Goal: Task Accomplishment & Management: Manage account settings

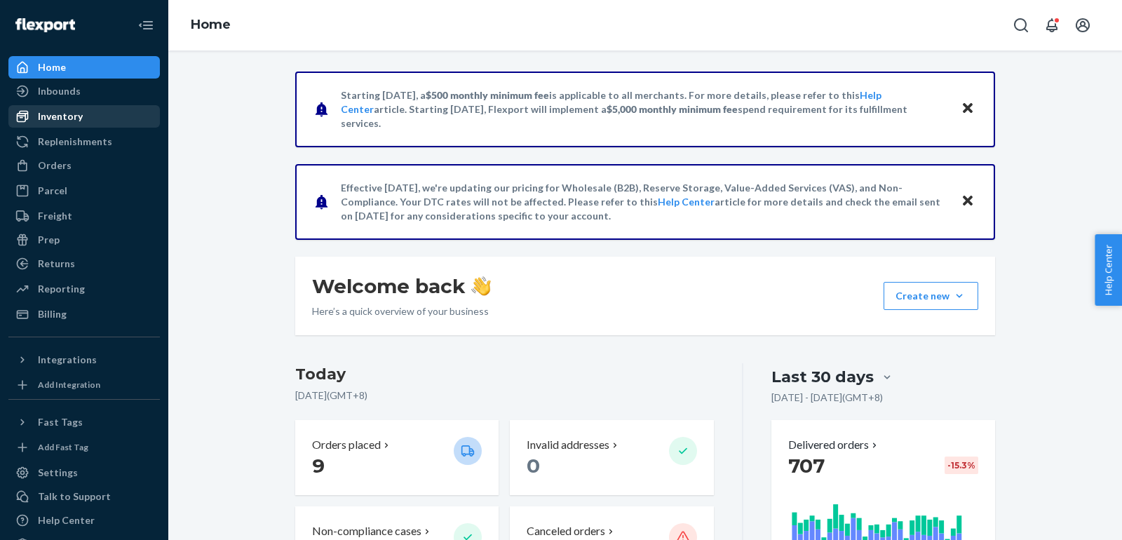
click at [62, 121] on div "Inventory" at bounding box center [60, 116] width 45 height 14
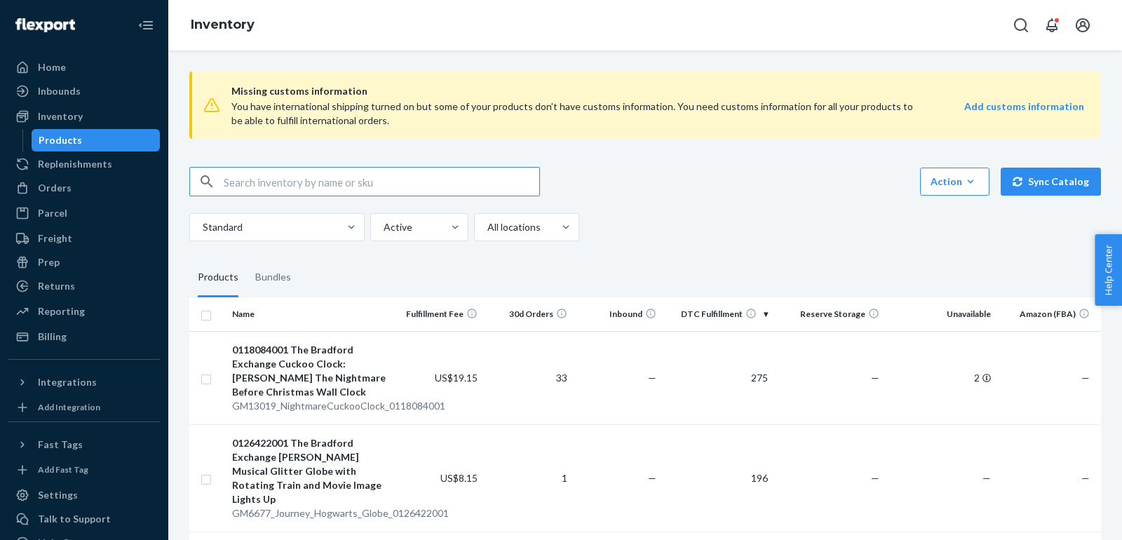
click at [380, 181] on input "text" at bounding box center [382, 182] width 316 height 28
paste input "ZR2990_FieldsatNightfall_Sublime_100ML"
type input "ZR2990_FieldsatNightfall_Sublime_100ML"
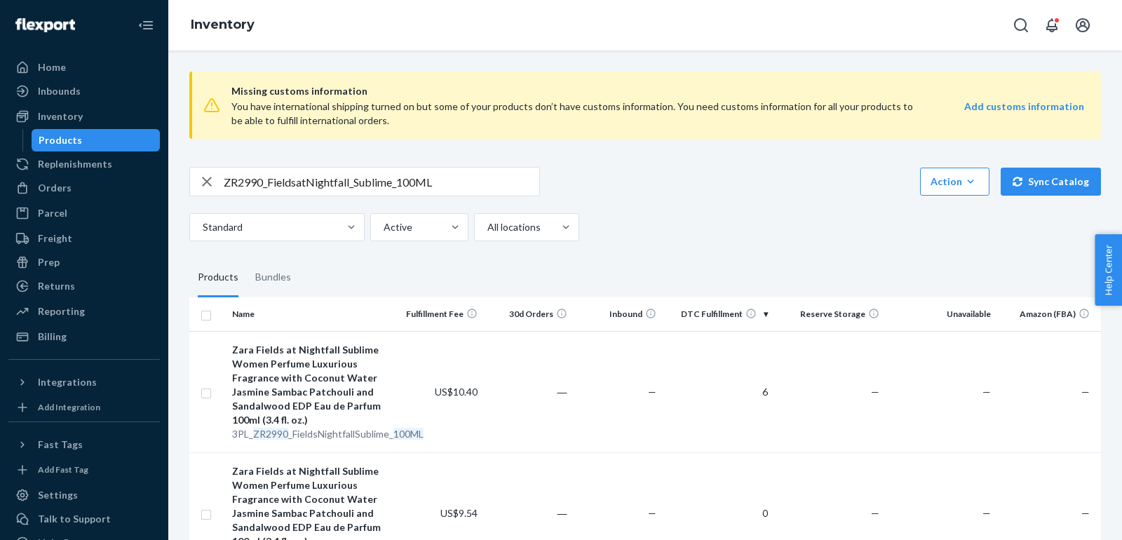
click at [452, 189] on input "ZR2990_FieldsatNightfall_Sublime_100ML" at bounding box center [382, 182] width 316 height 28
click at [313, 386] on div "Zara Fields at Nightfall Sublime Women Perfume Luxurious Fragrance with Coconut…" at bounding box center [310, 385] width 156 height 84
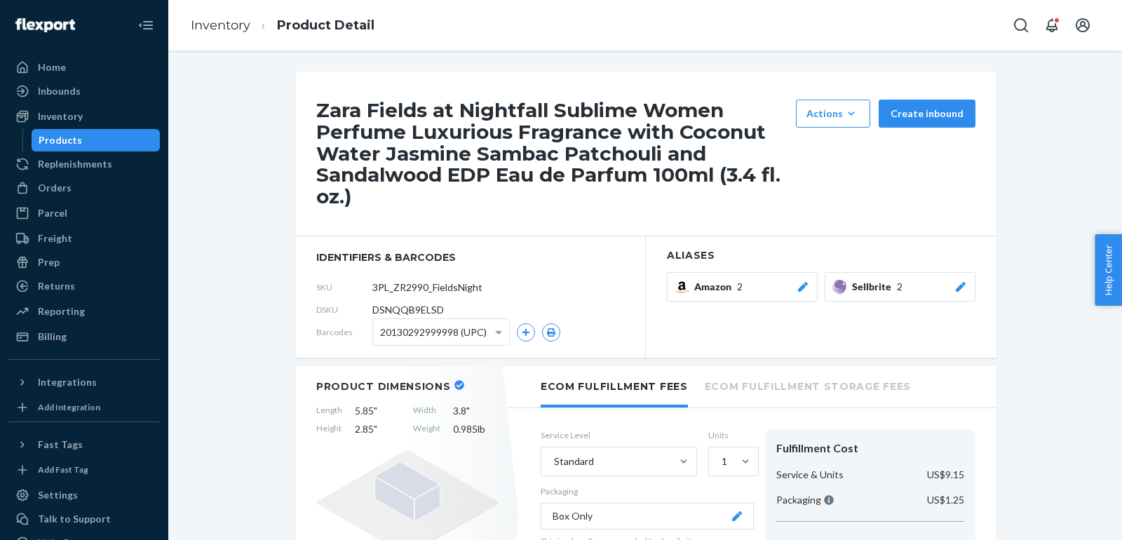
click at [965, 283] on icon at bounding box center [961, 287] width 10 height 10
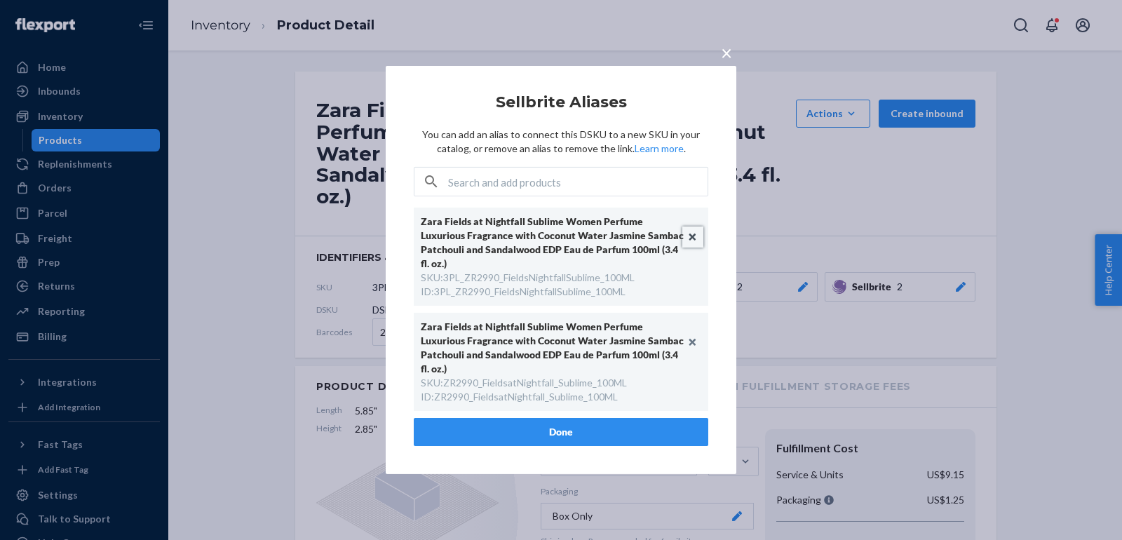
click at [693, 246] on button "Unlink" at bounding box center [693, 237] width 21 height 21
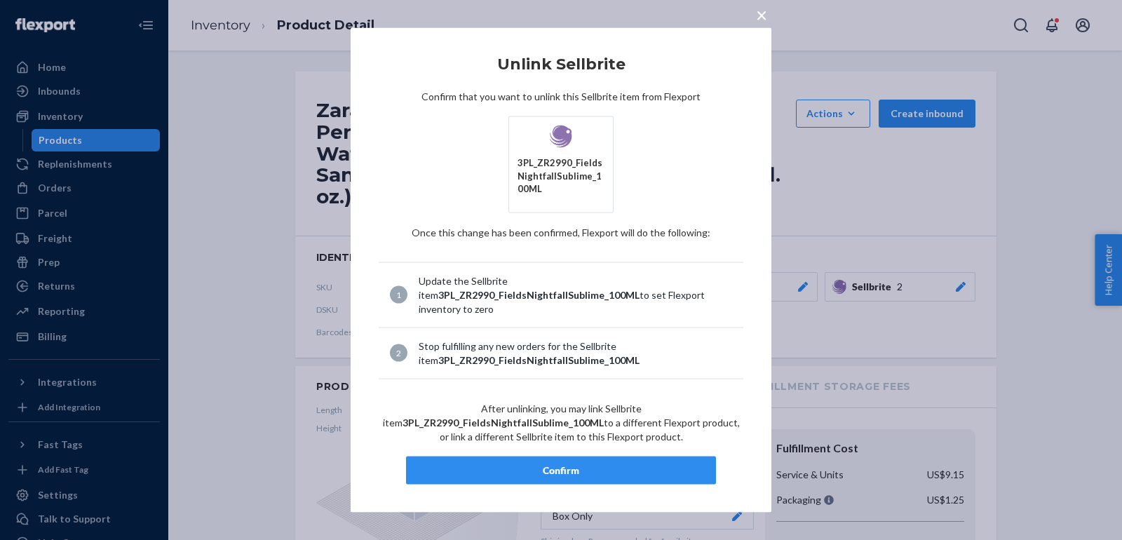
click at [612, 463] on div "Confirm" at bounding box center [561, 470] width 286 height 14
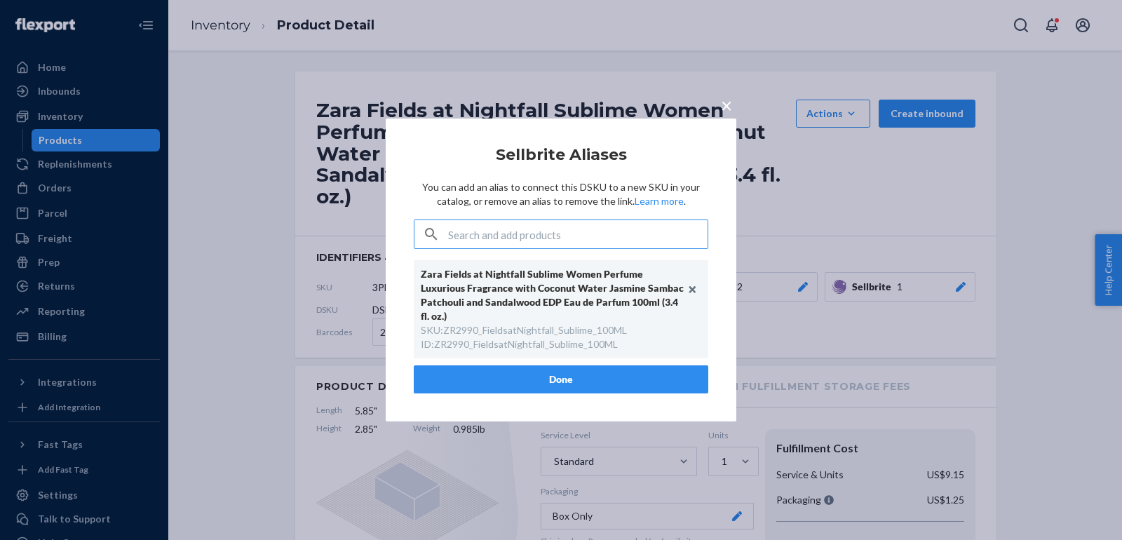
click at [505, 369] on button "Done" at bounding box center [561, 380] width 295 height 28
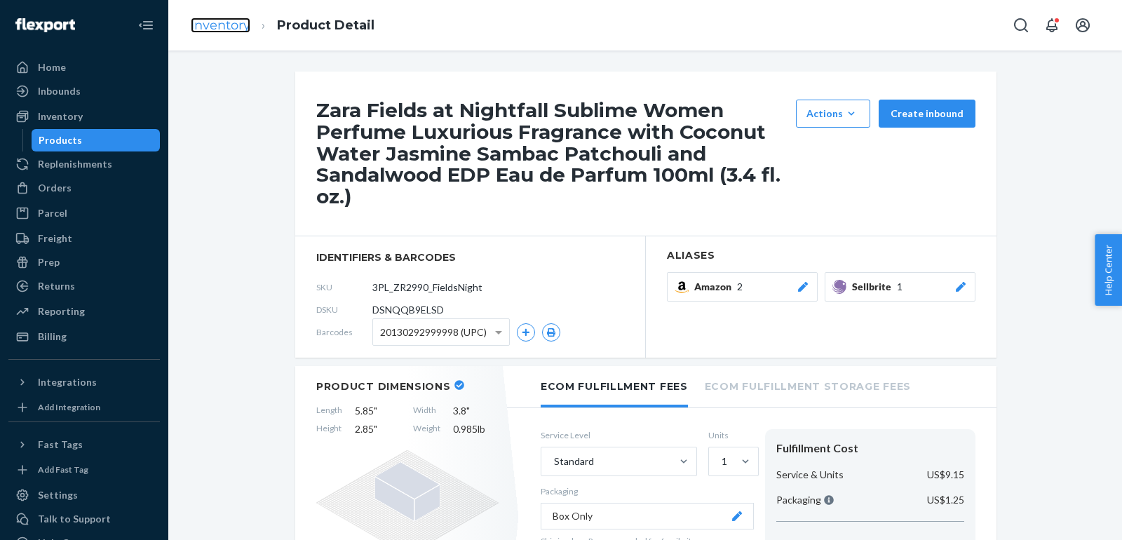
click at [198, 29] on link "Inventory" at bounding box center [221, 25] width 60 height 15
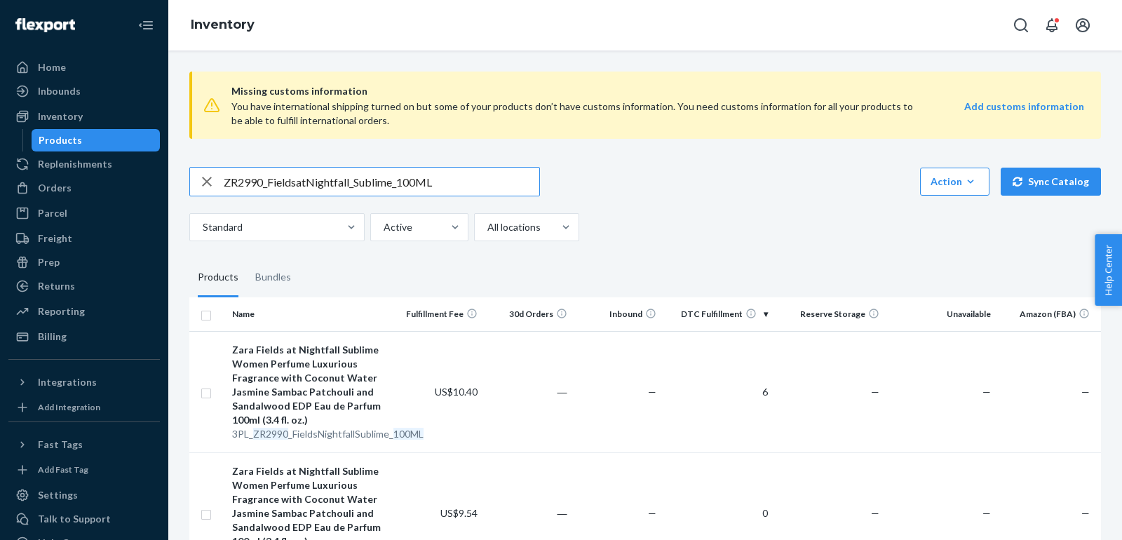
click at [381, 179] on input "ZR2990_FieldsatNightfall_Sublime_100ML" at bounding box center [382, 182] width 316 height 28
paste input "3590_FieldsatNightfall_EDP"
type input "ZR3590_FieldsatNightfall_EDP_100ML"
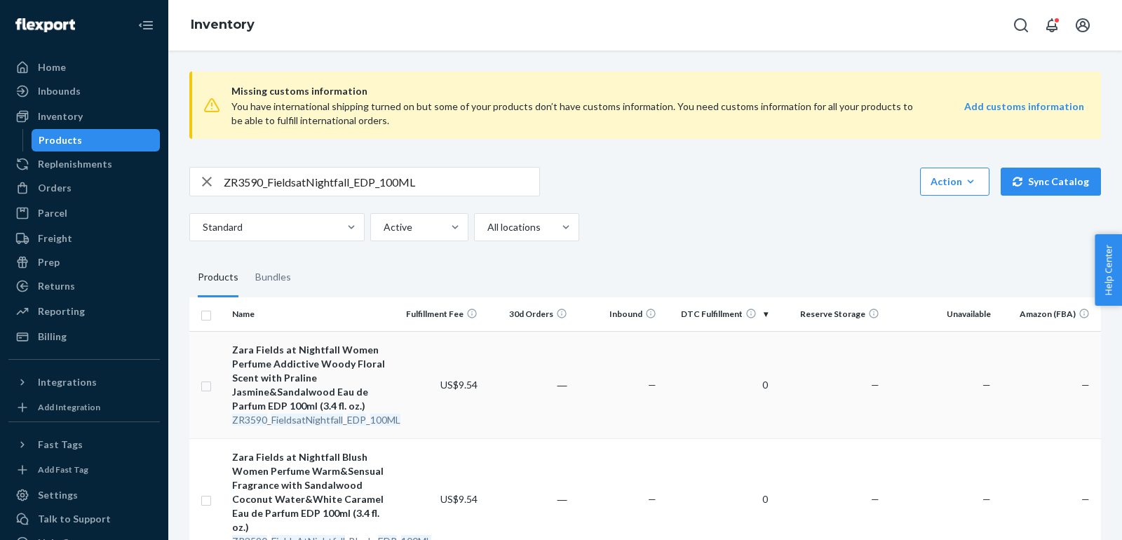
click at [288, 368] on div "Zara Fields at Nightfall Women Perfume Addictive Woody Floral Scent with Pralin…" at bounding box center [310, 378] width 156 height 70
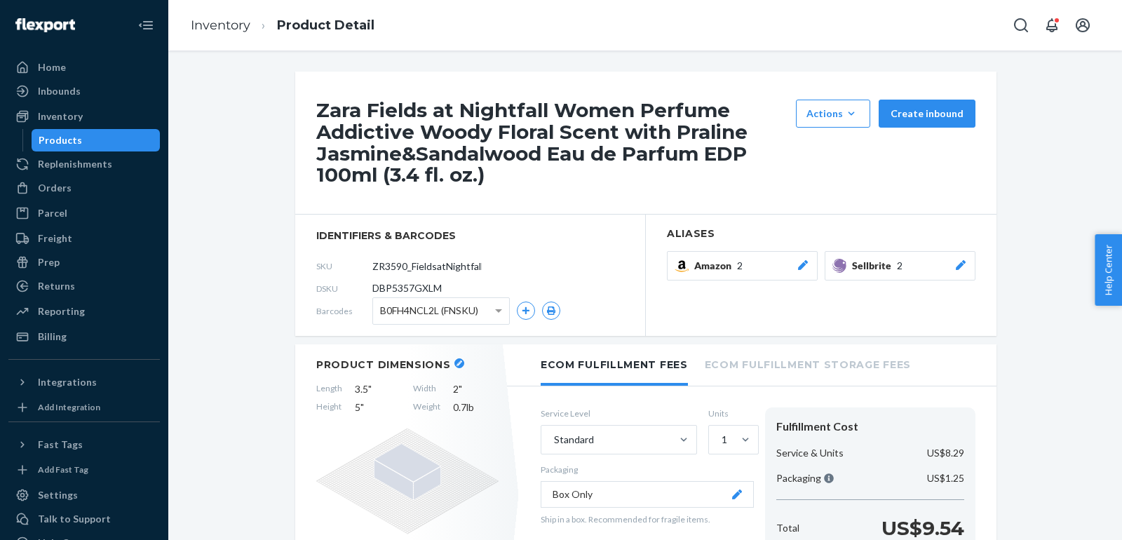
click at [965, 257] on button "Sellbrite 2" at bounding box center [900, 265] width 151 height 29
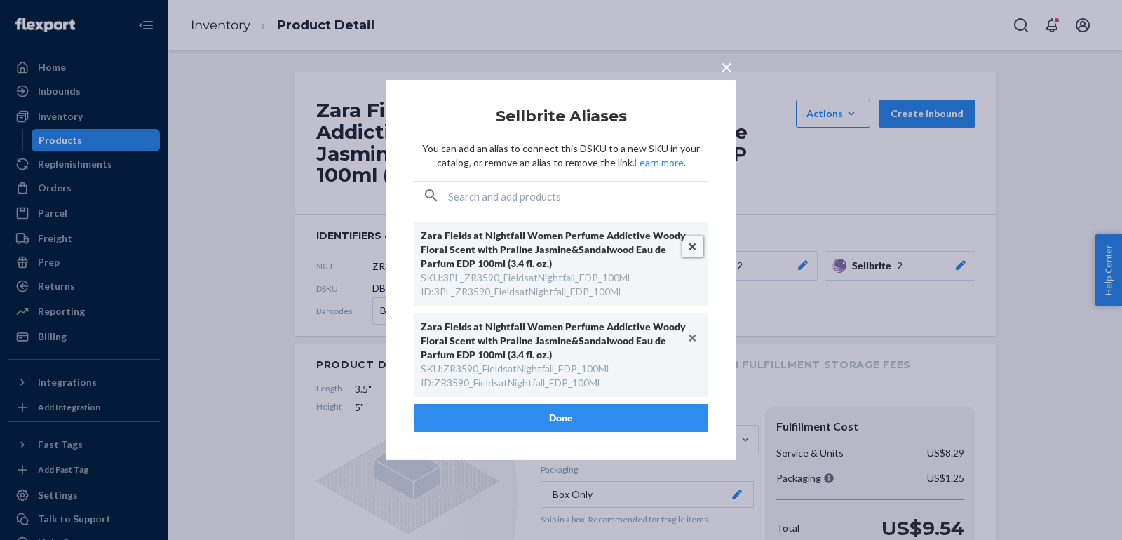
click at [690, 245] on button "Unlink" at bounding box center [693, 246] width 21 height 21
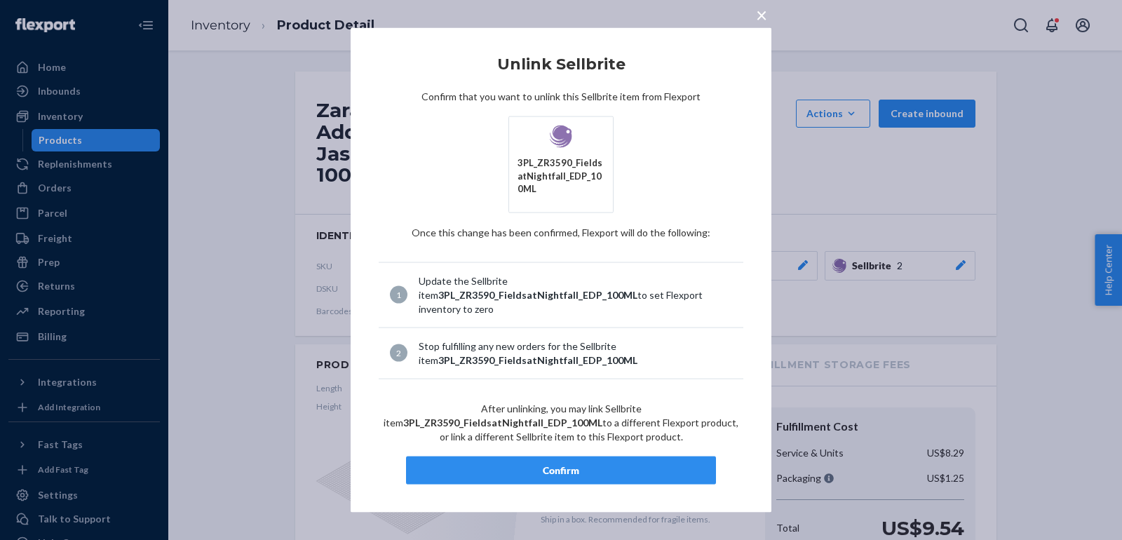
click at [592, 463] on div "Confirm" at bounding box center [561, 470] width 286 height 14
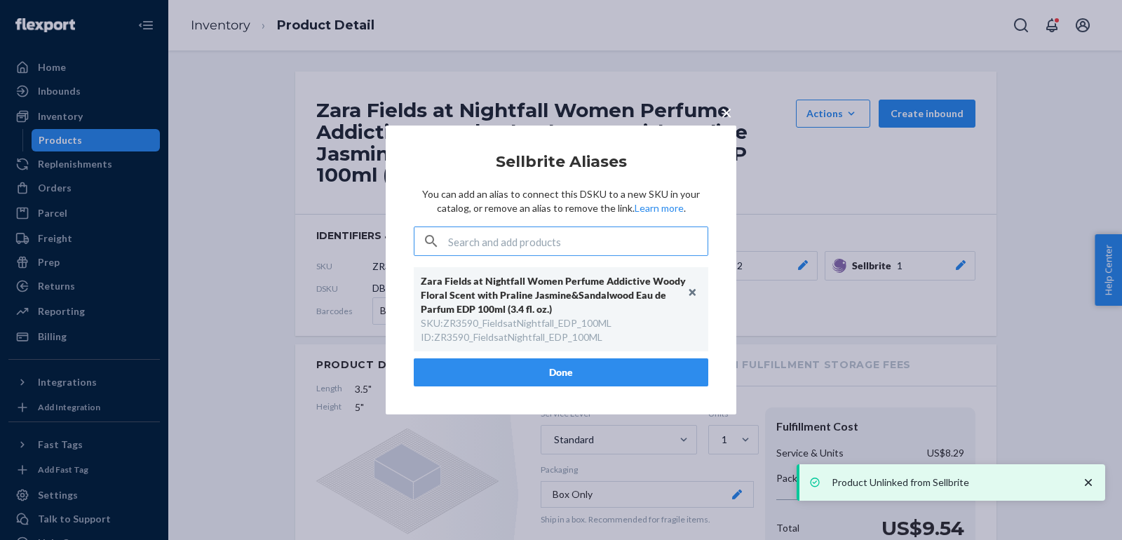
click at [566, 370] on button "Done" at bounding box center [561, 372] width 295 height 28
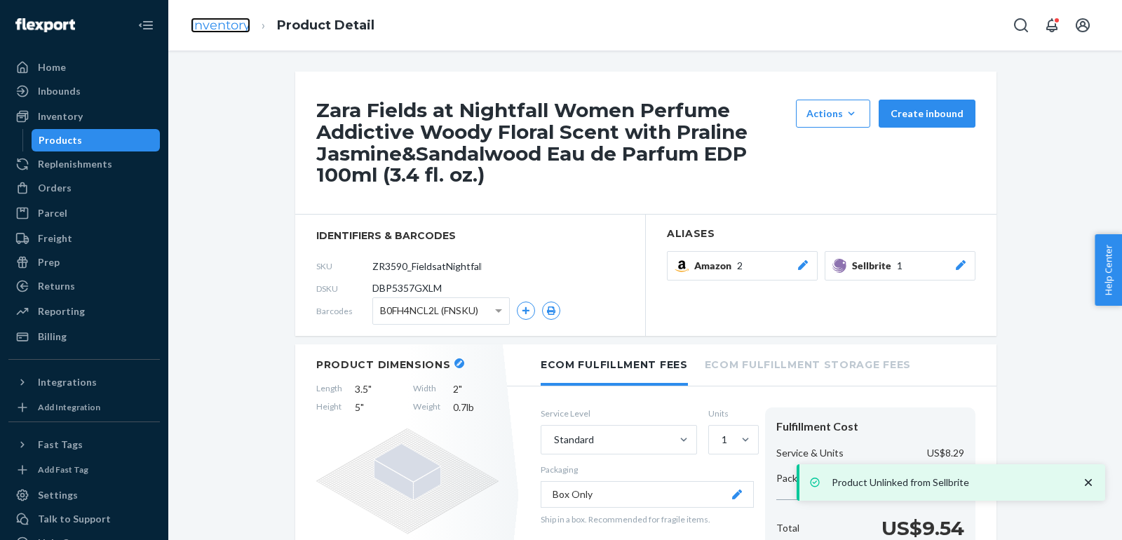
click at [222, 28] on link "Inventory" at bounding box center [221, 25] width 60 height 15
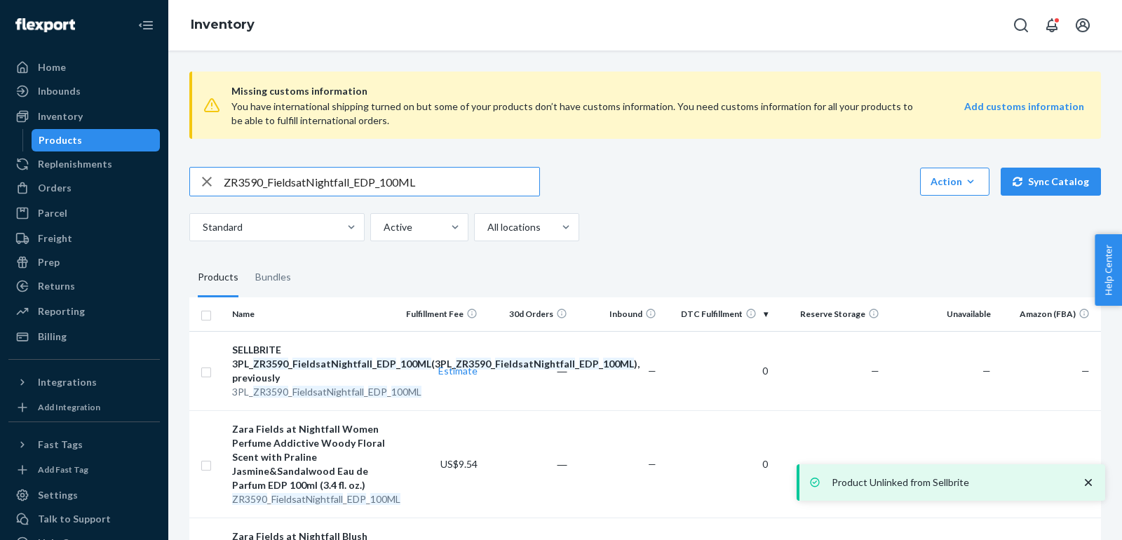
click at [388, 200] on div "ZR3590_FieldsatNightfall_EDP_100ML Action Create product Create bundle Bulk cre…" at bounding box center [645, 204] width 912 height 74
click at [383, 188] on input "ZR3590_FieldsatNightfall_EDP_100ML" at bounding box center [382, 182] width 316 height 28
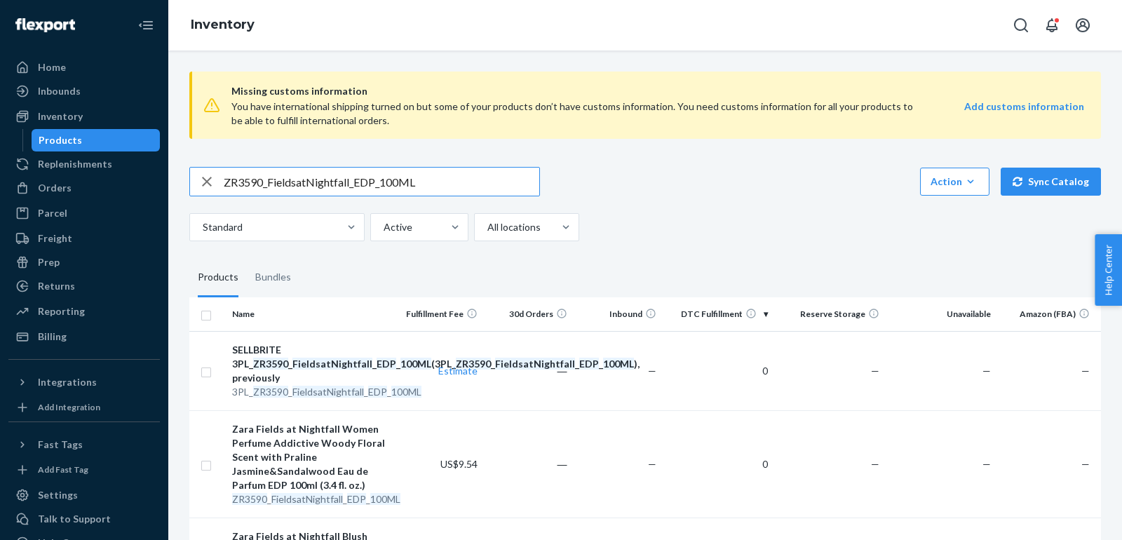
click at [383, 188] on input "ZR3590_FieldsatNightfall_EDP_100ML" at bounding box center [382, 182] width 316 height 28
paste input "2290_FieldstNightfall_EDP_2x_50ML_15"
type input "ZR2290_FieldstNightfall_EDP_2x_50ML_15ML"
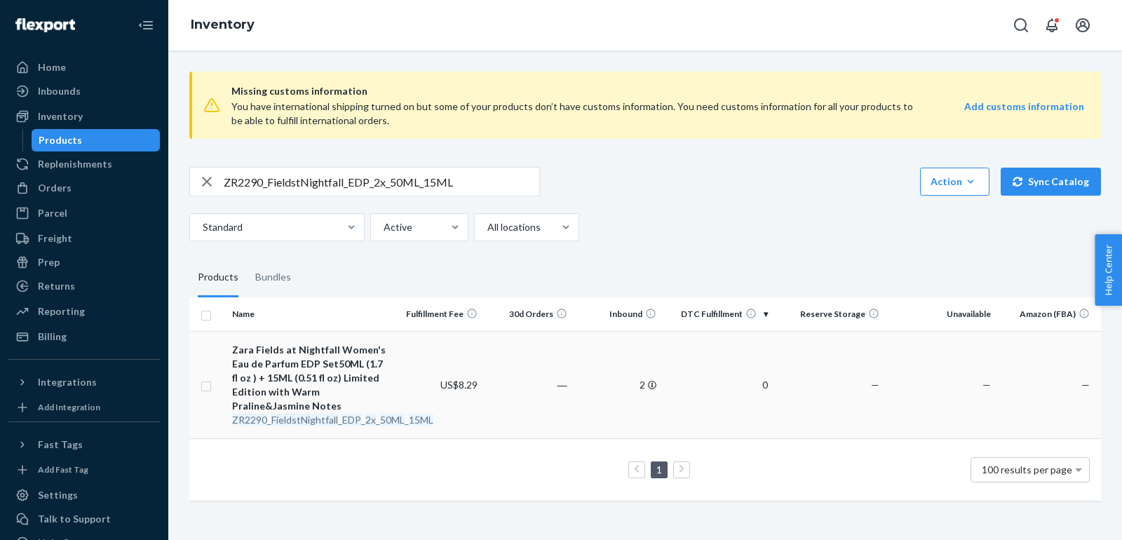
click at [308, 364] on div "Zara Fields at Nightfall Women's Eau de Parfum EDP Set50ML (1.7 fl oz ) + 15ML …" at bounding box center [310, 378] width 156 height 70
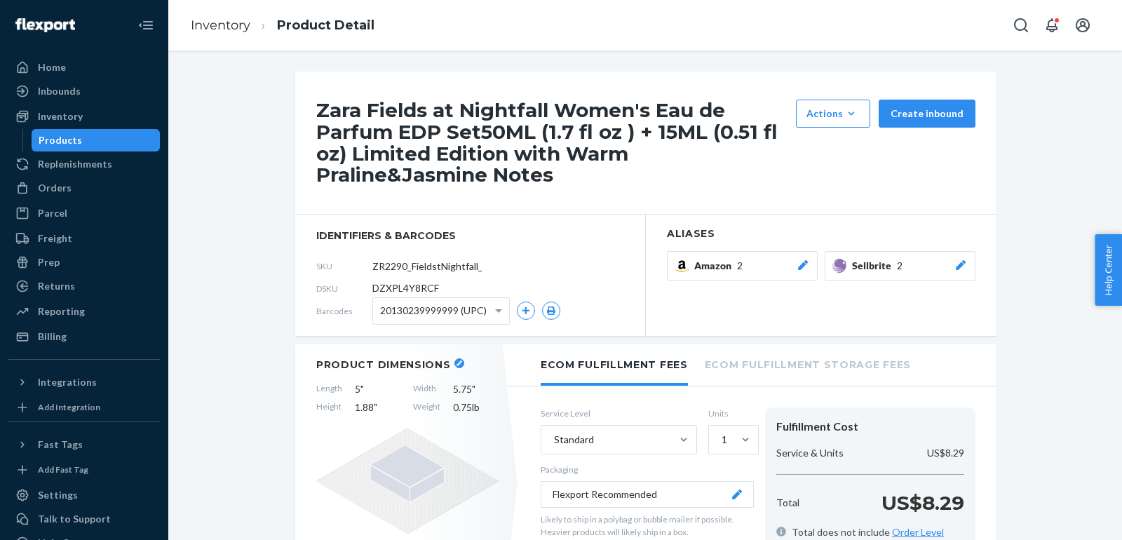
click at [963, 259] on div at bounding box center [961, 266] width 14 height 14
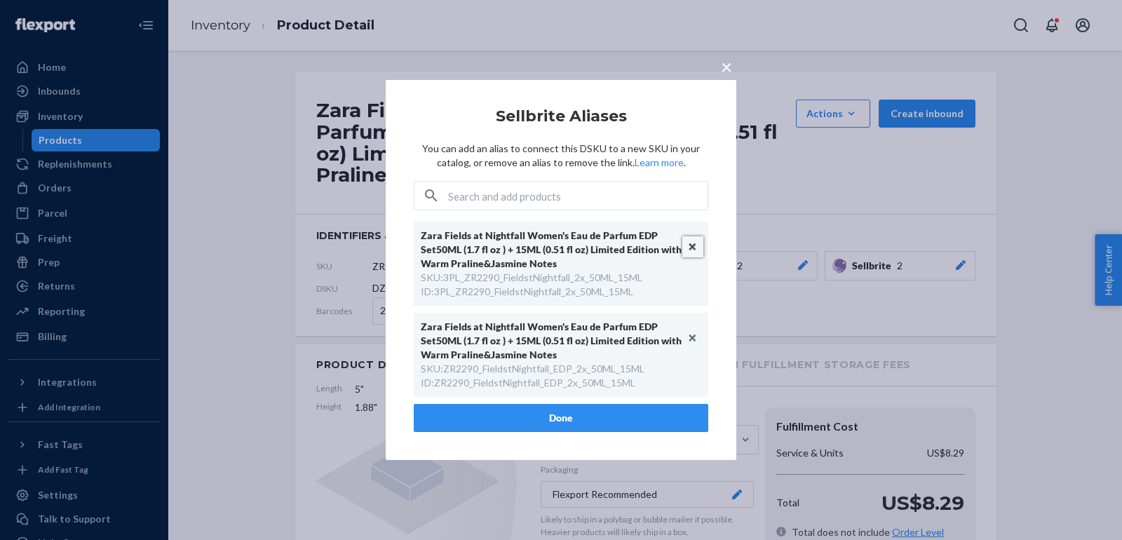
click at [697, 250] on button "Unlink" at bounding box center [693, 246] width 21 height 21
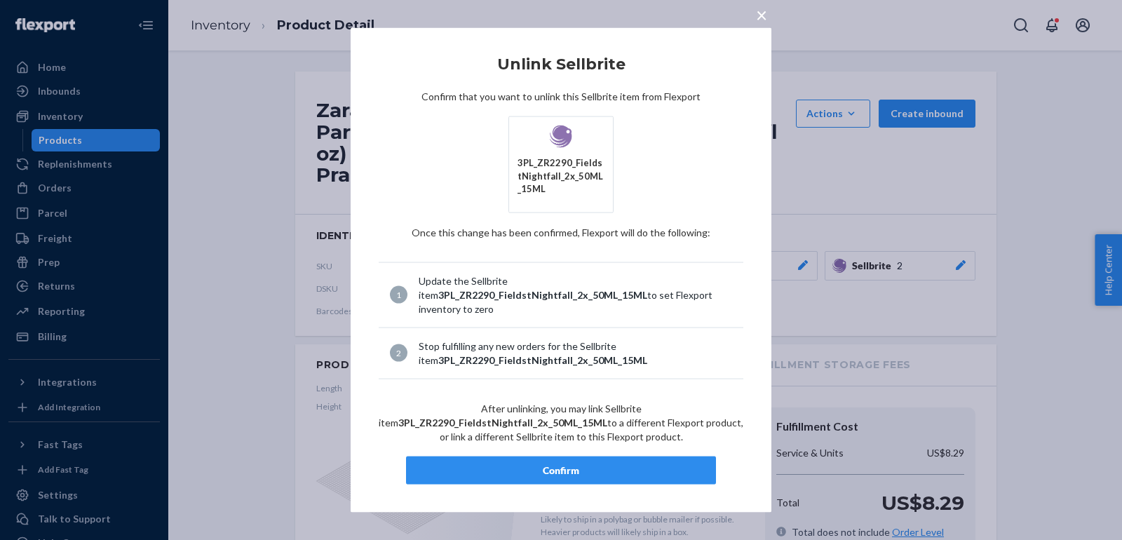
click at [615, 463] on div "Confirm" at bounding box center [561, 470] width 286 height 14
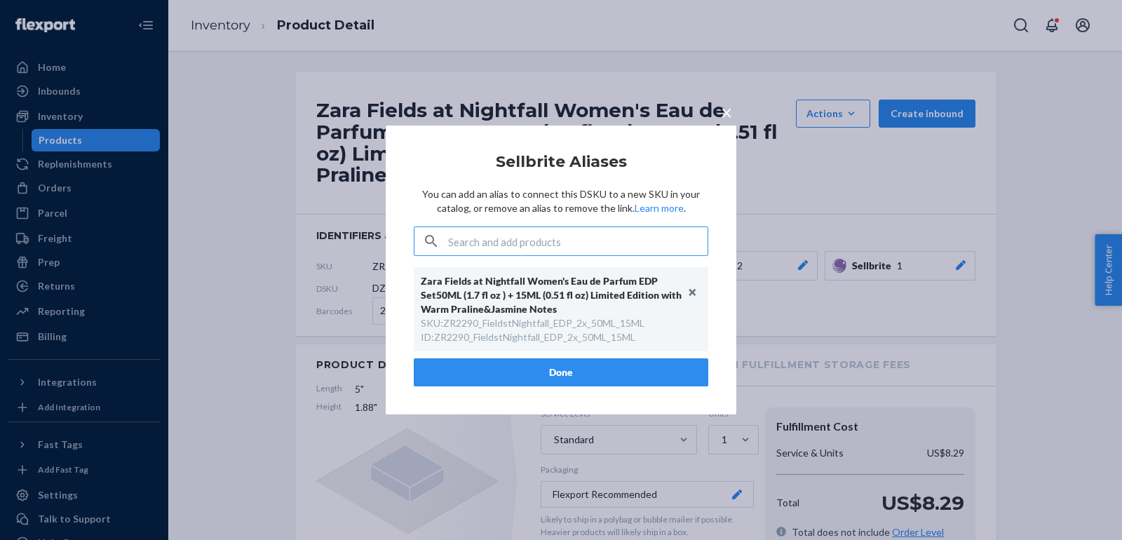
click at [561, 384] on button "Done" at bounding box center [561, 372] width 295 height 28
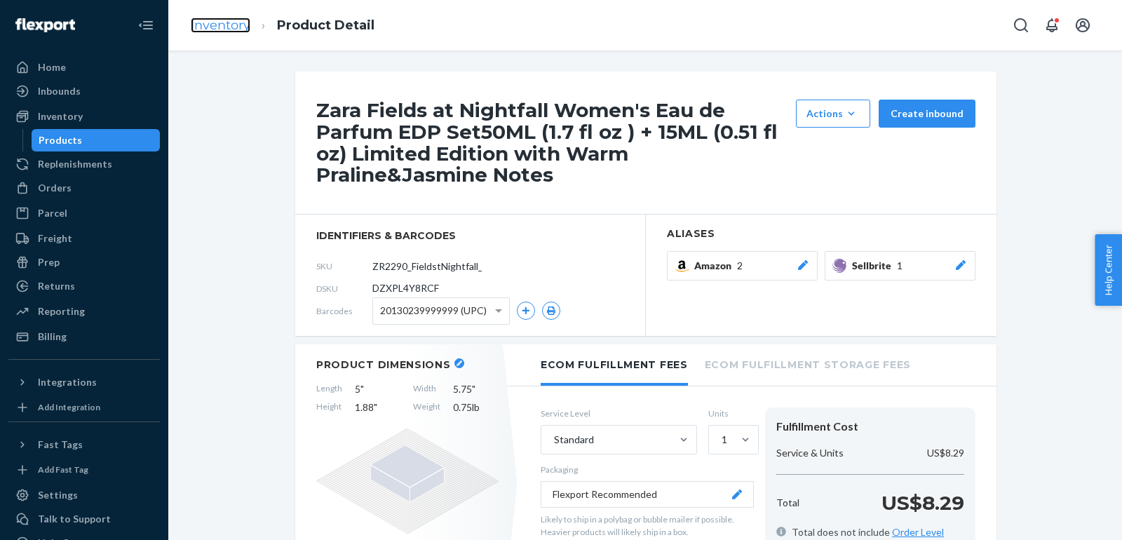
click at [232, 26] on link "Inventory" at bounding box center [221, 25] width 60 height 15
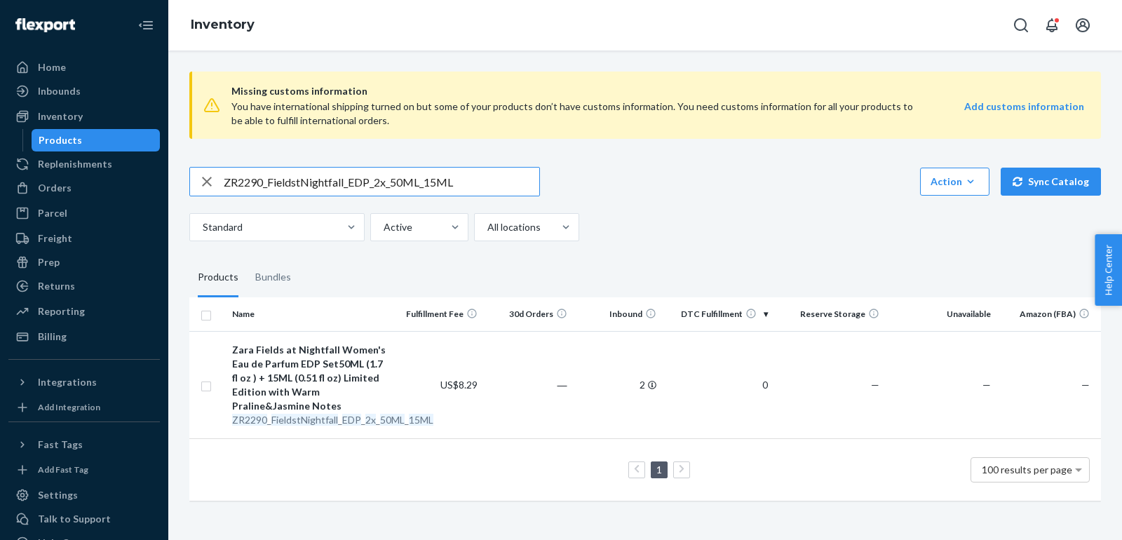
click at [447, 177] on input "ZR2290_FieldstNightfall_EDP_2x_50ML_15ML" at bounding box center [382, 182] width 316 height 28
click at [464, 195] on input "ZR2290_FieldstNightfall_EDP_2x_50ML_15ML" at bounding box center [382, 182] width 316 height 28
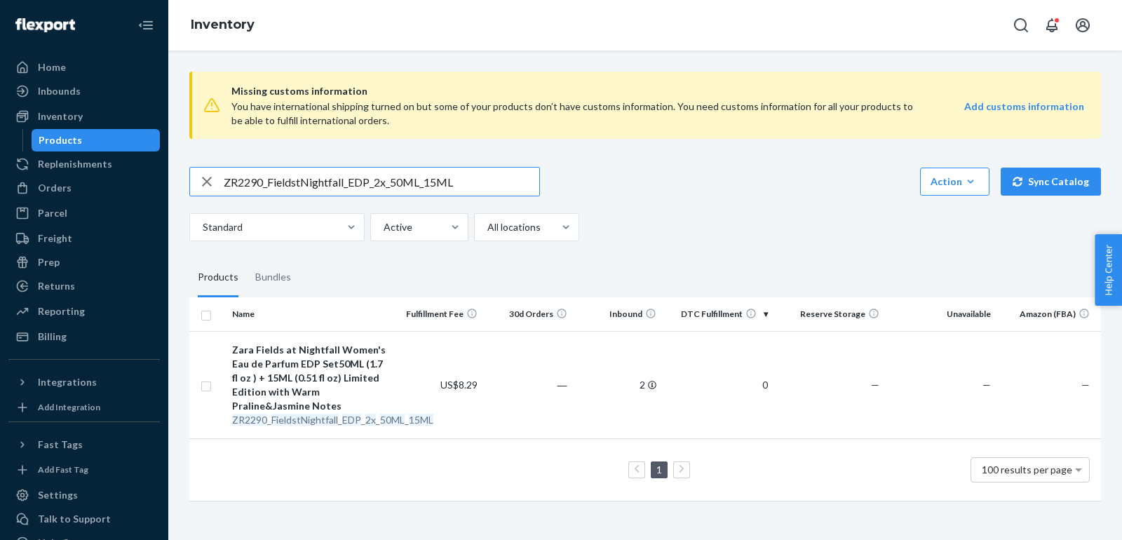
paste input "3590_Fierce_Love_Perfume_EDP_1x_80"
type input "ZR3590_Fierce_Love_Perfume_EDP_1x_80ML"
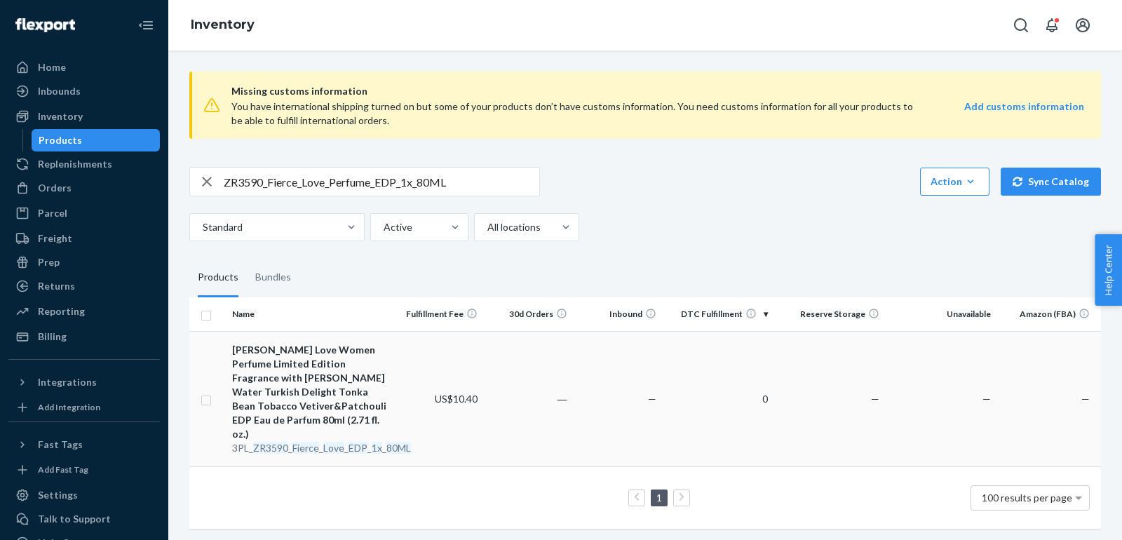
click at [300, 379] on div "[PERSON_NAME] Love Women Perfume Limited Edition Fragrance with [PERSON_NAME] W…" at bounding box center [310, 392] width 156 height 98
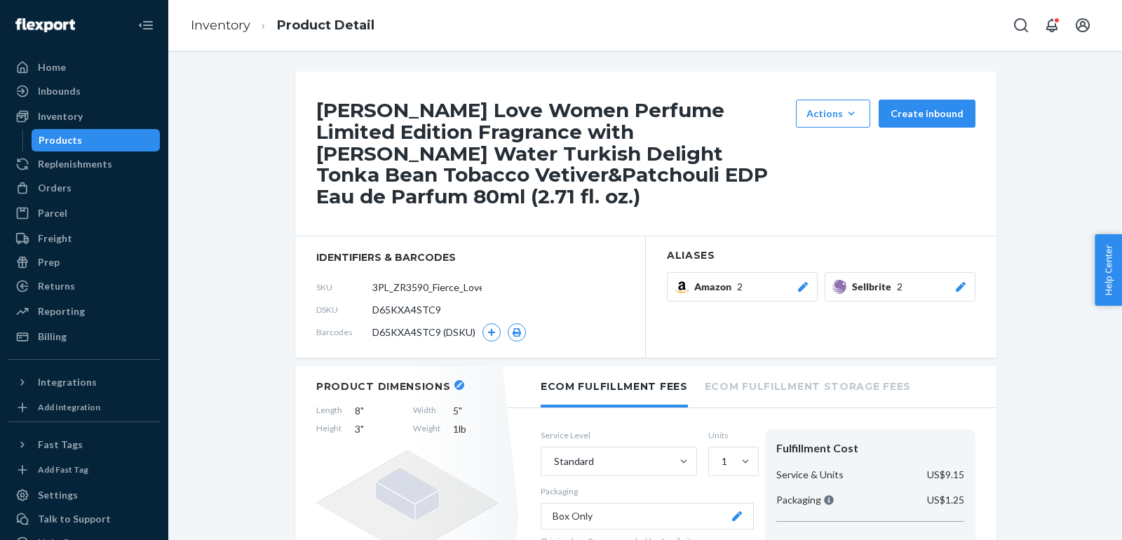
click at [974, 284] on button "Sellbrite 2" at bounding box center [900, 286] width 151 height 29
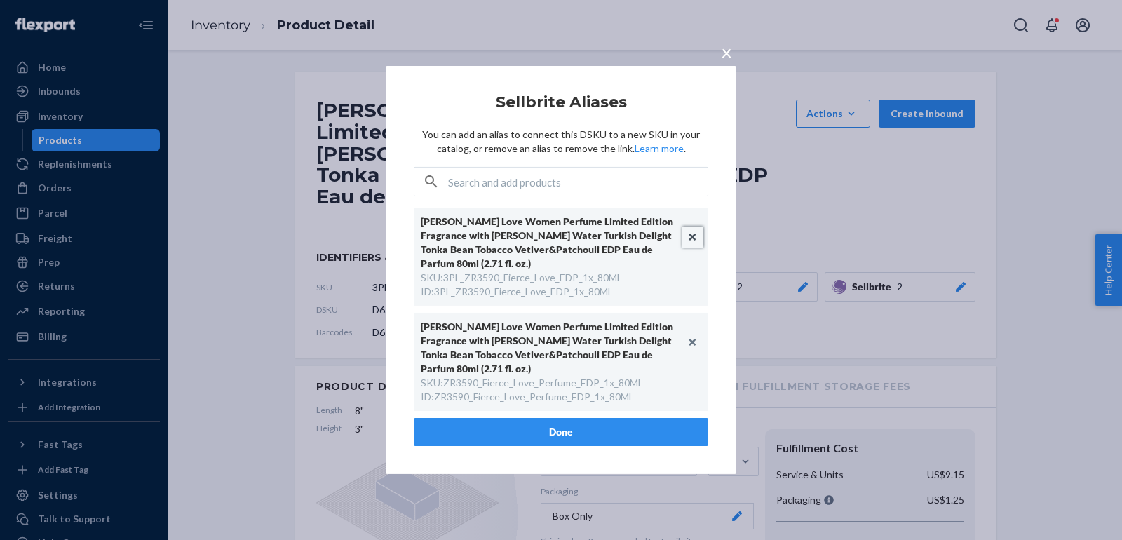
click at [691, 241] on button "Unlink" at bounding box center [693, 237] width 21 height 21
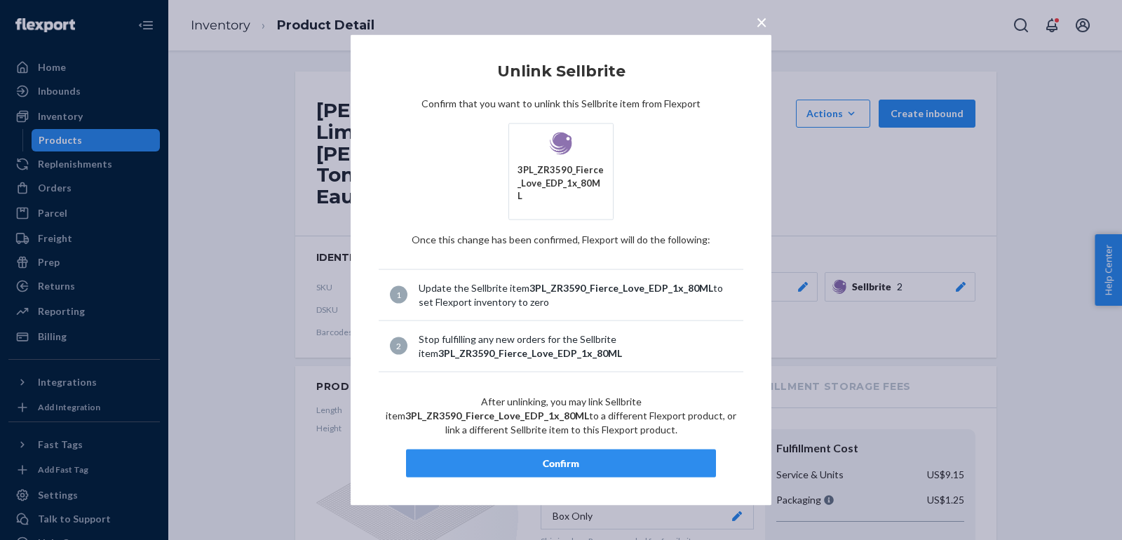
click at [549, 441] on article "Unlink Sellbrite Confirm that you want to unlink this Sellbrite item from Flexp…" at bounding box center [561, 270] width 365 height 415
click at [550, 456] on div "Confirm" at bounding box center [561, 463] width 286 height 14
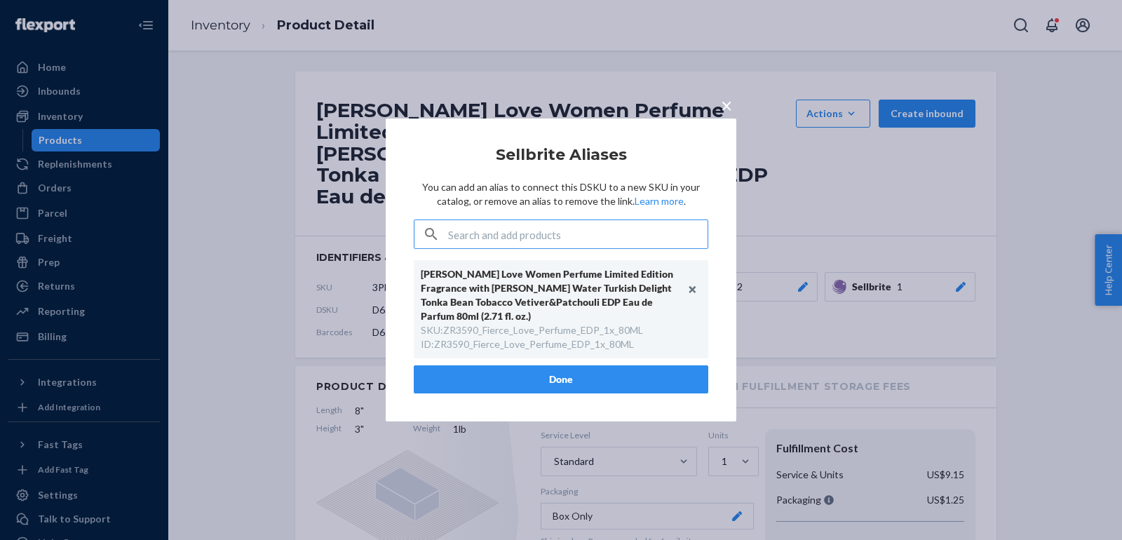
click at [553, 382] on button "Done" at bounding box center [561, 380] width 295 height 28
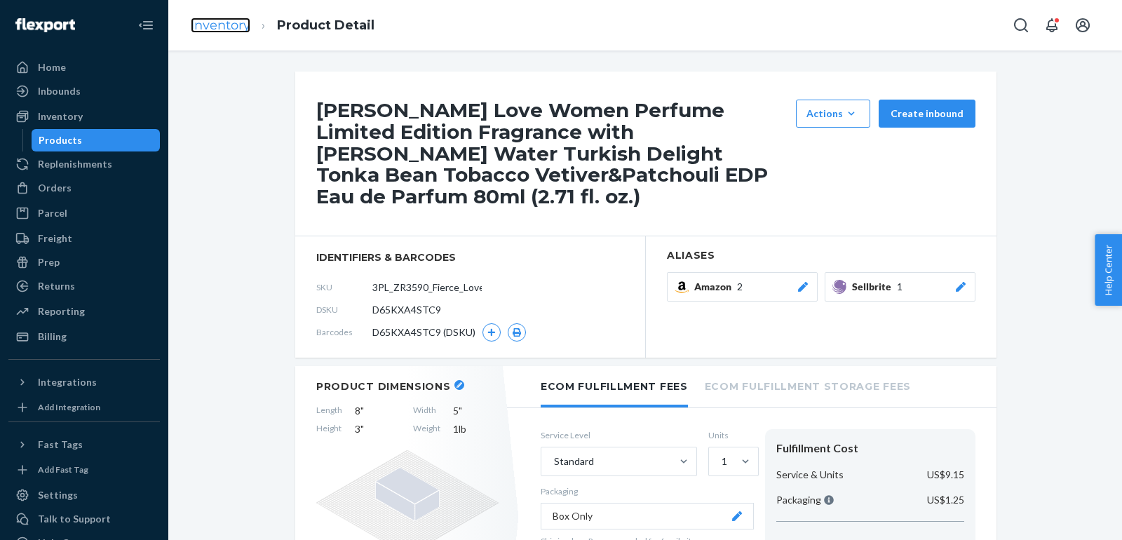
click at [207, 30] on link "Inventory" at bounding box center [221, 25] width 60 height 15
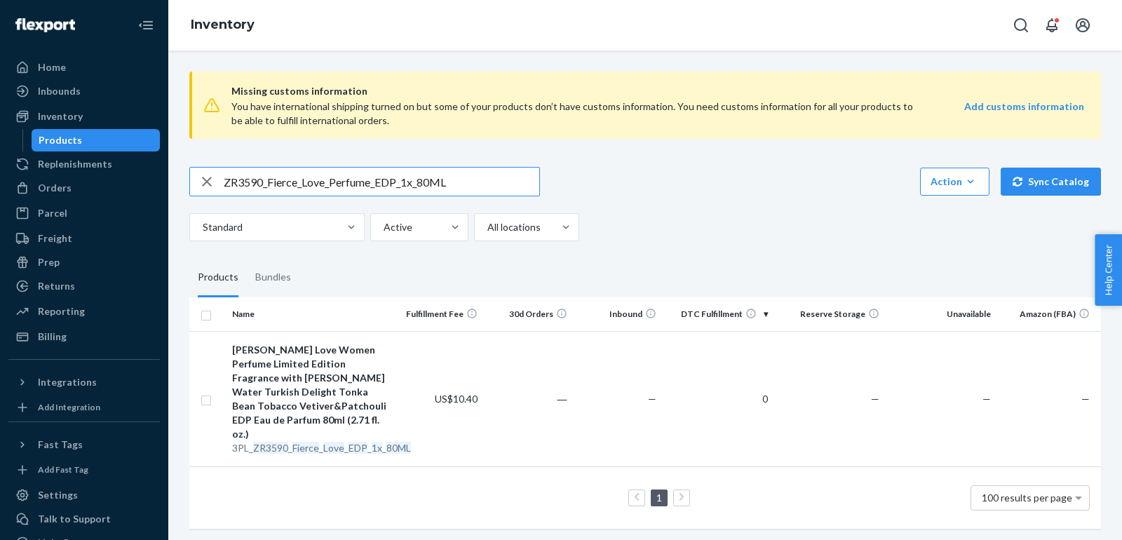
click at [442, 185] on input "ZR3590_Fierce_Love_Perfume_EDP_1x_80ML" at bounding box center [382, 182] width 316 height 28
paste input "2290_FlorencePDS_EDT_9"
type input "ZR2290_FlorencePDS_EDT_90ML"
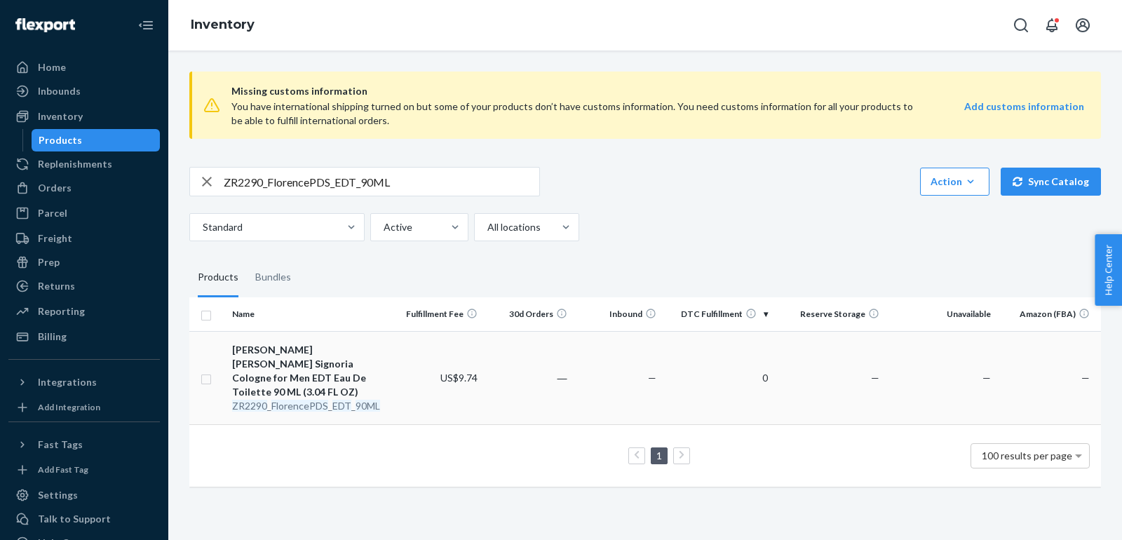
click at [314, 363] on div "[PERSON_NAME] [PERSON_NAME] Signoria Cologne for Men EDT Eau De Toilette 90 ML …" at bounding box center [310, 371] width 156 height 56
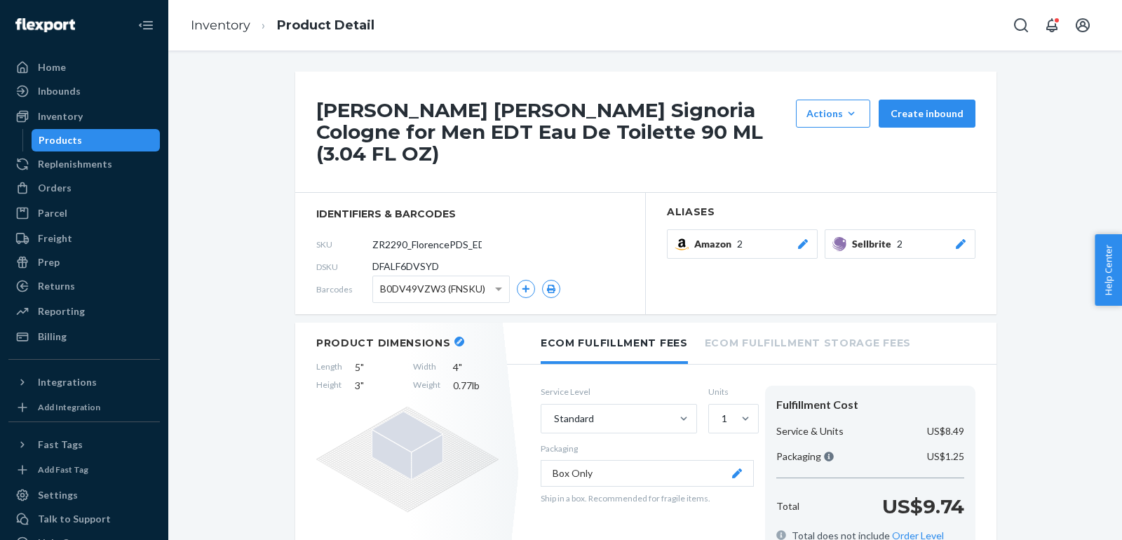
click at [958, 249] on div at bounding box center [961, 244] width 14 height 14
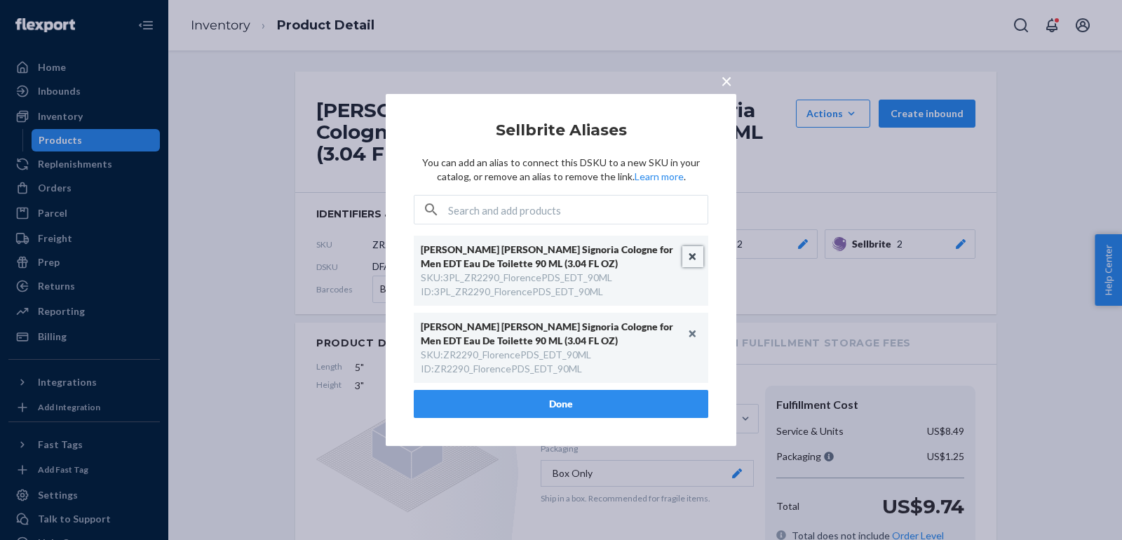
click at [693, 258] on button "Unlink" at bounding box center [693, 256] width 21 height 21
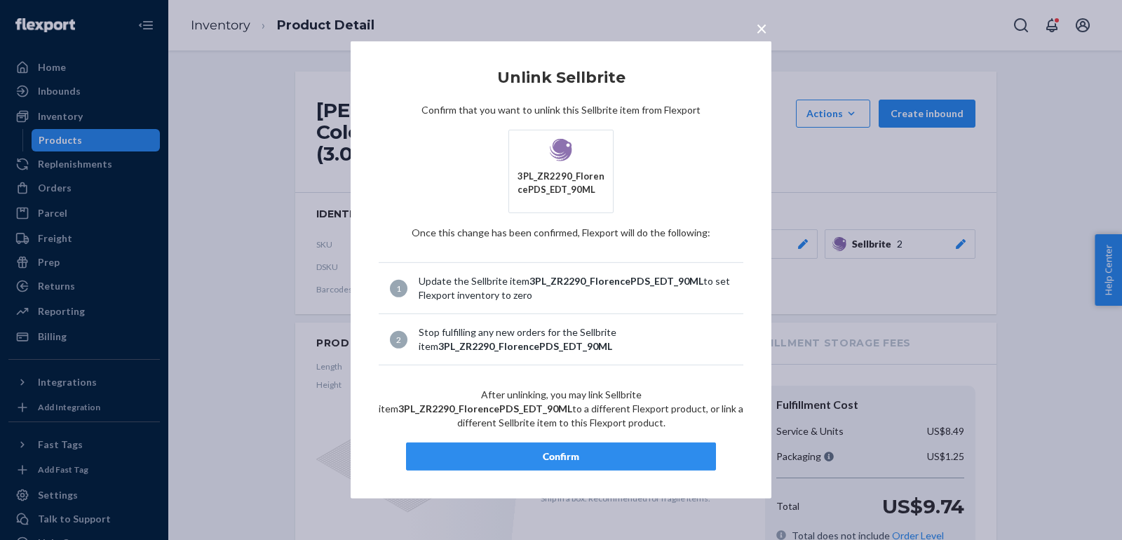
click at [601, 461] on button "Confirm" at bounding box center [561, 457] width 310 height 28
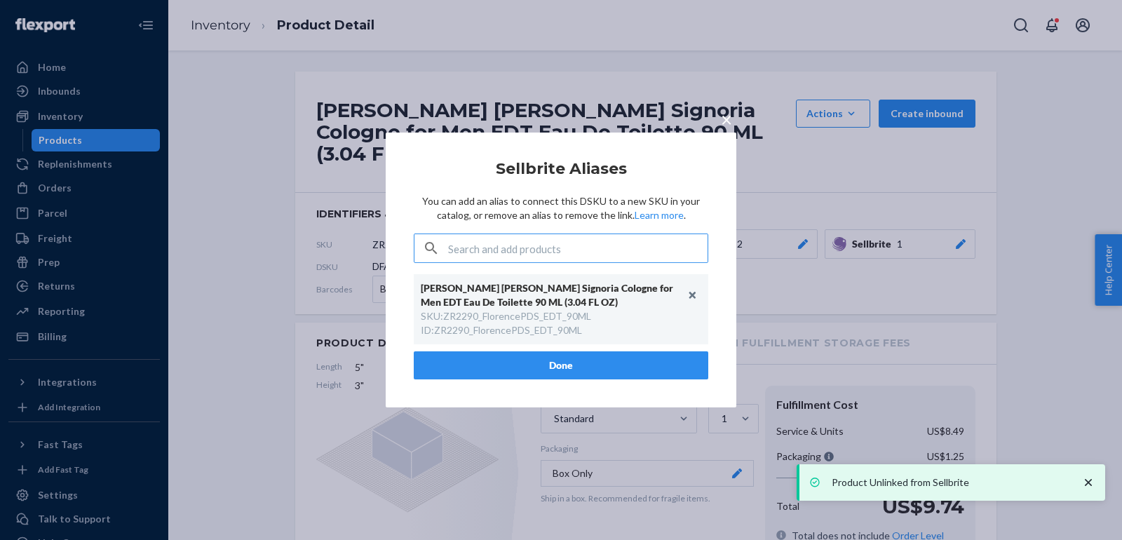
click at [472, 357] on button "Done" at bounding box center [561, 365] width 295 height 28
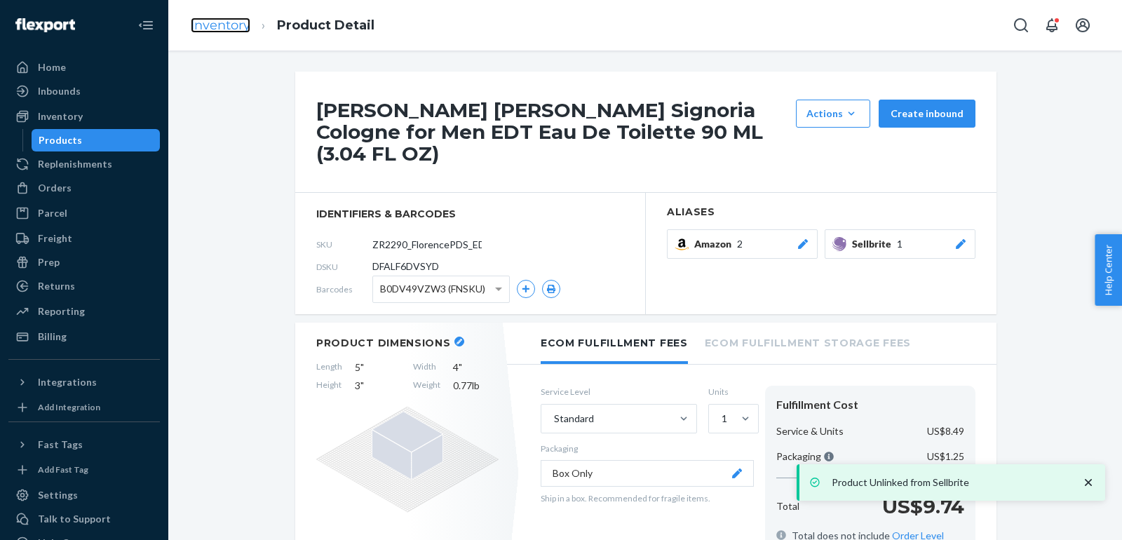
click at [227, 28] on link "Inventory" at bounding box center [221, 25] width 60 height 15
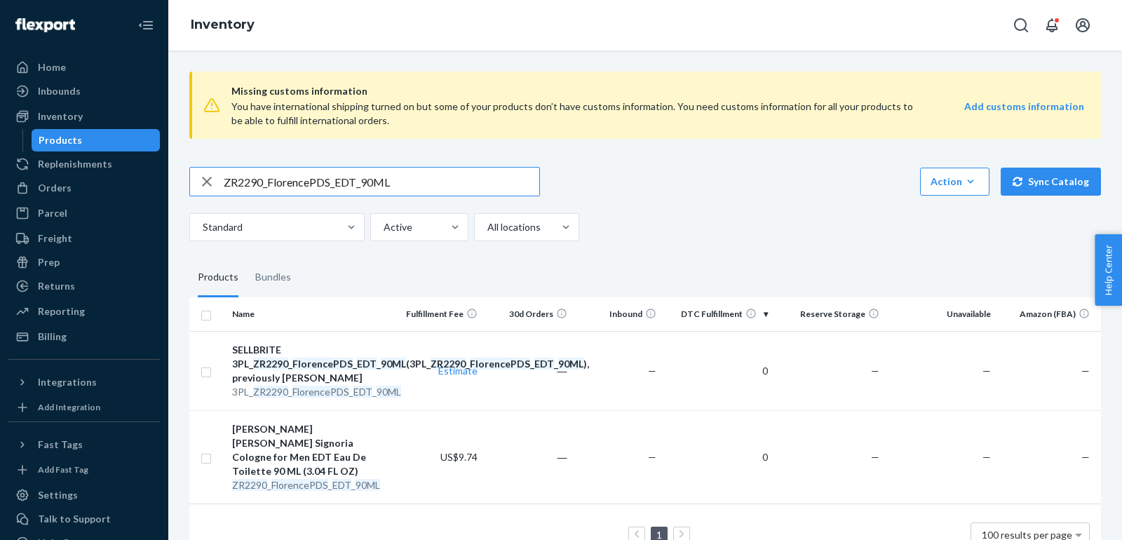
click at [429, 185] on input "ZR2290_FlorencePDS_EDT_90ML" at bounding box center [382, 182] width 316 height 28
paste input "3590_ForHimBlack_EDT_10"
type input "ZR3590_ForHimBlack_EDT_100ML"
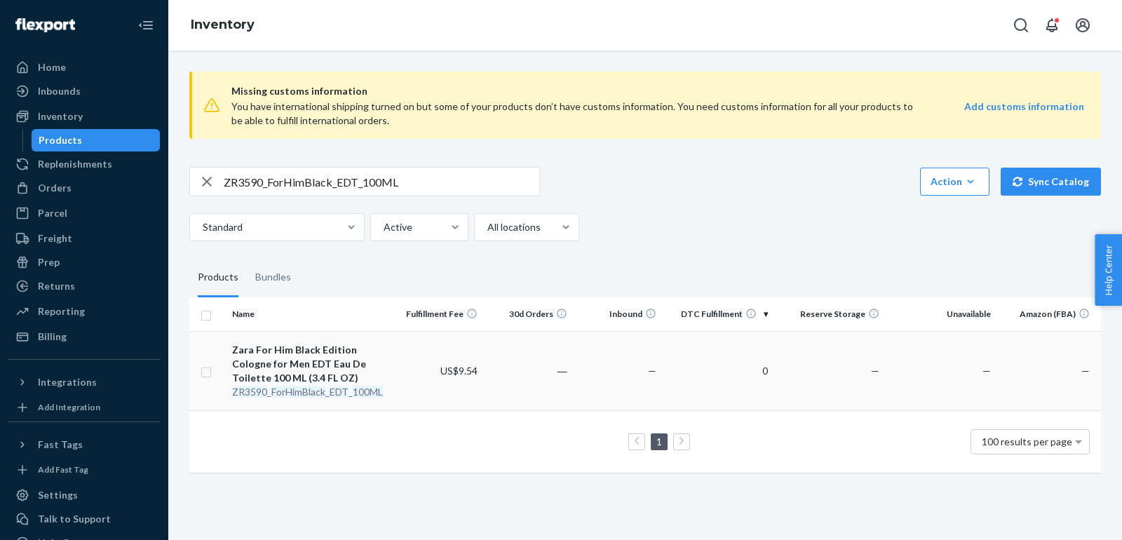
click at [293, 367] on div "Zara For Him Black Edition Cologne for Men EDT Eau De Toilette 100 ML (3.4 FL O…" at bounding box center [310, 364] width 156 height 42
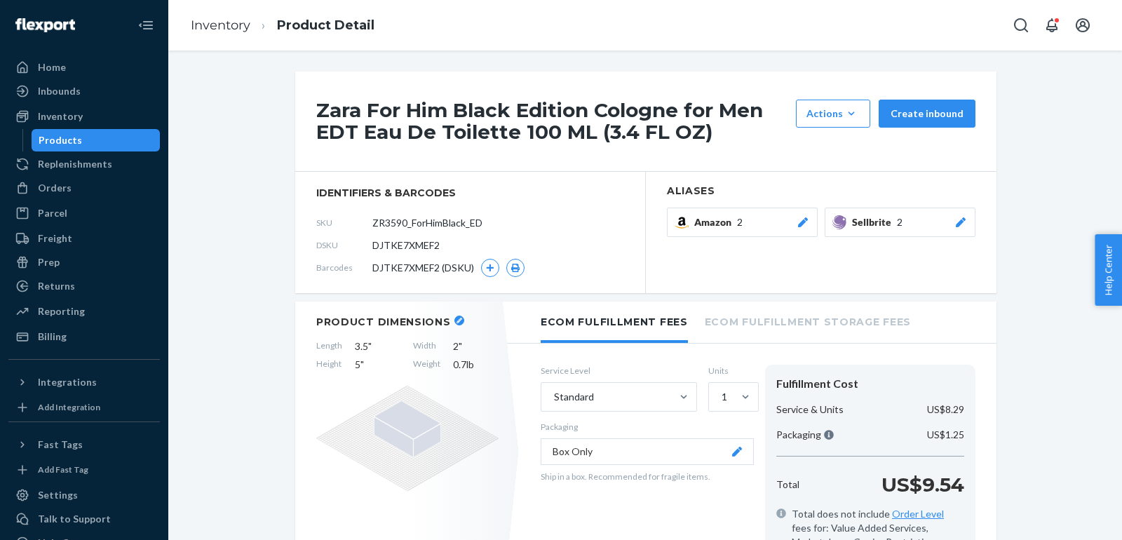
click at [970, 213] on button "Sellbrite 2" at bounding box center [900, 222] width 151 height 29
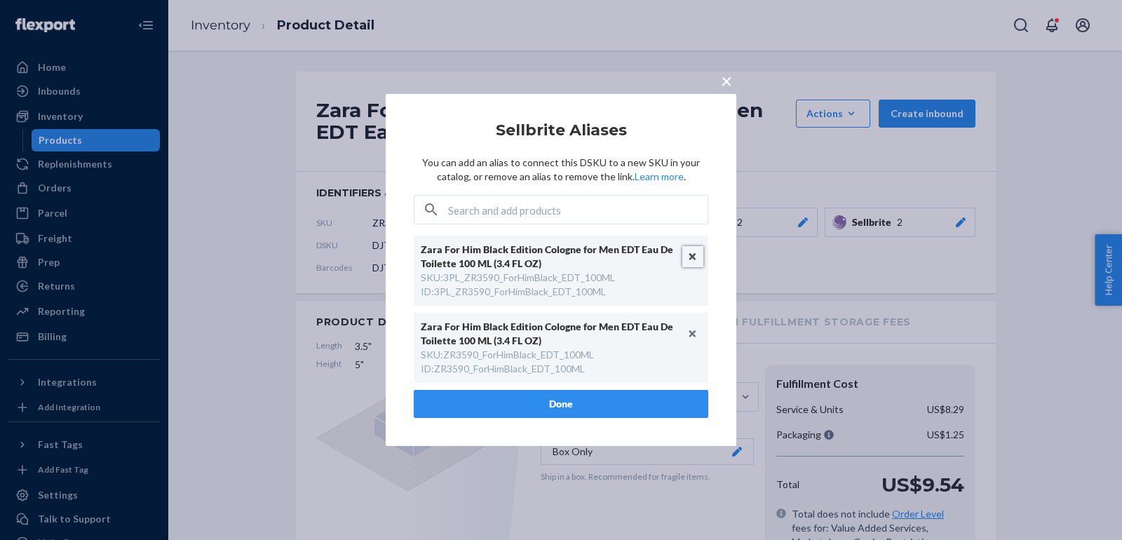
click at [693, 259] on button "Unlink" at bounding box center [693, 256] width 21 height 21
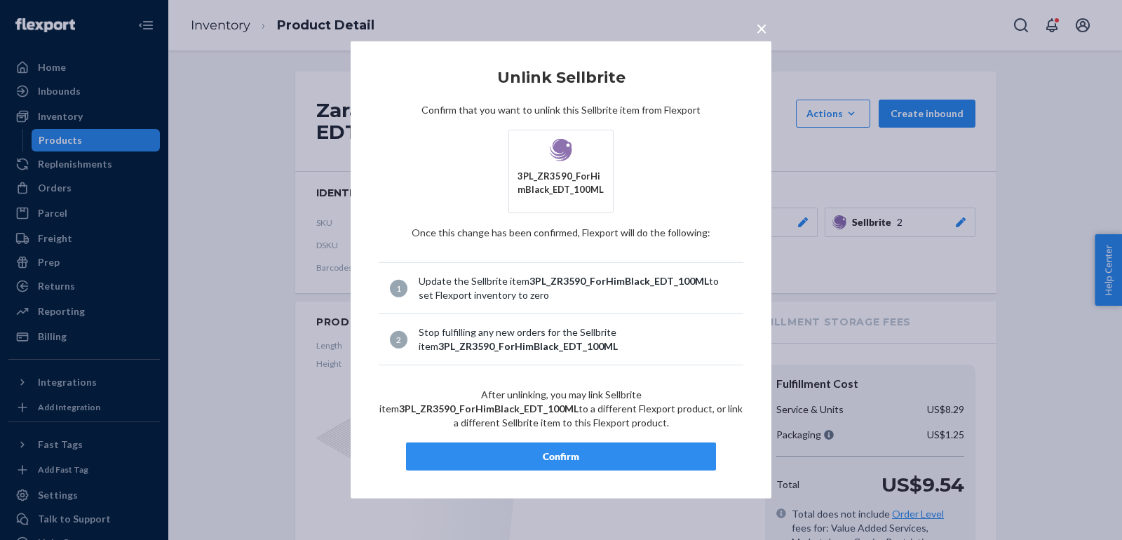
click at [532, 447] on button "Confirm" at bounding box center [561, 457] width 310 height 28
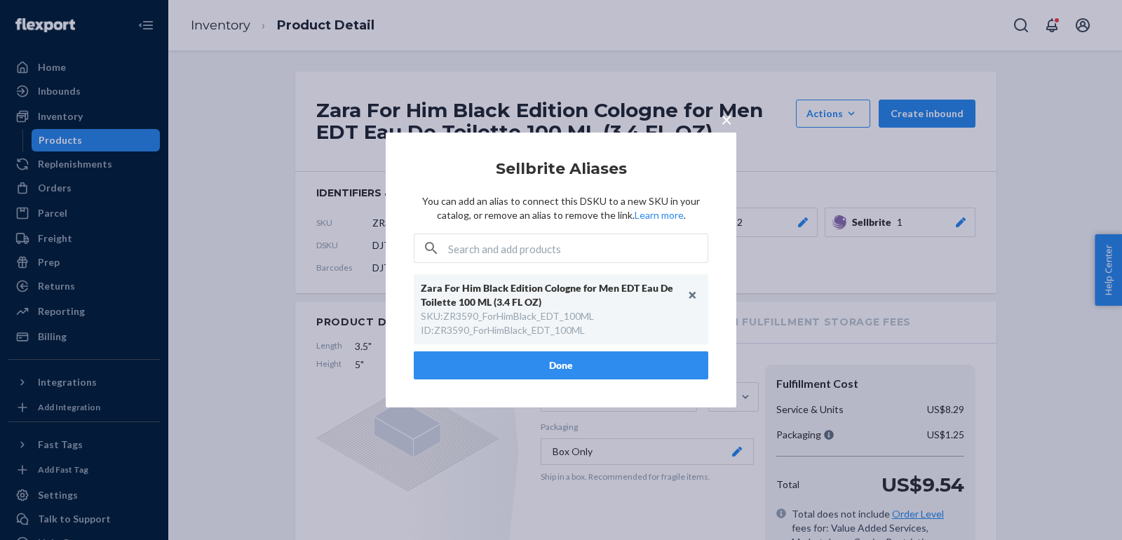
click at [509, 369] on button "Done" at bounding box center [561, 365] width 295 height 28
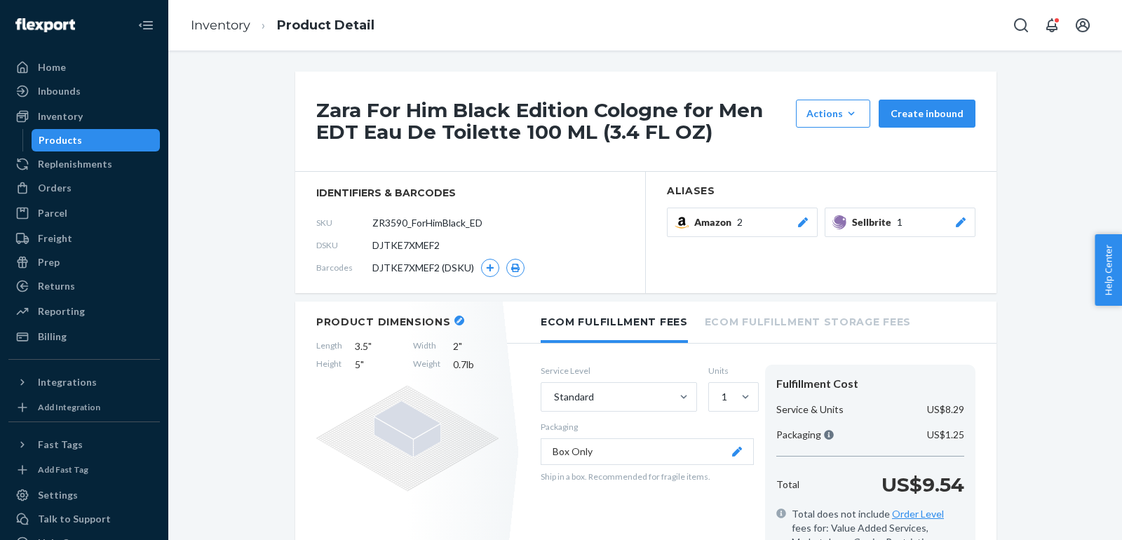
click at [215, 30] on link "Inventory" at bounding box center [221, 25] width 60 height 15
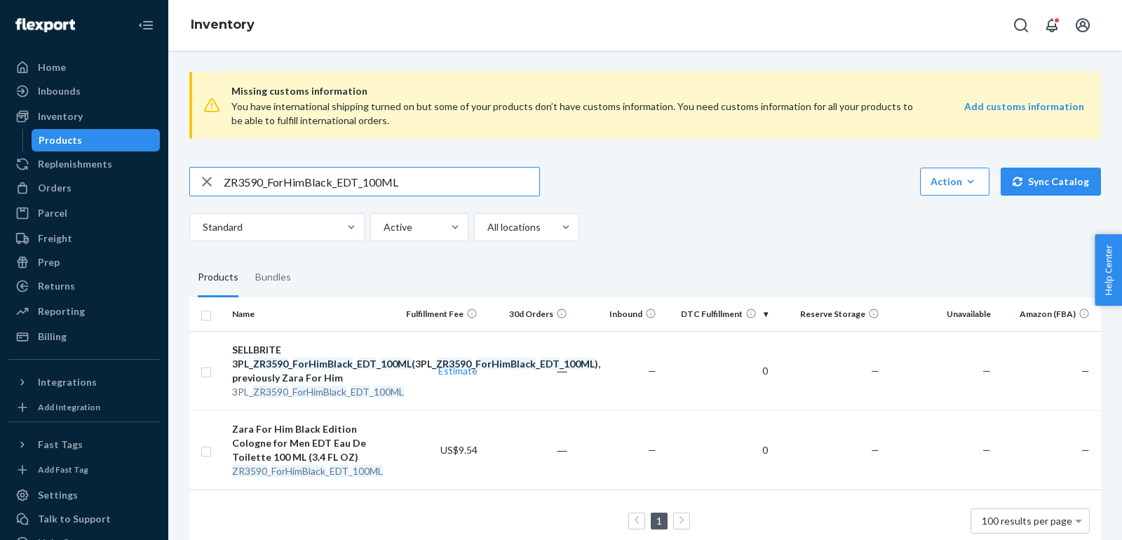
click at [409, 179] on input "ZR3590_ForHimBlack_EDT_100ML" at bounding box center [382, 182] width 316 height 28
paste input "990_ForHimBlackIntense_Parfum"
type input "ZR3990_ForHimBlackIntense_Parfum_100ML"
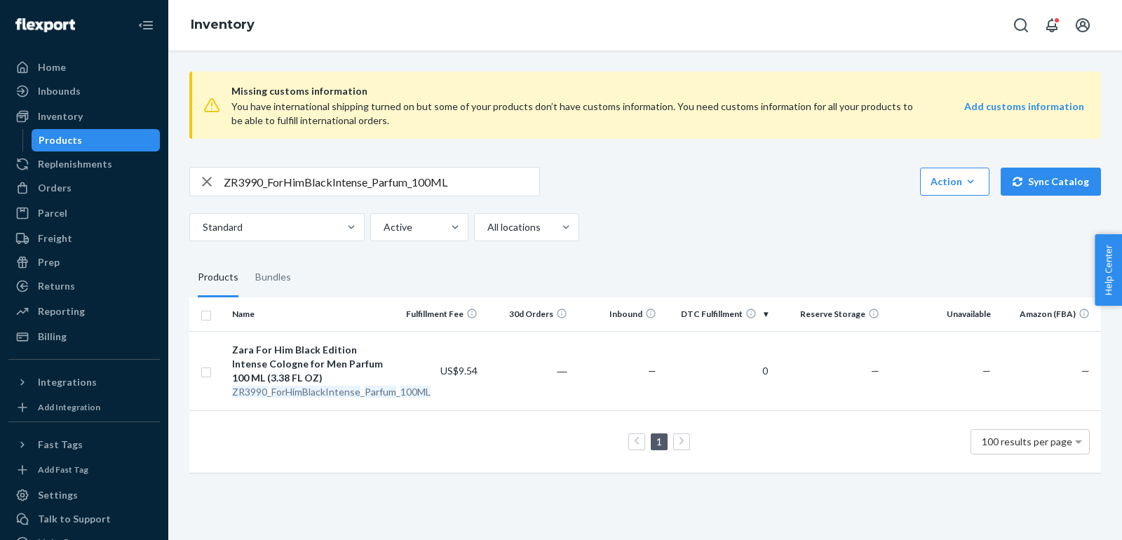
click at [414, 188] on input "ZR3990_ForHimBlackIntense_Parfum_100ML" at bounding box center [382, 182] width 316 height 28
click at [415, 186] on input "ZR3990_ForHimBlackIntense_Parfum_100ML" at bounding box center [382, 182] width 316 height 28
click at [353, 187] on input "ZR3990_ForHimBlackIntense_Parfum_100ML" at bounding box center [382, 182] width 316 height 28
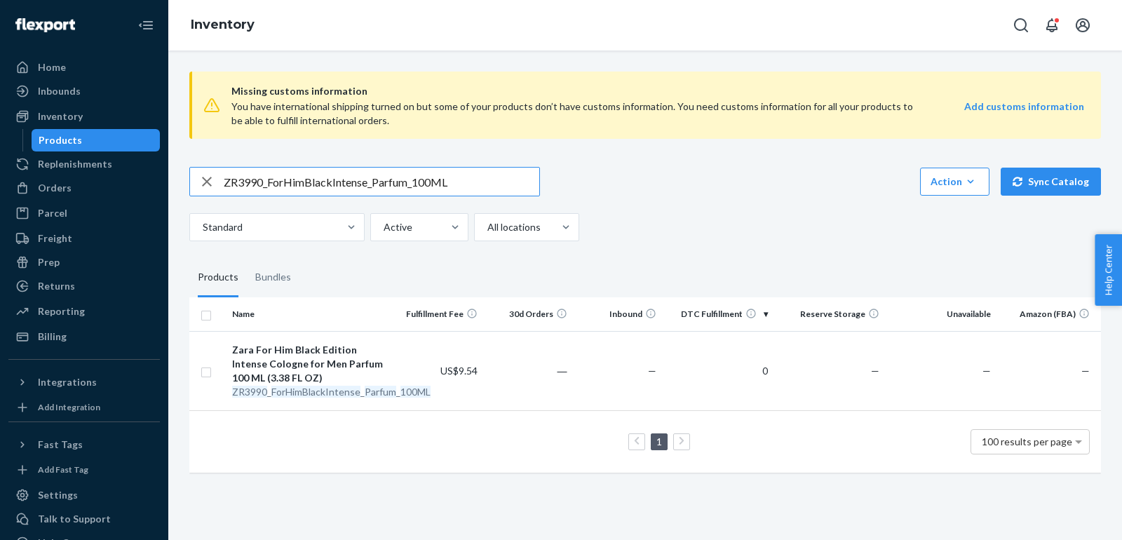
click at [353, 187] on input "ZR3990_ForHimBlackIntense_Parfum_100ML" at bounding box center [382, 182] width 316 height 28
click at [314, 356] on div "Zara For Him Black Edition Intense Cologne for Men Parfum 100 ML (3.38 FL OZ)" at bounding box center [310, 364] width 156 height 42
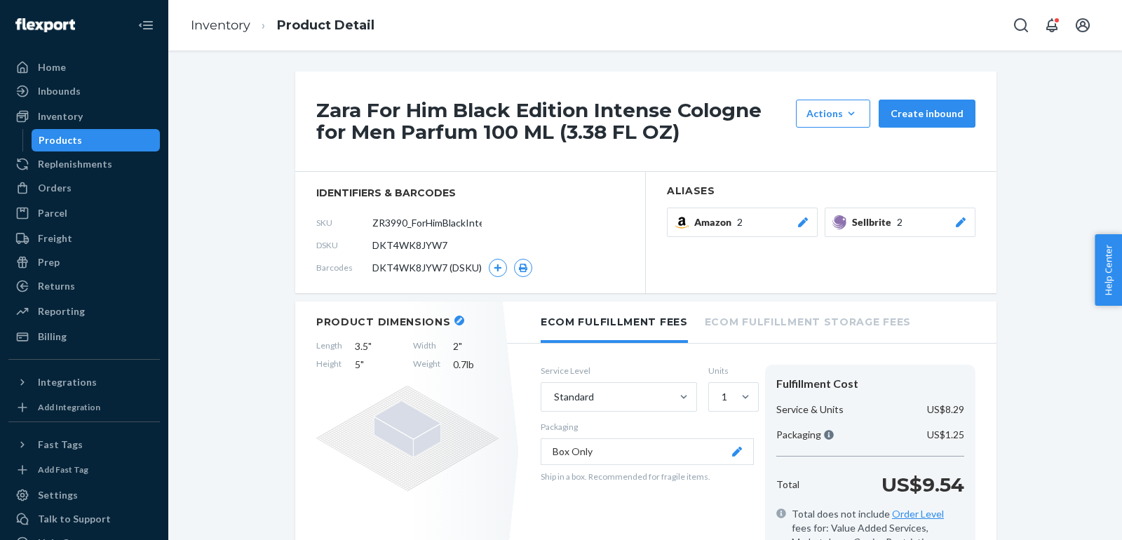
click at [962, 219] on icon at bounding box center [961, 222] width 10 height 10
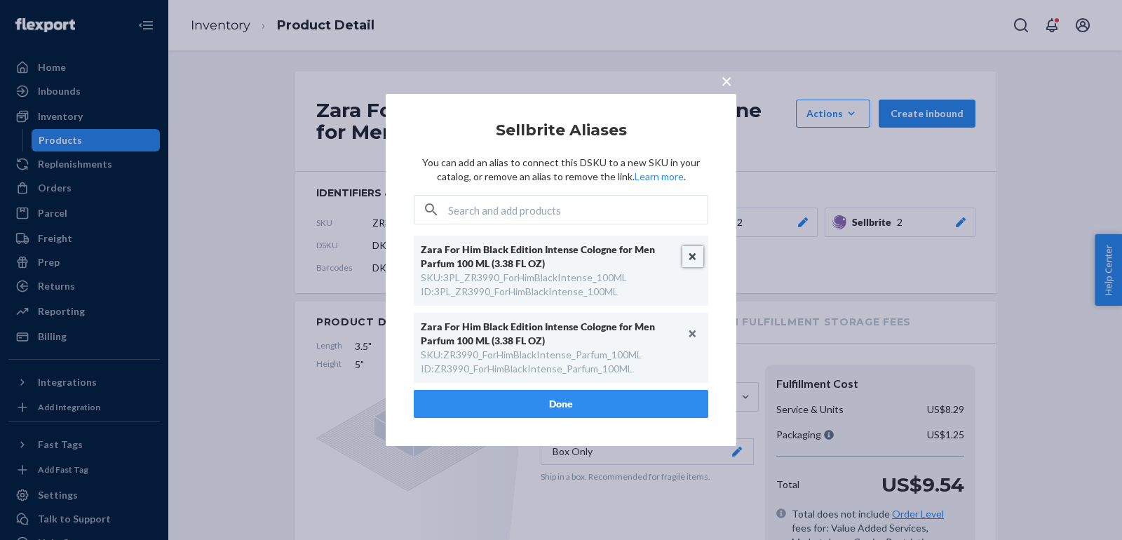
click at [695, 258] on button "Unlink" at bounding box center [693, 256] width 21 height 21
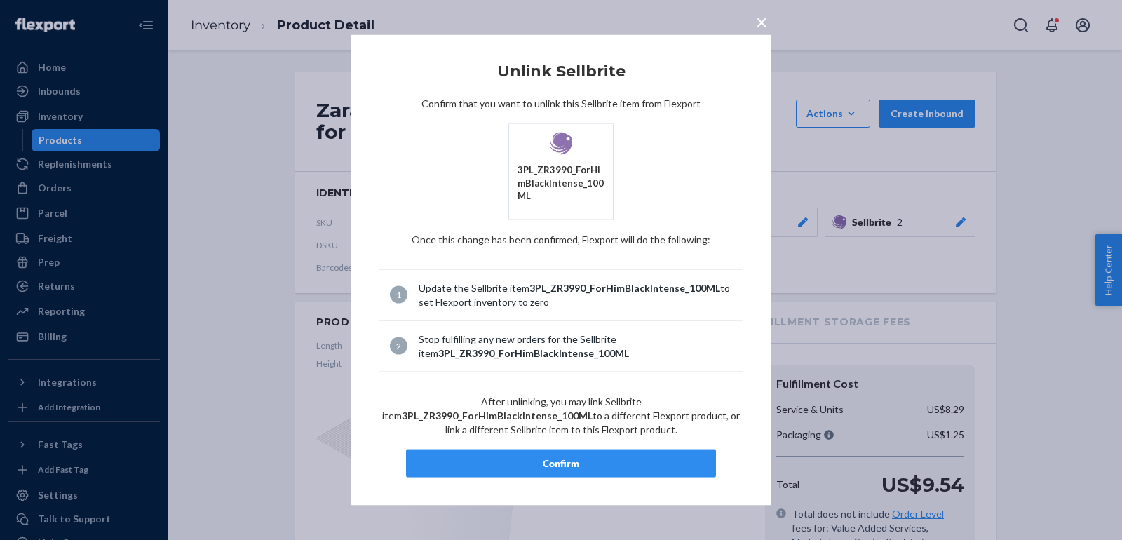
click at [527, 449] on button "Confirm" at bounding box center [561, 463] width 310 height 28
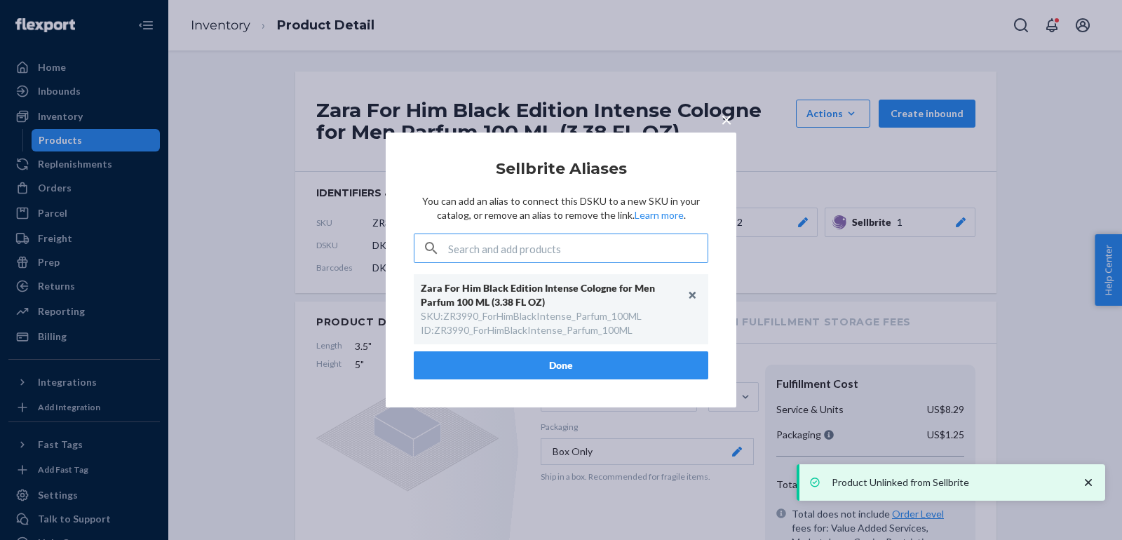
click at [585, 365] on button "Done" at bounding box center [561, 365] width 295 height 28
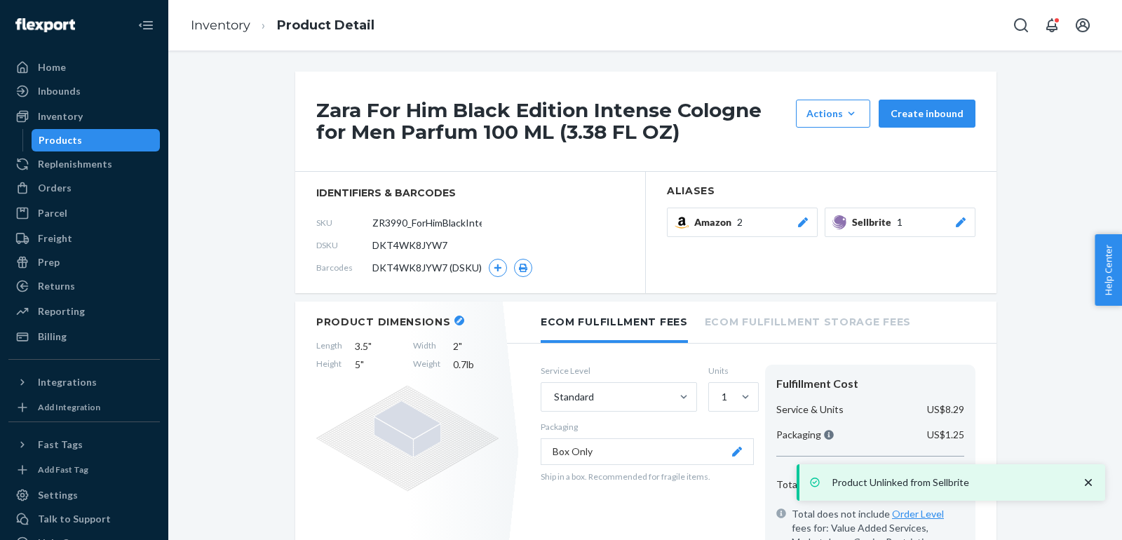
click at [227, 17] on li "Inventory" at bounding box center [221, 26] width 60 height 18
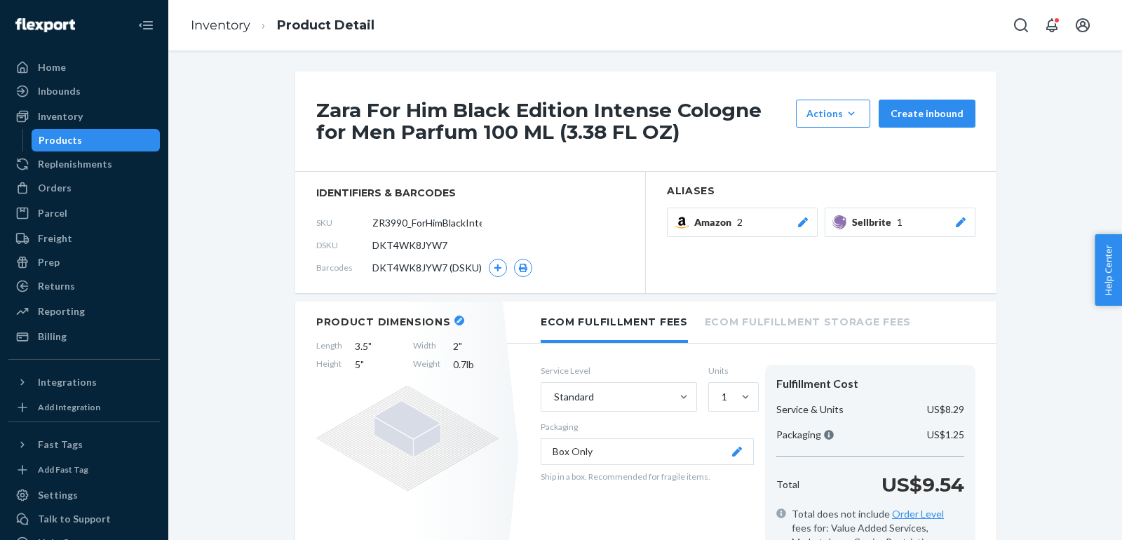
click at [226, 36] on ol "Inventory Product Detail" at bounding box center [283, 25] width 206 height 41
click at [218, 23] on link "Inventory" at bounding box center [221, 25] width 60 height 15
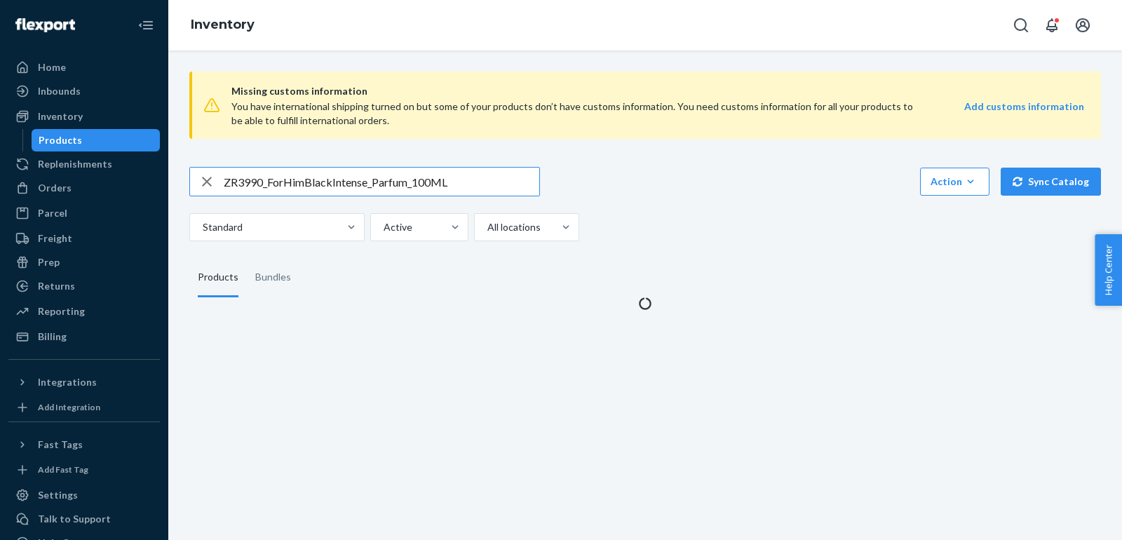
click at [443, 186] on input "ZR3990_ForHimBlackIntense_Parfum_100ML" at bounding box center [382, 182] width 316 height 28
click at [443, 185] on input "ZR3990_ForHimBlackIntense_Parfum_100ML" at bounding box center [382, 182] width 316 height 28
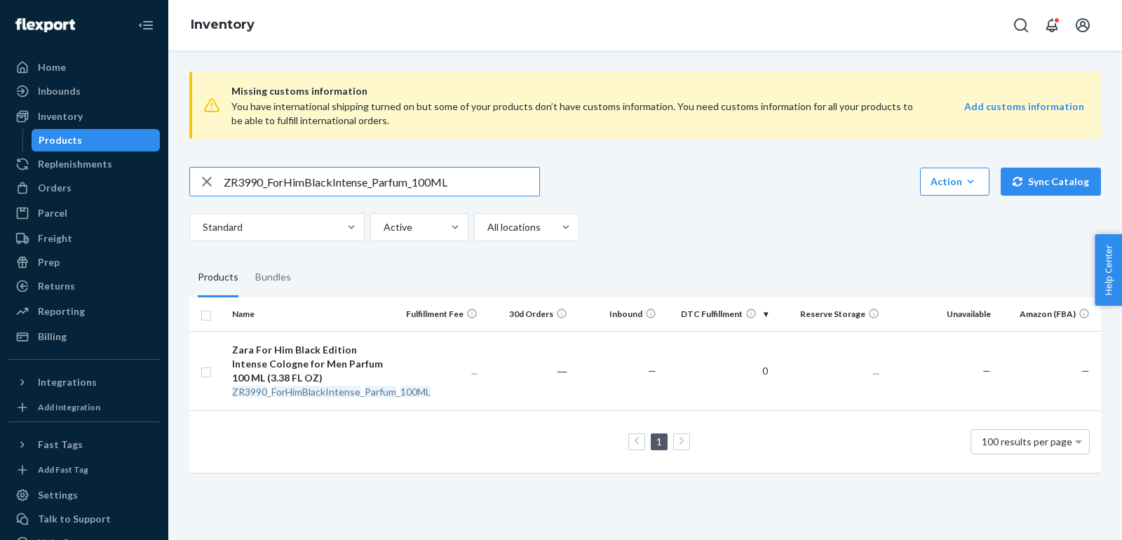
paste input "4590_ForHim_BlackEdiIntense_EDP_9"
type input "ZR4590_ForHim_BlackEdiIntense_EDP_90ML"
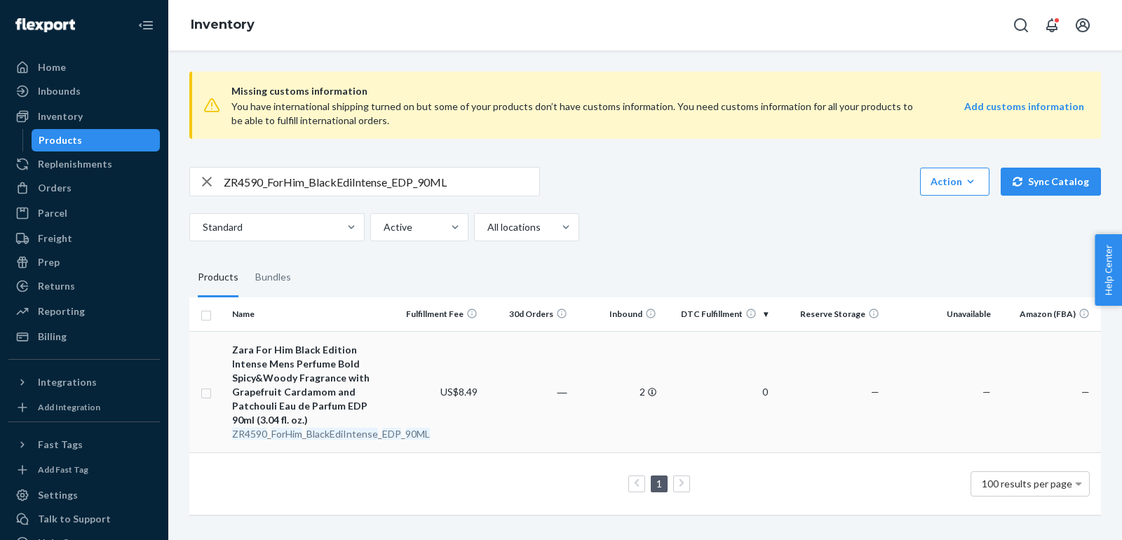
click at [283, 378] on div "Zara For Him Black Edition Intense Mens Perfume Bold Spicy&Woody Fragrance with…" at bounding box center [310, 385] width 156 height 84
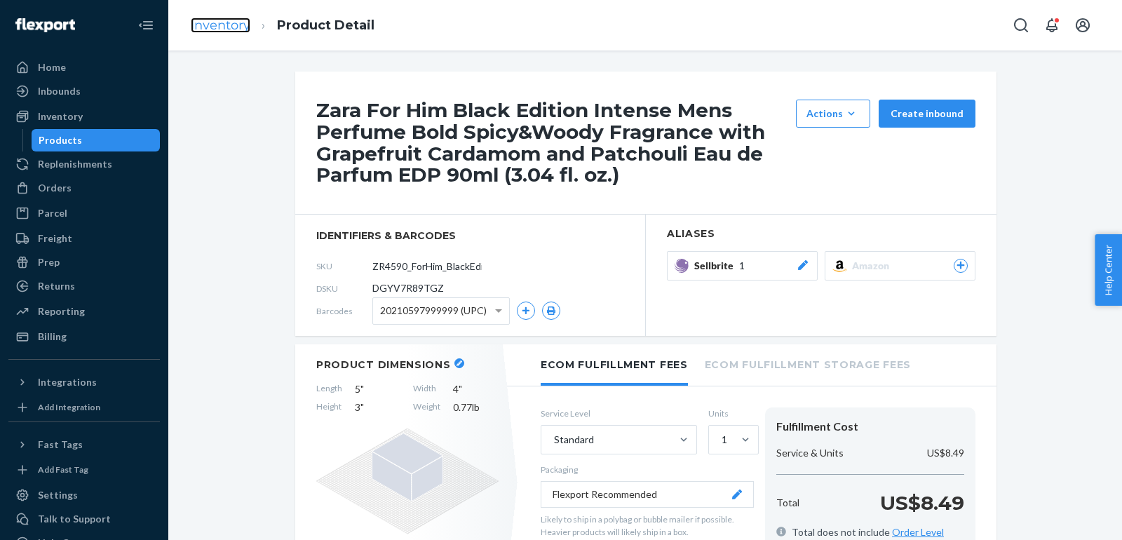
click at [242, 26] on link "Inventory" at bounding box center [221, 25] width 60 height 15
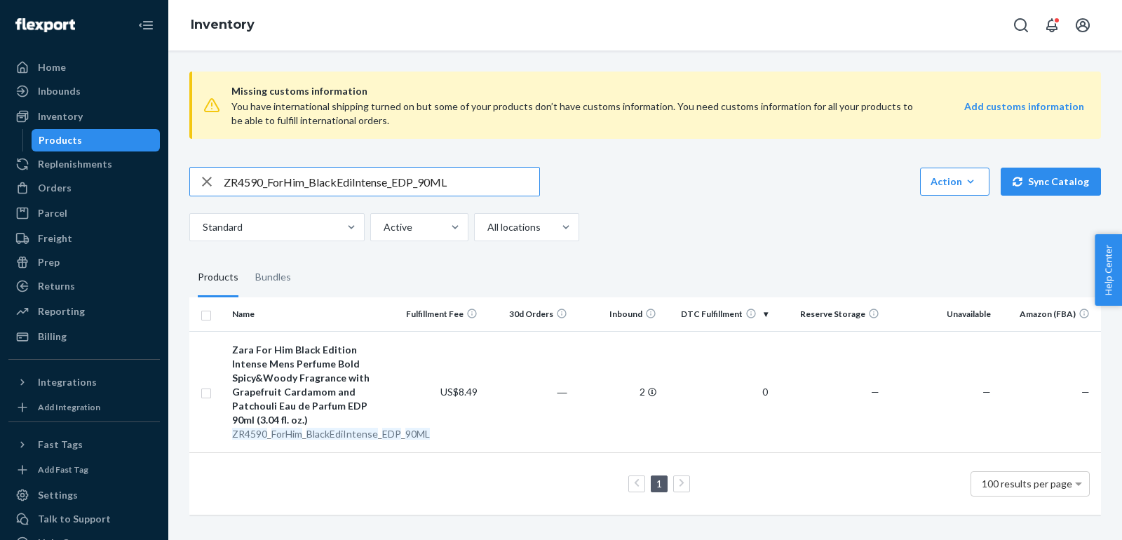
click at [368, 182] on input "ZR4590_ForHim_BlackEdiIntense_EDP_90ML" at bounding box center [382, 182] width 316 height 28
paste input "3590_ForHim_Blue_Perfume_EDP_x1_10"
type input "ZR3590_ForHim_Blue_Perfume_EDP_x1_100ML"
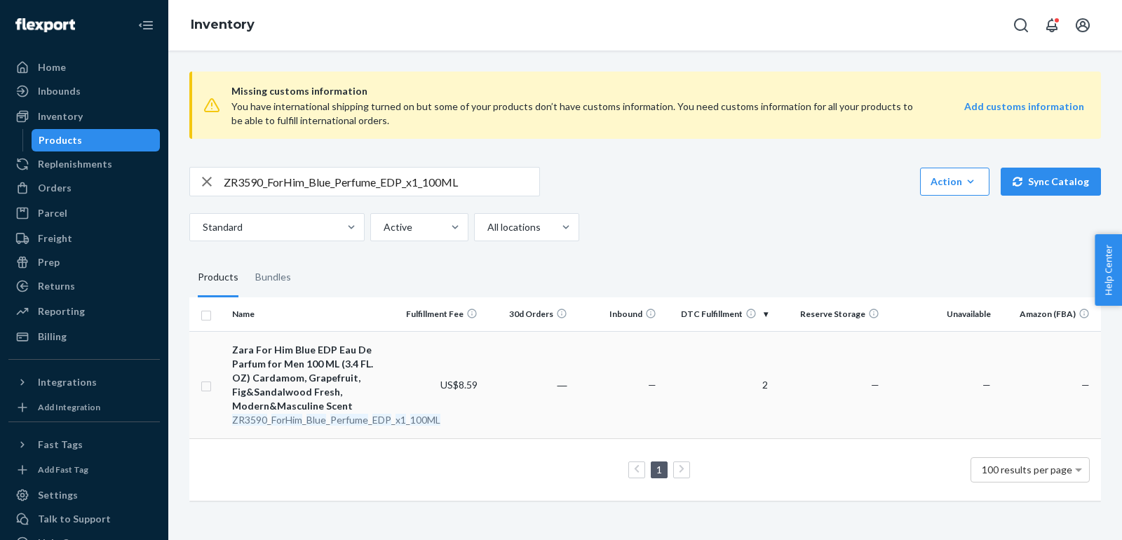
click at [279, 368] on div "Zara For Him Blue EDP Eau De Parfum for Men 100 ML (3.4 FL. OZ) Cardamom, Grape…" at bounding box center [310, 378] width 156 height 70
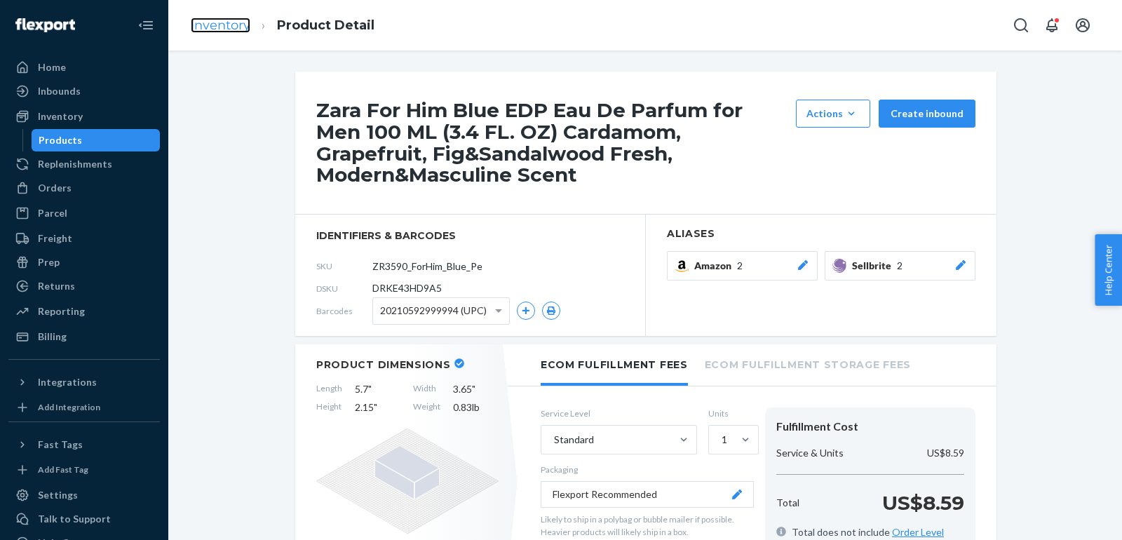
click at [242, 26] on link "Inventory" at bounding box center [221, 25] width 60 height 15
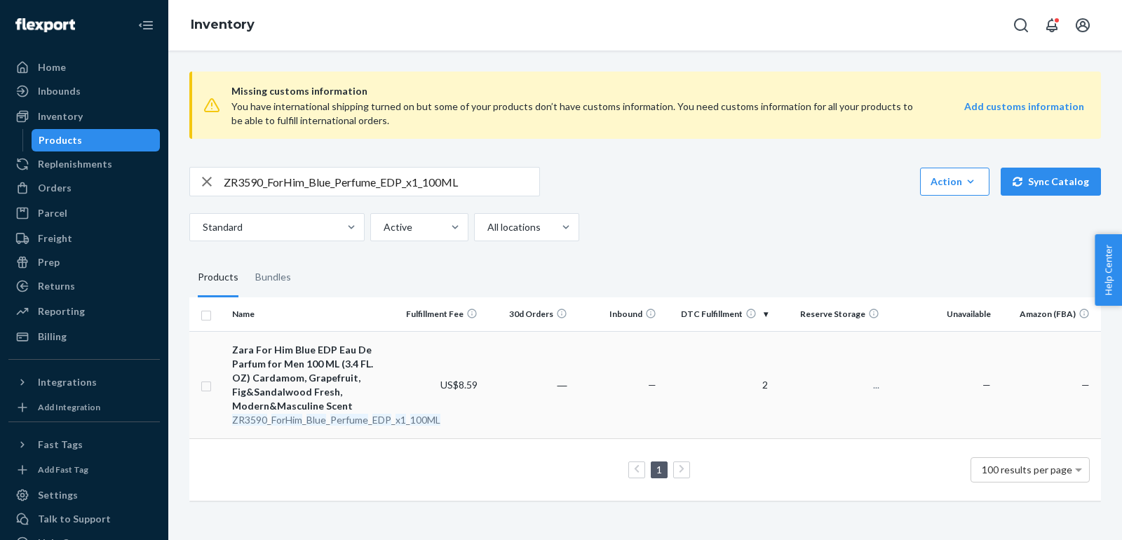
click at [321, 357] on div "Zara For Him Blue EDP Eau De Parfum for Men 100 ML (3.4 FL. OZ) Cardamom, Grape…" at bounding box center [310, 378] width 156 height 70
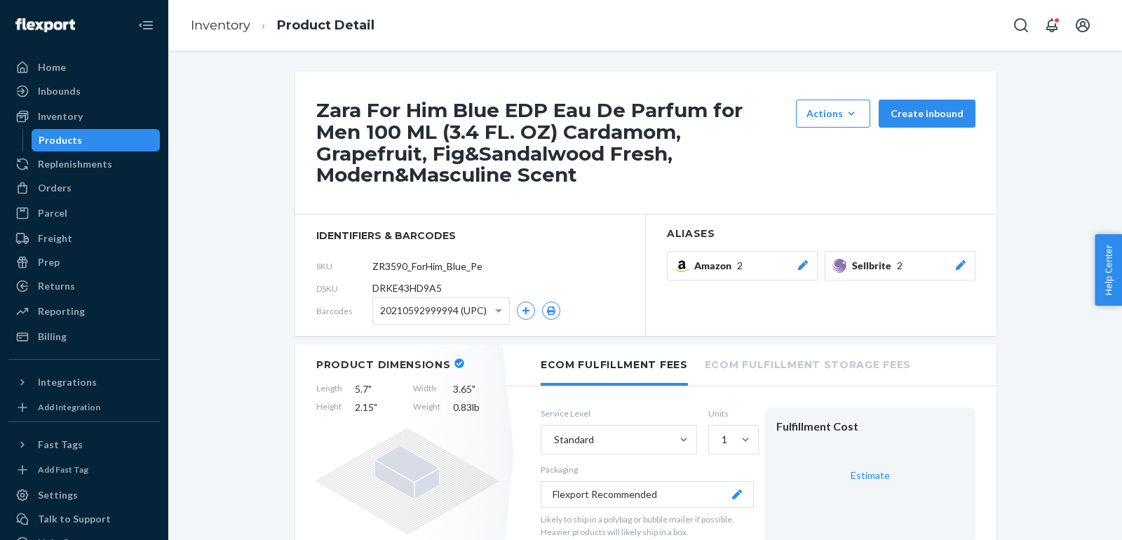
click at [962, 266] on icon at bounding box center [961, 265] width 14 height 10
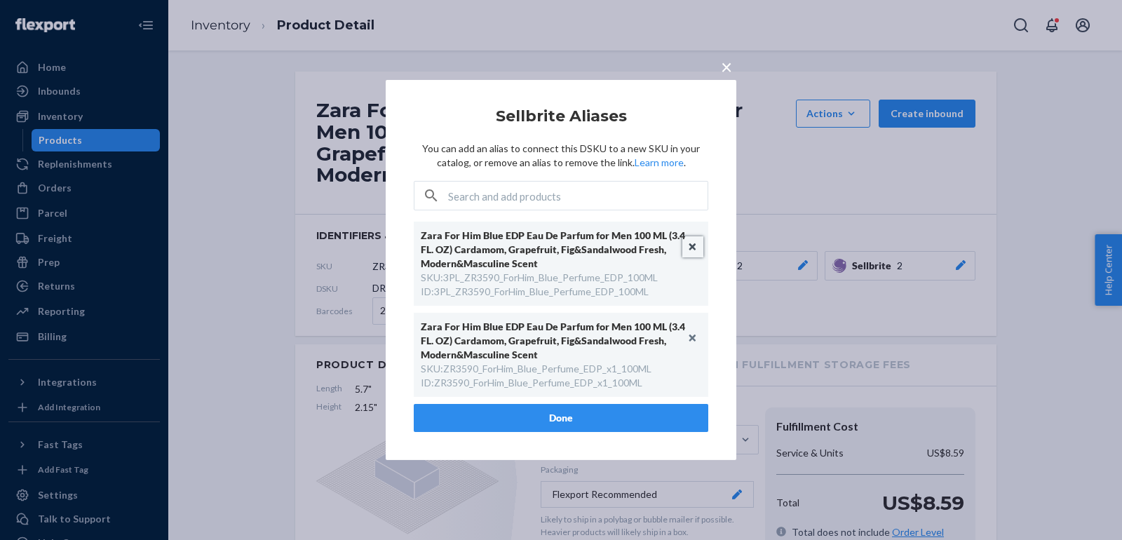
click at [691, 243] on button "Unlink" at bounding box center [693, 246] width 21 height 21
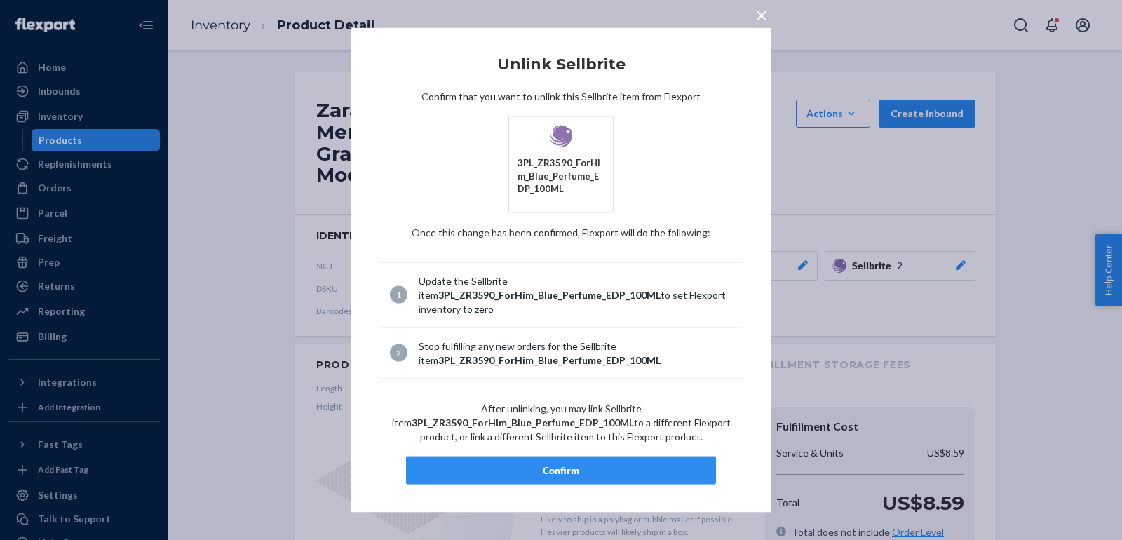
click at [583, 463] on div "Confirm" at bounding box center [561, 470] width 286 height 14
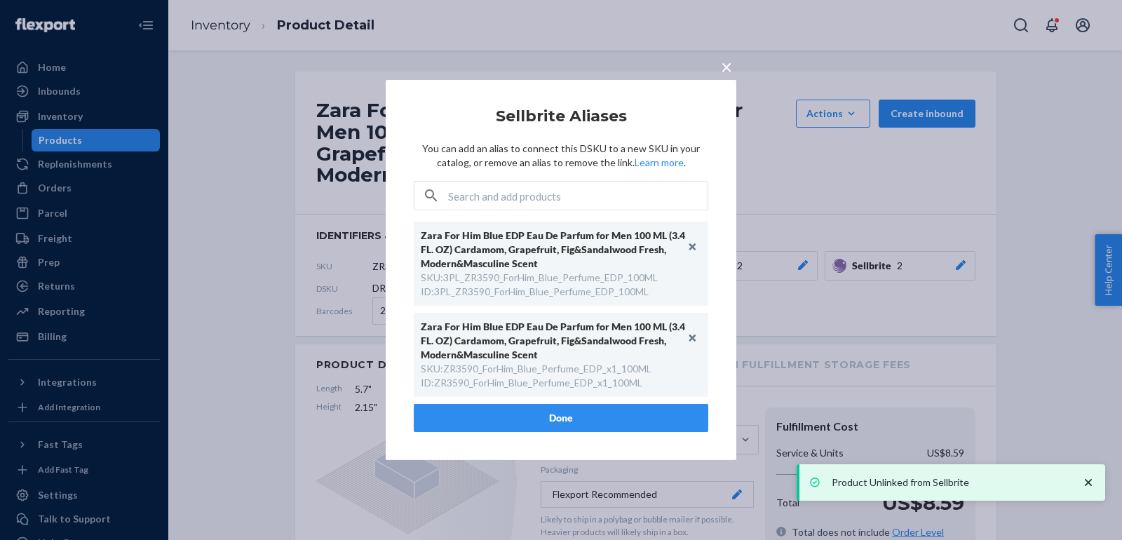
click at [551, 433] on div "× Sellbrite Aliases You can add an alias to connect this DSKU to a new SKU in y…" at bounding box center [561, 270] width 351 height 380
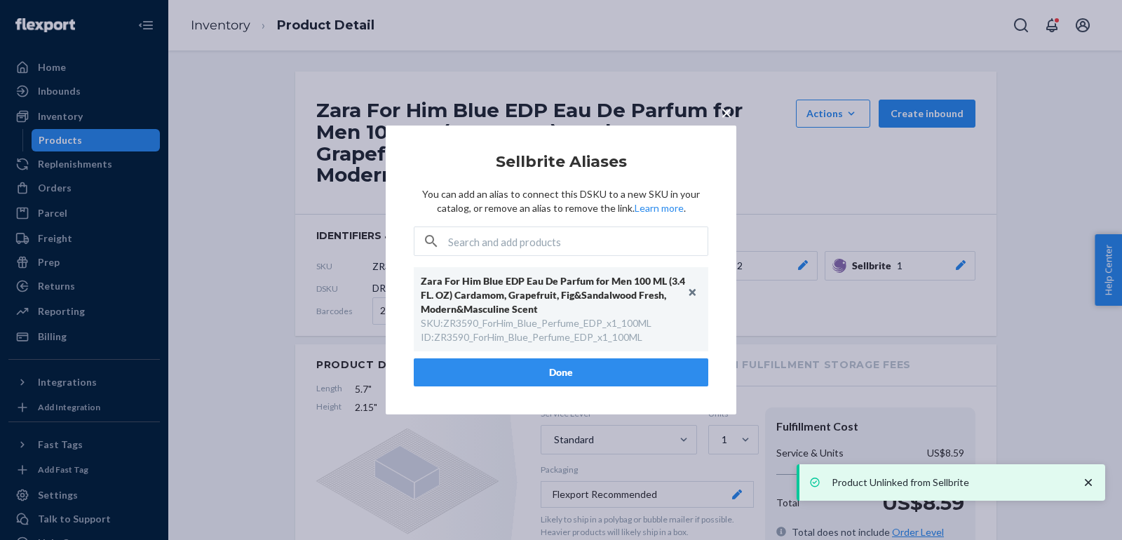
click at [523, 376] on button "Done" at bounding box center [561, 372] width 295 height 28
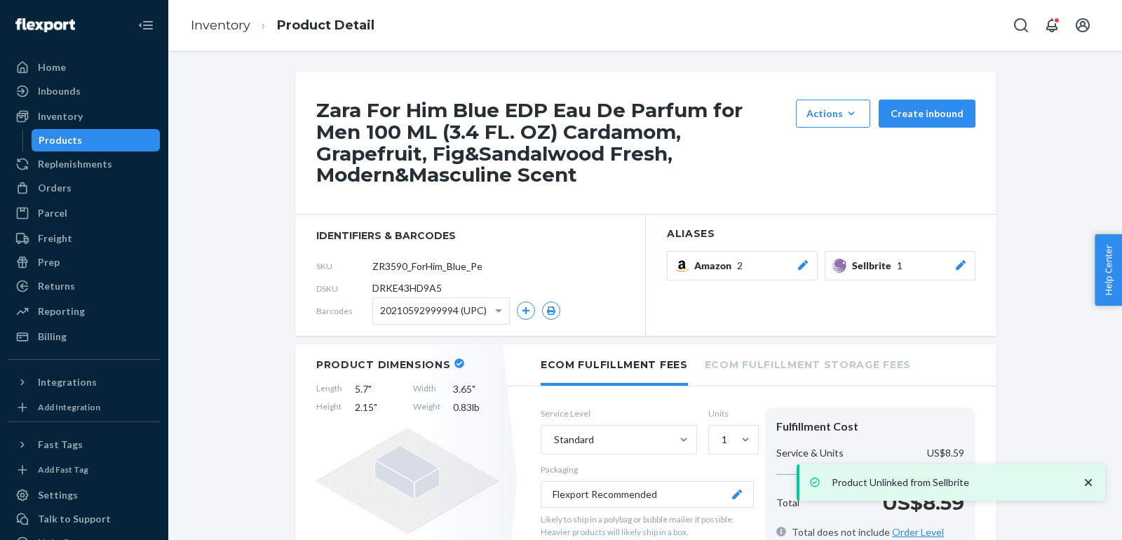
click at [202, 11] on ol "Inventory Product Detail" at bounding box center [283, 25] width 206 height 41
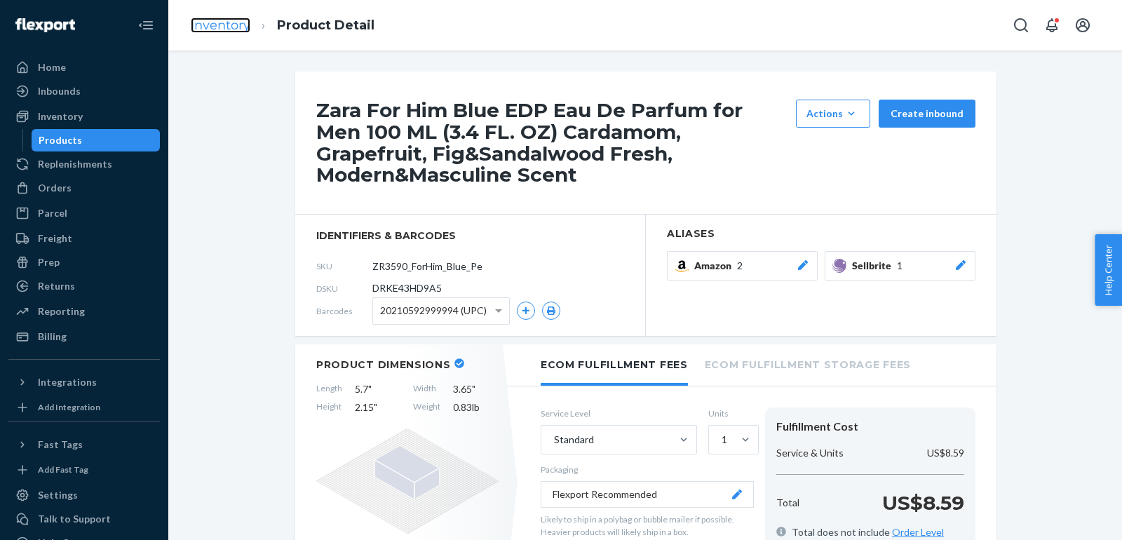
click at [213, 25] on link "Inventory" at bounding box center [221, 25] width 60 height 15
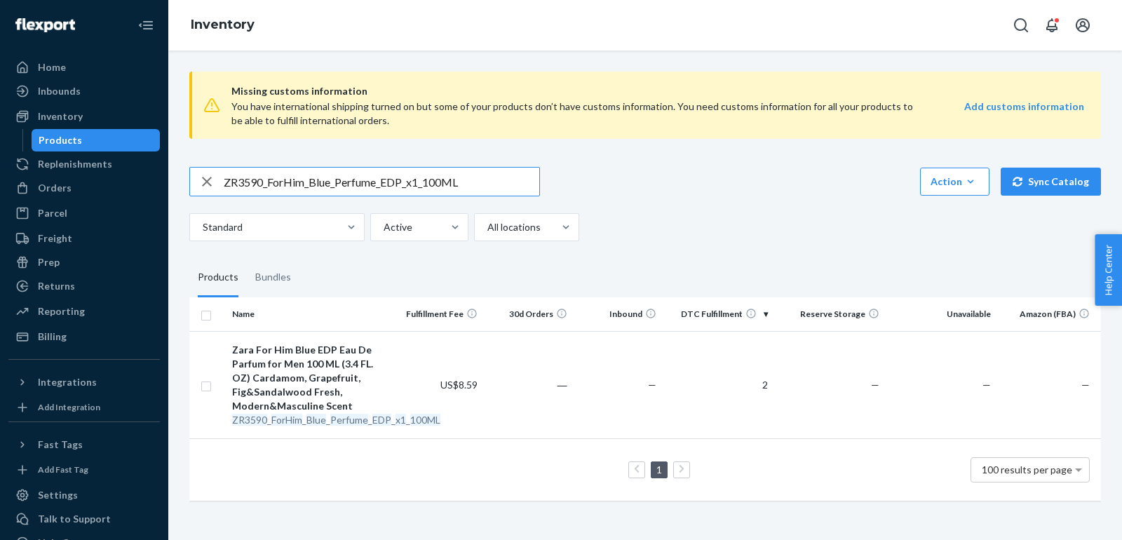
click at [384, 192] on input "ZR3590_ForHim_Blue_Perfume_EDP_x1_100ML" at bounding box center [382, 182] width 316 height 28
paste input "4590_For_Him_Intense_EDP_9"
type input "ZR4590_For_Him_Intense_EDP_90ML"
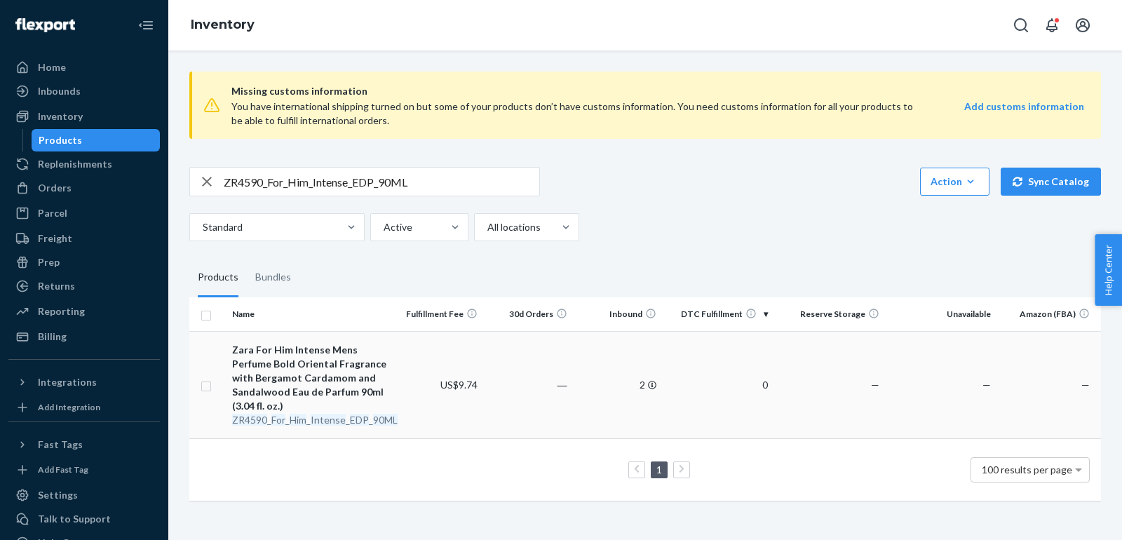
click at [258, 386] on div "Zara For Him Intense Mens Perfume Bold Oriental Fragrance with Bergamot Cardamo…" at bounding box center [310, 378] width 156 height 70
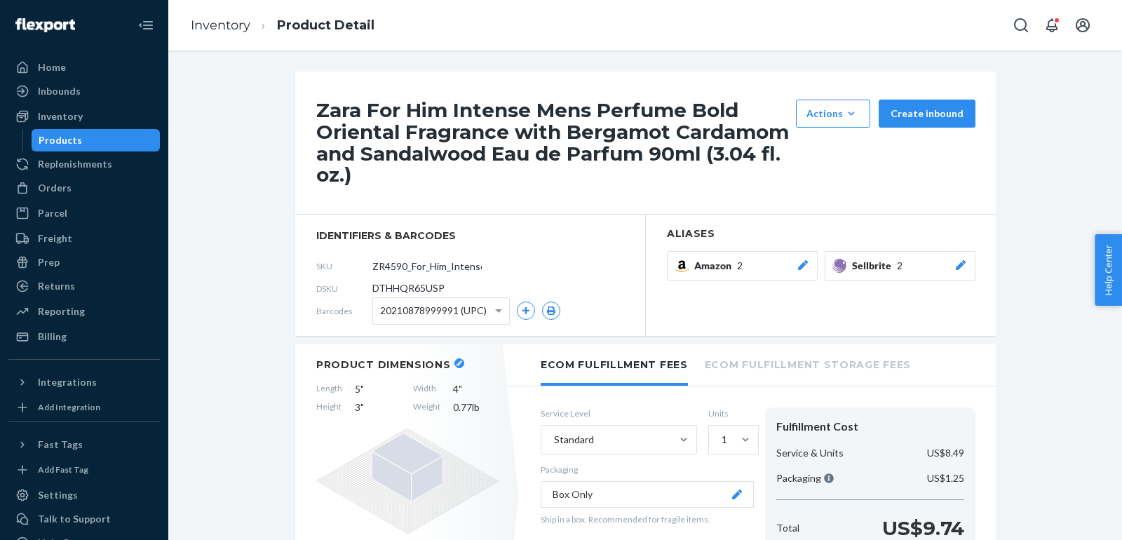
click at [954, 267] on icon at bounding box center [961, 265] width 14 height 10
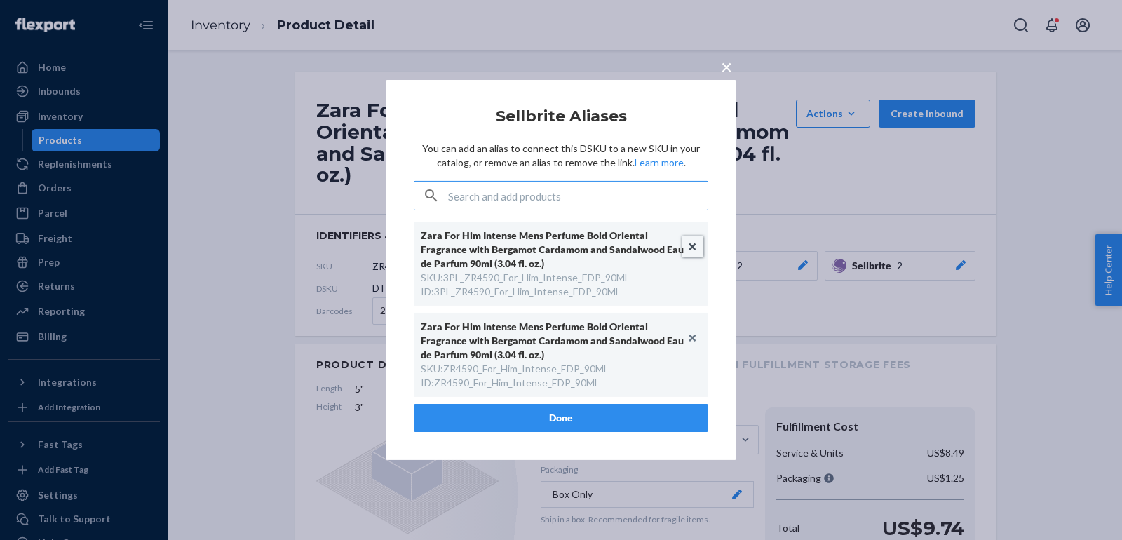
click at [697, 243] on button "Unlink" at bounding box center [693, 246] width 21 height 21
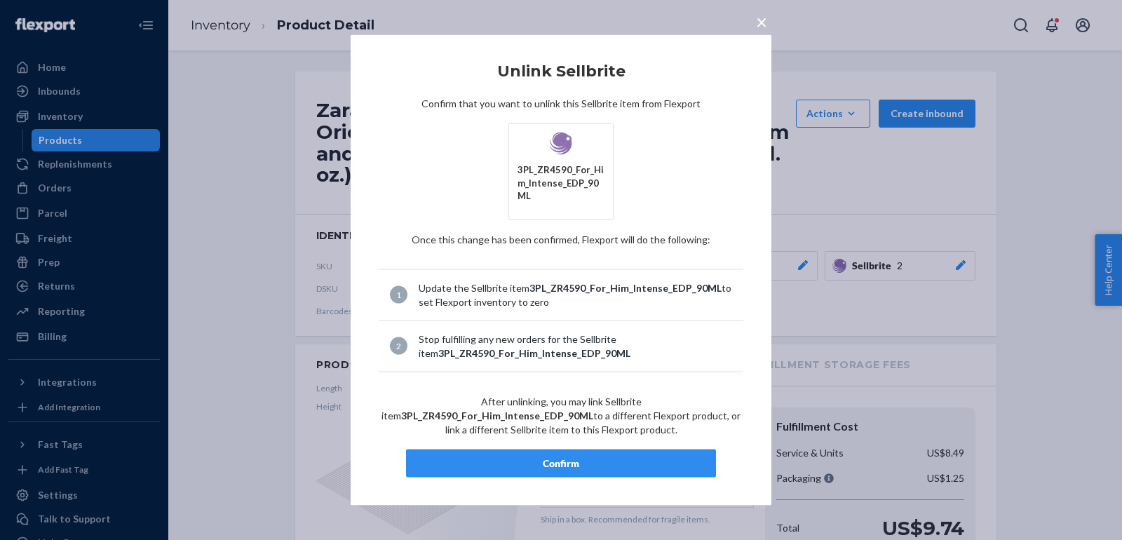
click at [497, 478] on div "× Unlink Sellbrite Confirm that you want to unlink this Sellbrite item from Fle…" at bounding box center [561, 270] width 421 height 471
click at [490, 464] on div "Confirm" at bounding box center [561, 463] width 286 height 14
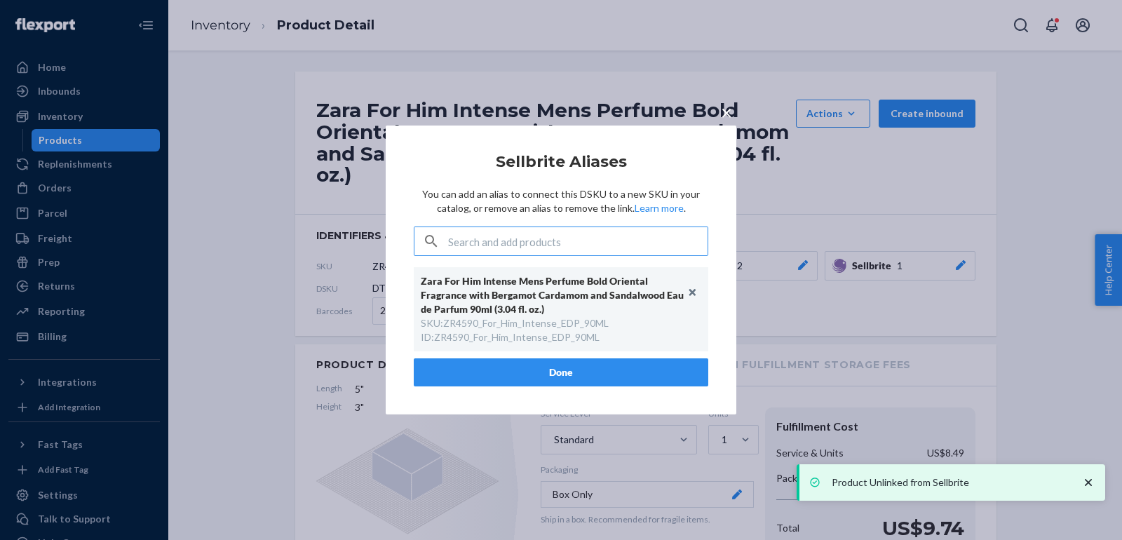
click at [547, 366] on button "Done" at bounding box center [561, 372] width 295 height 28
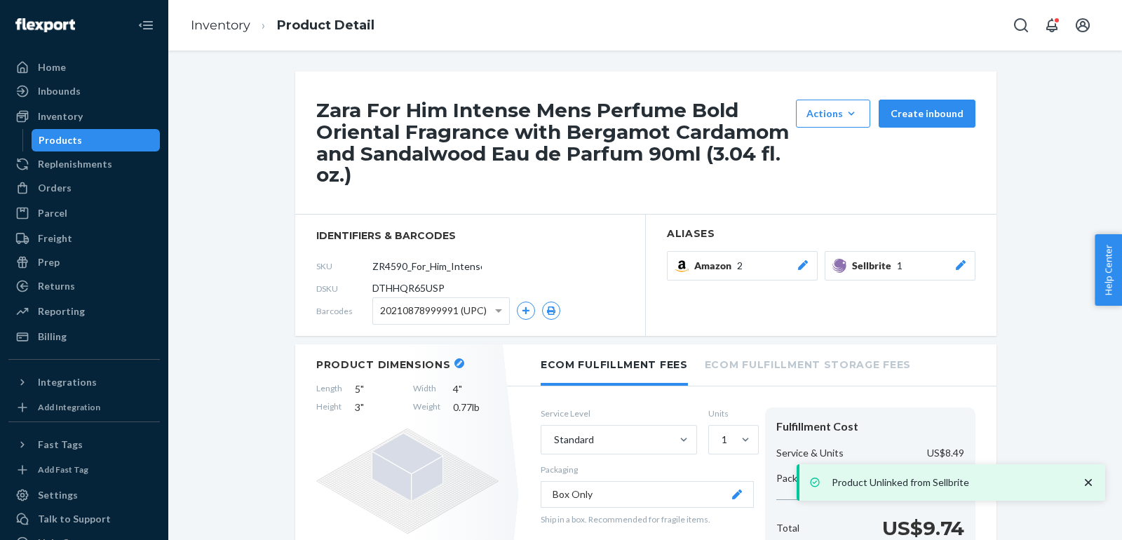
click at [961, 267] on icon at bounding box center [961, 265] width 10 height 10
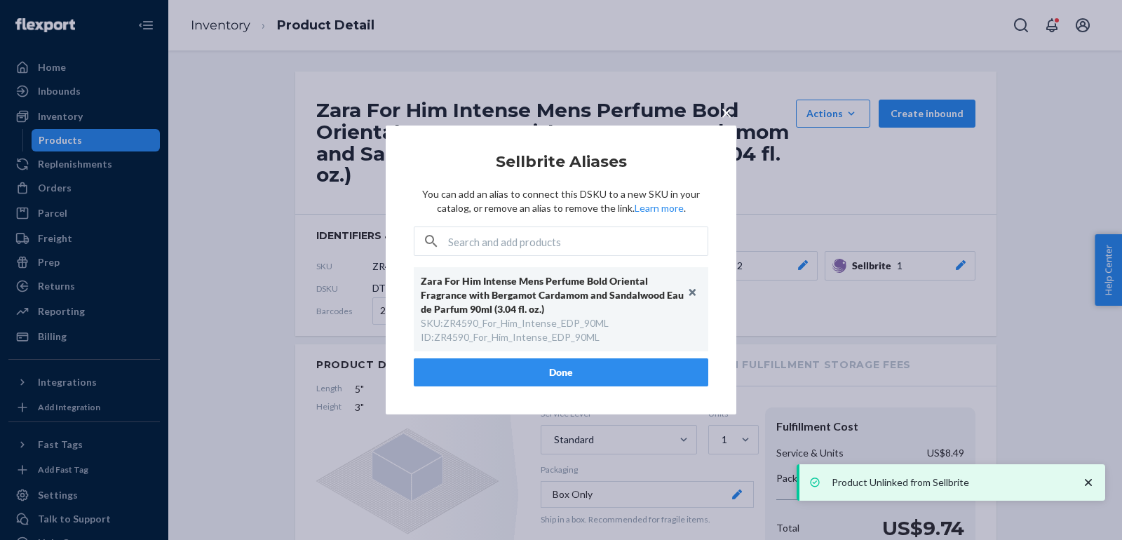
click at [728, 120] on span "×" at bounding box center [726, 112] width 11 height 24
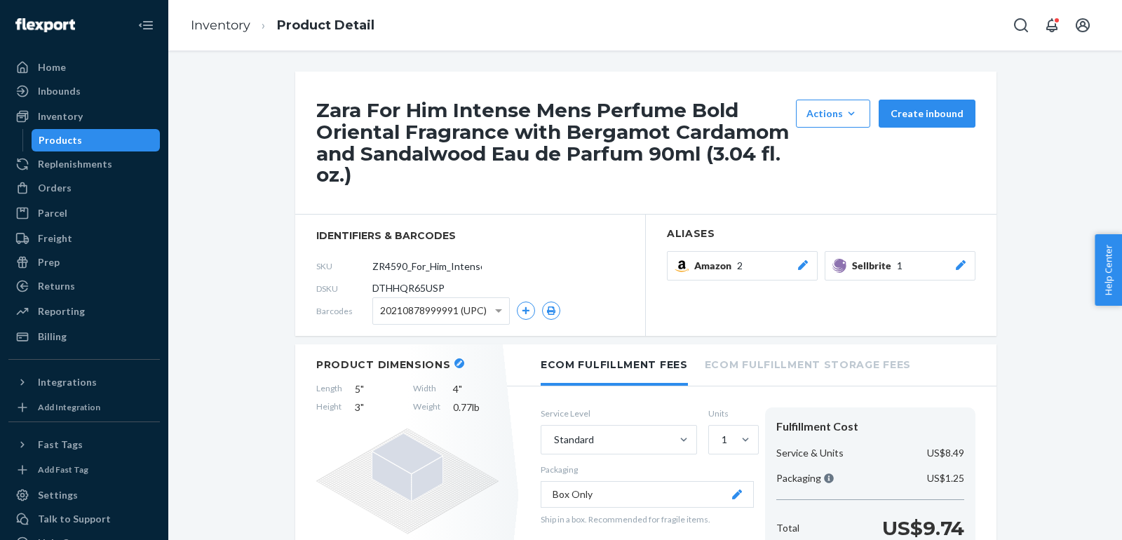
click at [208, 34] on li "Inventory" at bounding box center [221, 26] width 60 height 18
click at [219, 25] on link "Inventory" at bounding box center [221, 25] width 60 height 15
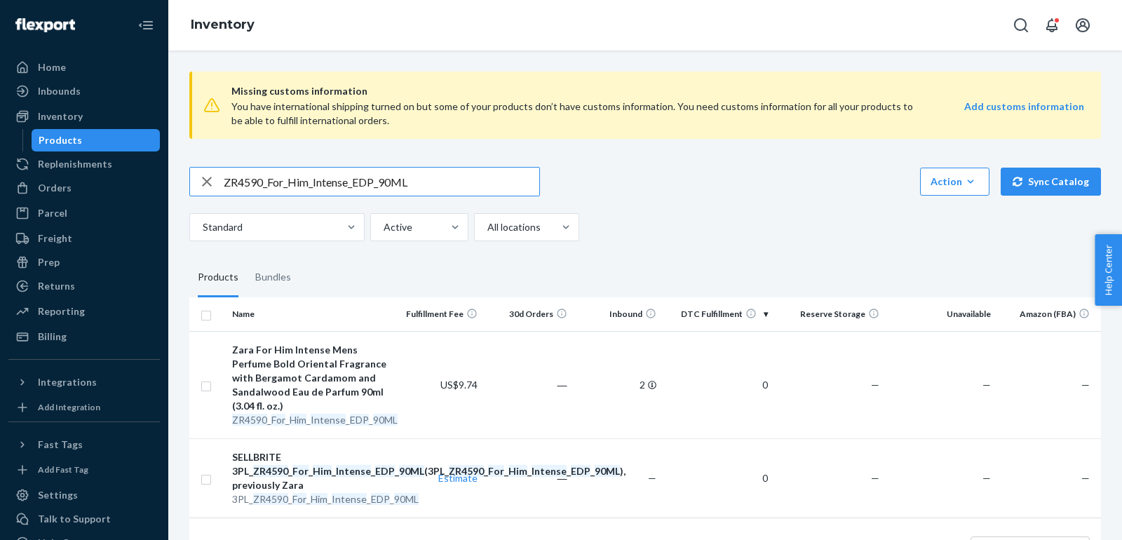
click at [435, 189] on input "ZR4590_For_Him_Intense_EDP_90ML" at bounding box center [382, 182] width 316 height 28
paste input "3590_For_Him_Neo_Green_EDP_1x_10"
type input "ZR3590_For_Him_Neo_Green_EDP_1x_100ML"
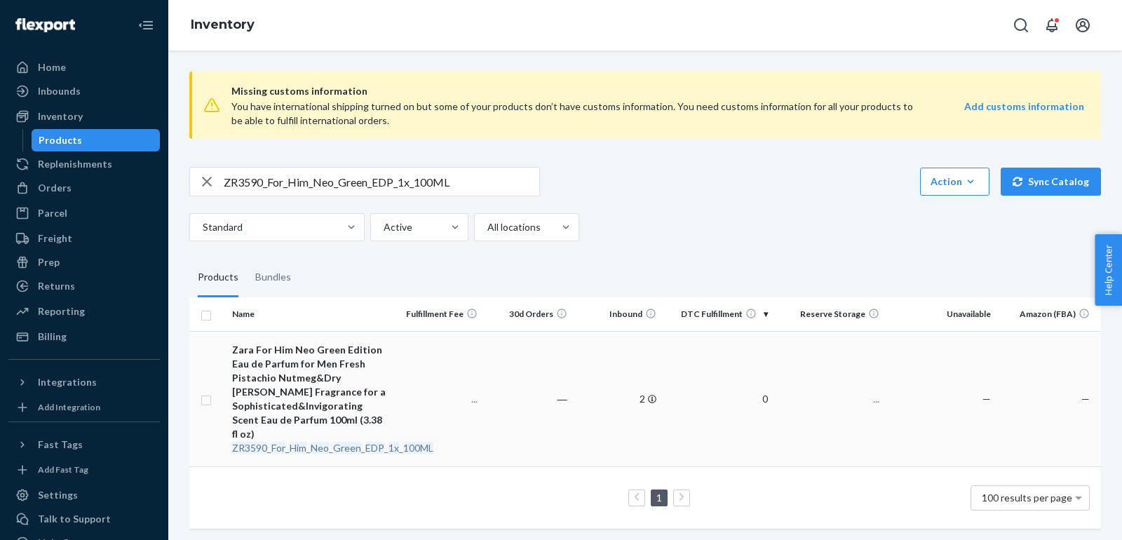
click at [299, 371] on div "Zara For Him Neo Green Edition Eau de Parfum for Men Fresh Pistachio Nutmeg&Dry…" at bounding box center [310, 392] width 156 height 98
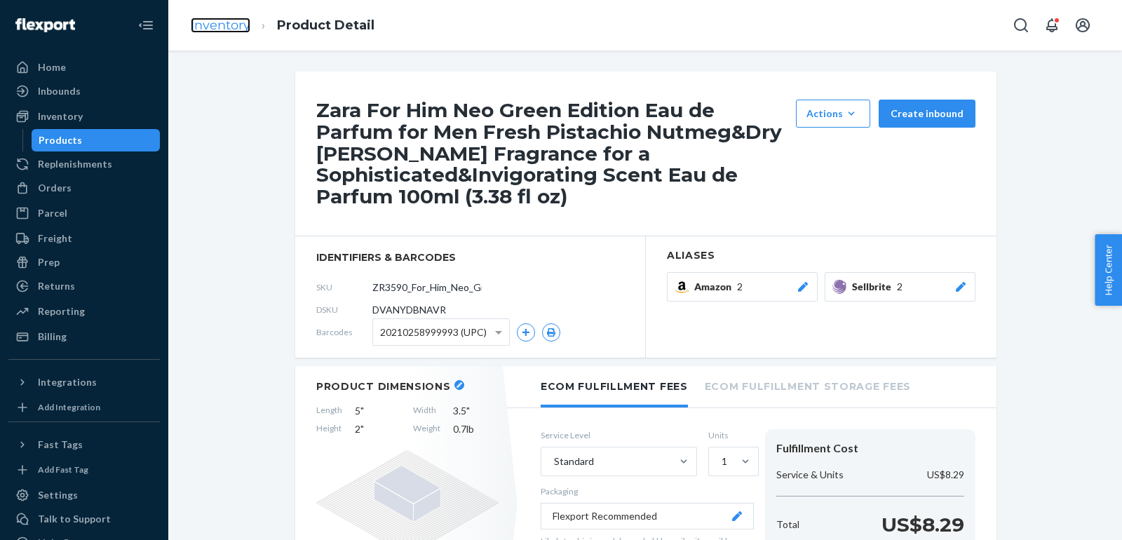
click at [220, 26] on link "Inventory" at bounding box center [221, 25] width 60 height 15
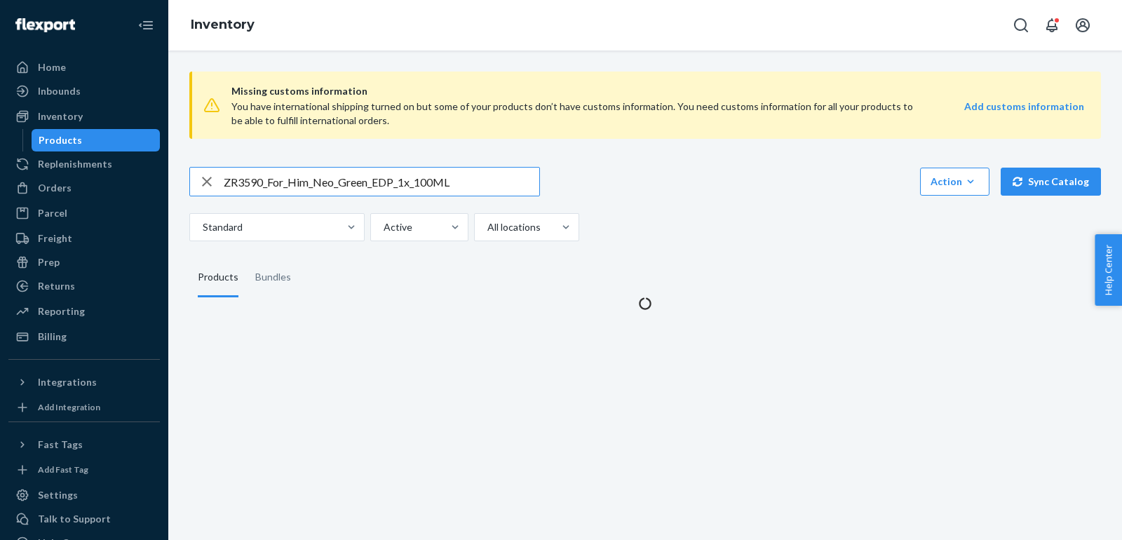
click at [454, 180] on input "ZR3590_For_Him_Neo_Green_EDP_1x_100ML" at bounding box center [382, 182] width 316 height 28
click at [452, 201] on div "Action Create product Create bundle Bulk create products Bulk update products B…" at bounding box center [645, 204] width 912 height 74
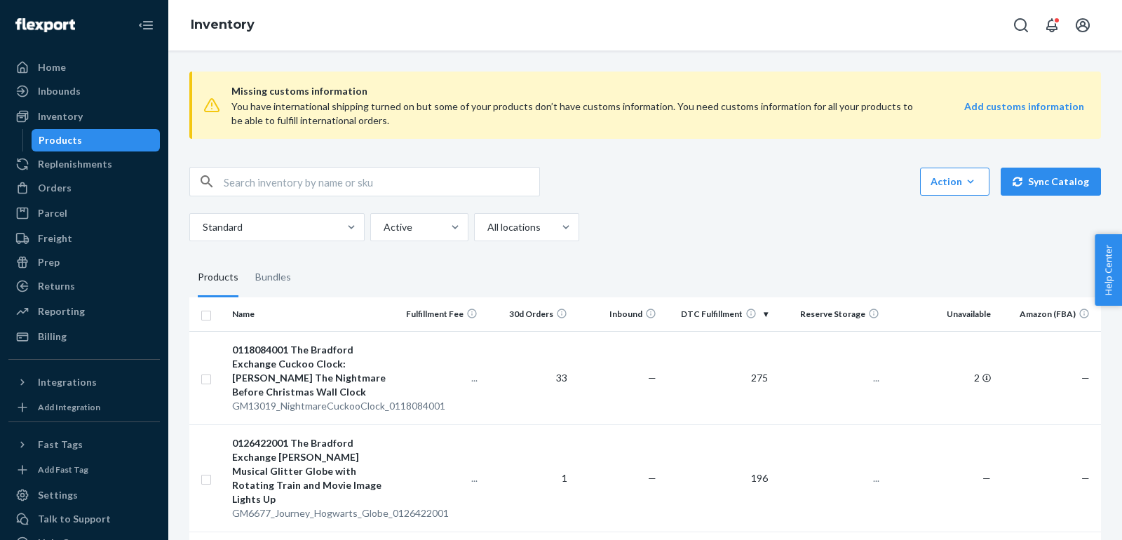
click at [439, 183] on input "text" at bounding box center [382, 182] width 316 height 28
paste input "ZR3590_For_Him_Neo_Green_EDP_1x_100ML"
type input "ZR3590_For_Him_Neo_Green_EDP_1x_100ML"
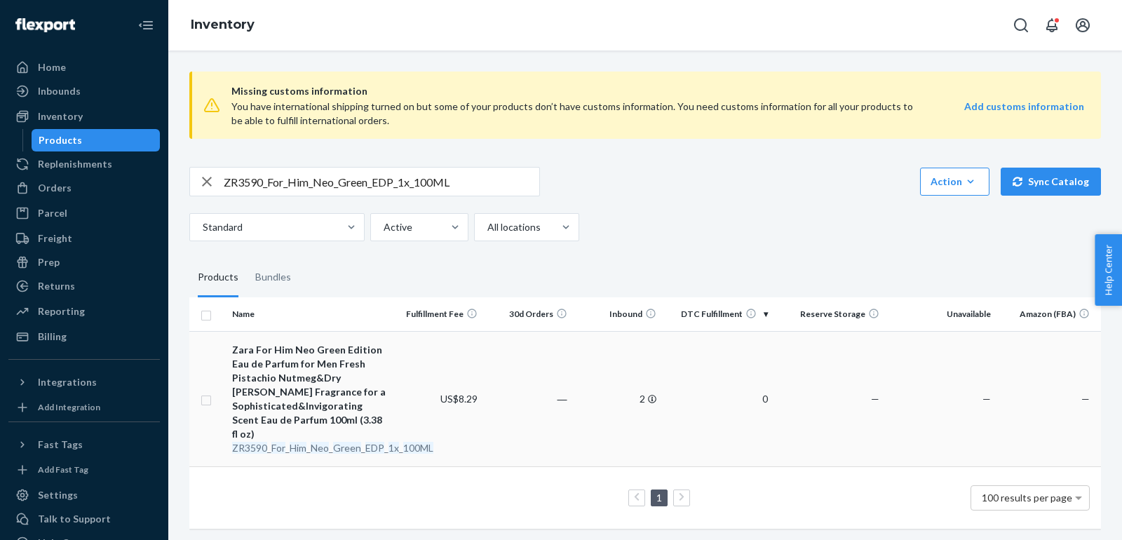
click at [277, 390] on div "Zara For Him Neo Green Edition Eau de Parfum for Men Fresh Pistachio Nutmeg&Dry…" at bounding box center [310, 392] width 156 height 98
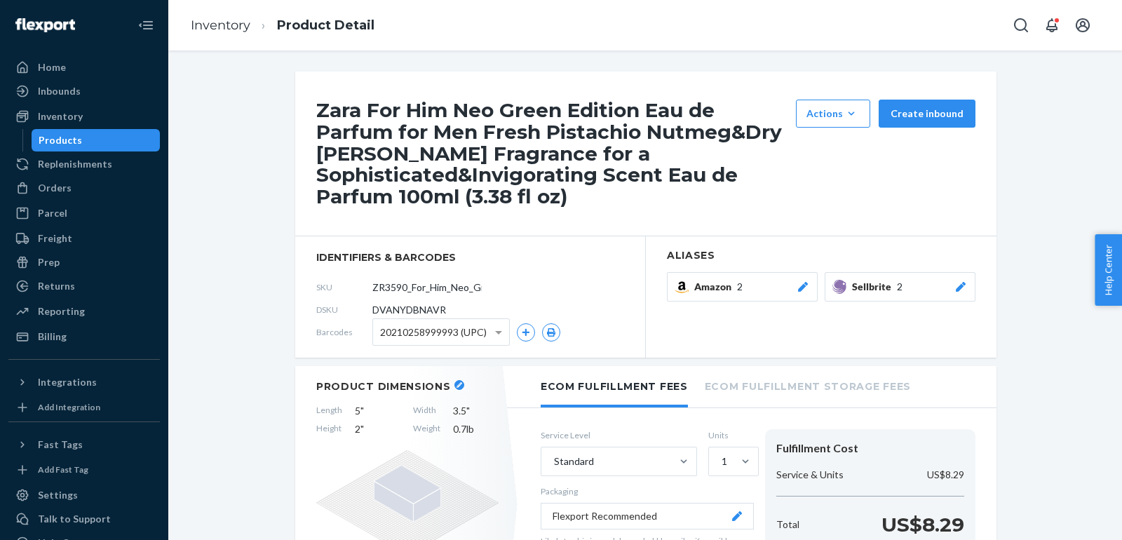
click at [960, 290] on icon at bounding box center [961, 287] width 10 height 10
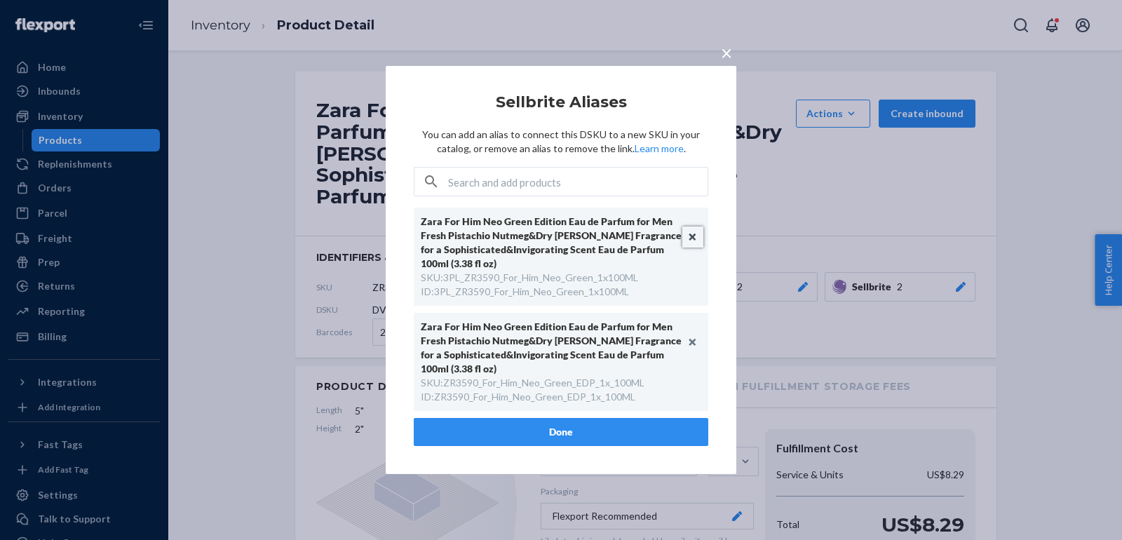
click at [691, 234] on button "Unlink" at bounding box center [693, 237] width 21 height 21
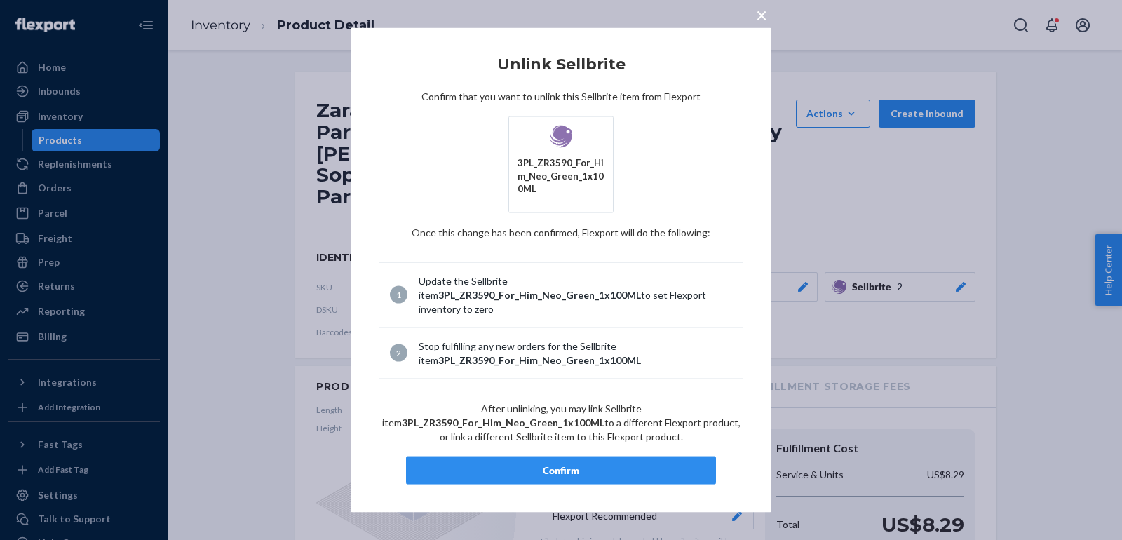
click at [641, 456] on button "Confirm" at bounding box center [561, 470] width 310 height 28
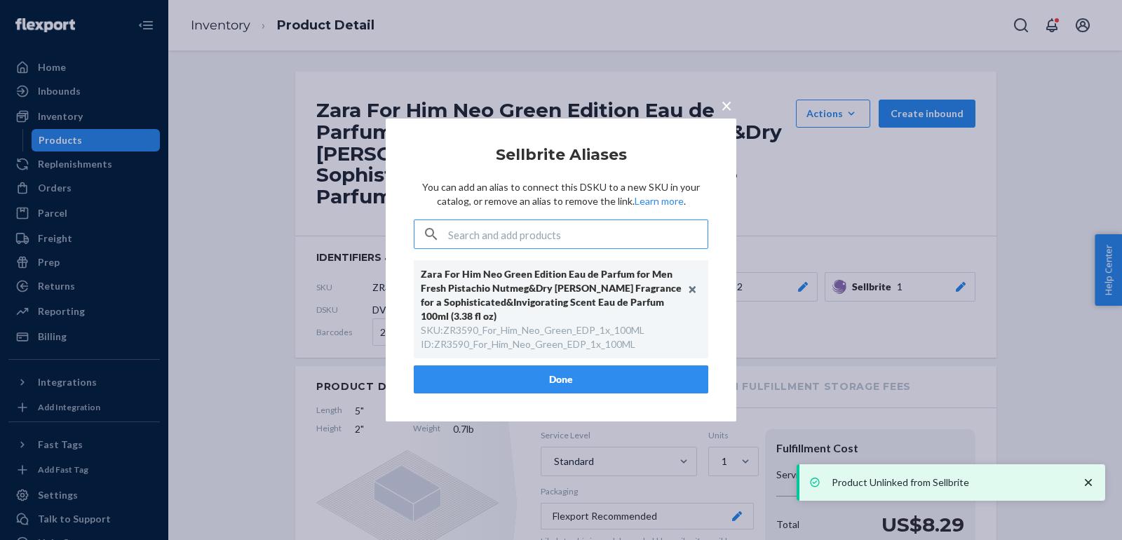
click at [563, 378] on button "Done" at bounding box center [561, 380] width 295 height 28
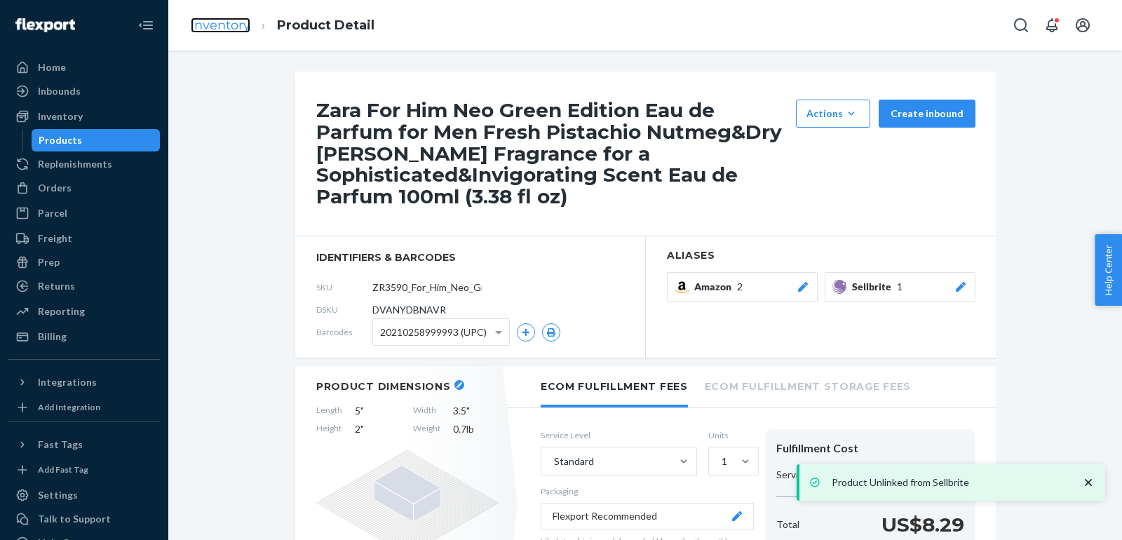
click at [202, 20] on link "Inventory" at bounding box center [221, 25] width 60 height 15
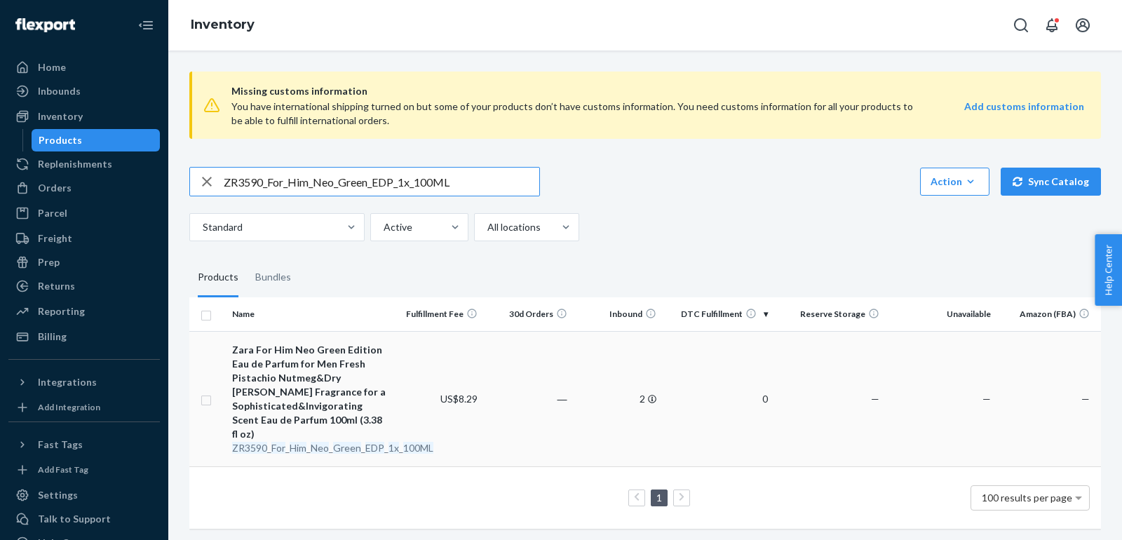
click at [292, 383] on div "Zara For Him Neo Green Edition Eau de Parfum for Men Fresh Pistachio Nutmeg&Dry…" at bounding box center [310, 392] width 156 height 98
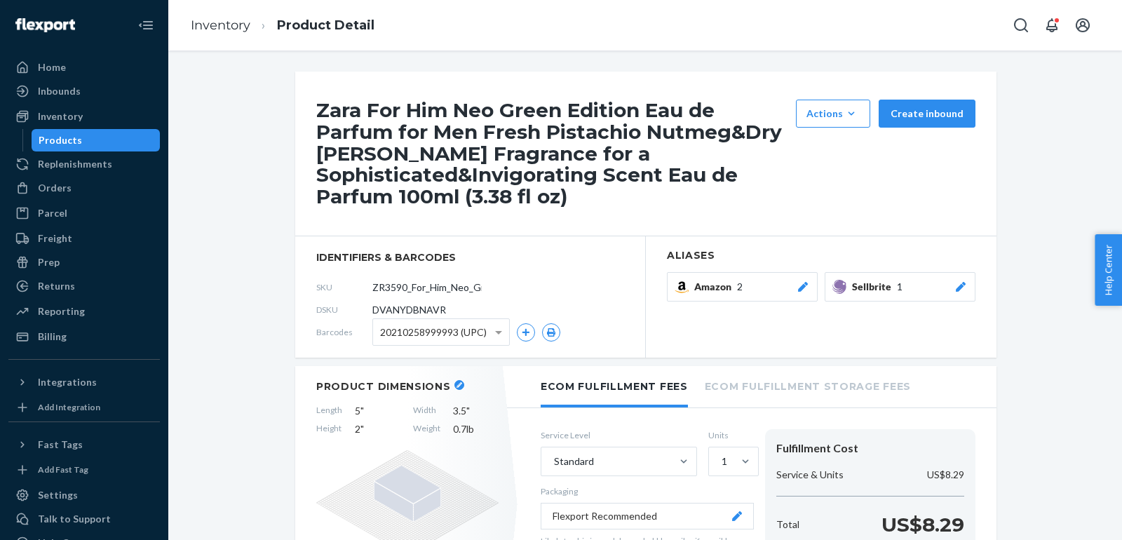
click at [239, 29] on link "Inventory" at bounding box center [221, 25] width 60 height 15
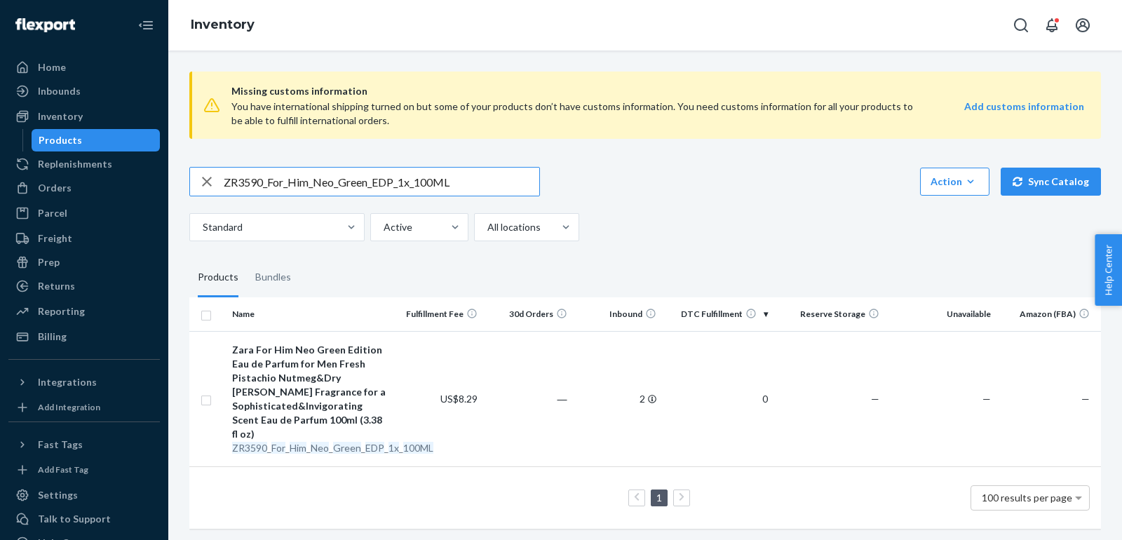
click at [423, 178] on input "ZR3590_For_Him_Neo_Green_EDP_1x_100ML" at bounding box center [382, 182] width 316 height 28
paste input "990_For_Him_EDT_2x_100ML_12"
type input "ZR3990_For_Him_EDT_2x_100ML_12ML"
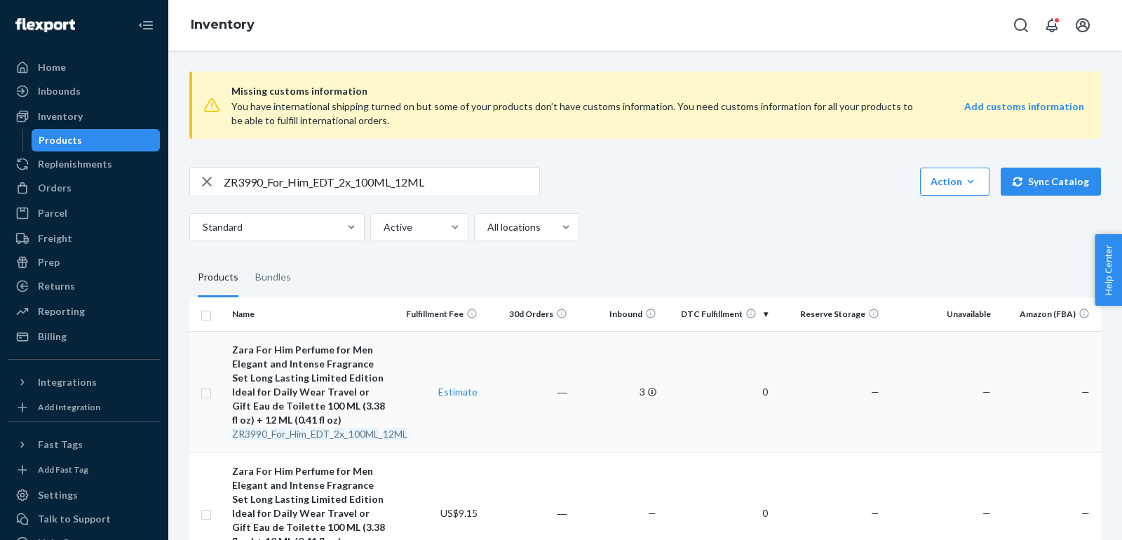
click at [327, 387] on div "Zara For Him Perfume for Men Elegant and Intense Fragrance Set Long Lasting Lim…" at bounding box center [310, 385] width 156 height 84
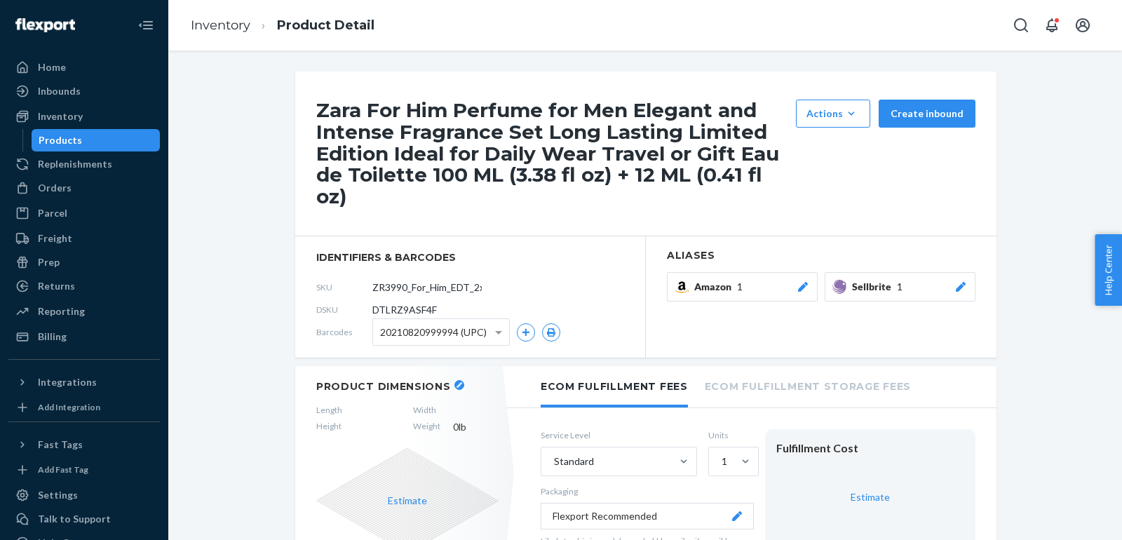
click at [966, 282] on icon at bounding box center [961, 287] width 14 height 10
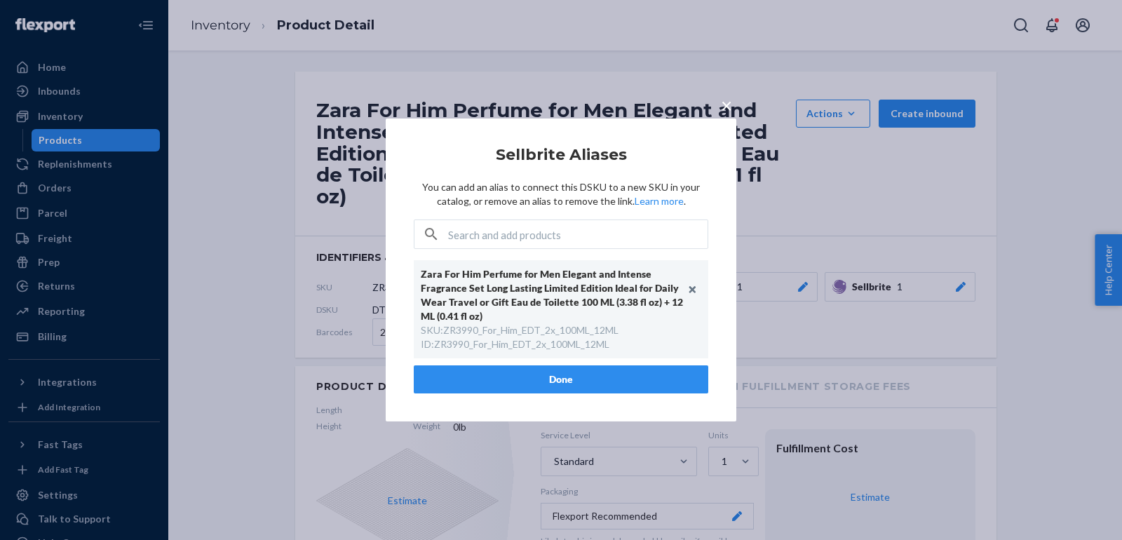
click at [807, 232] on div "× Sellbrite Aliases You can add an alias to connect this DSKU to a new SKU in y…" at bounding box center [561, 270] width 1122 height 540
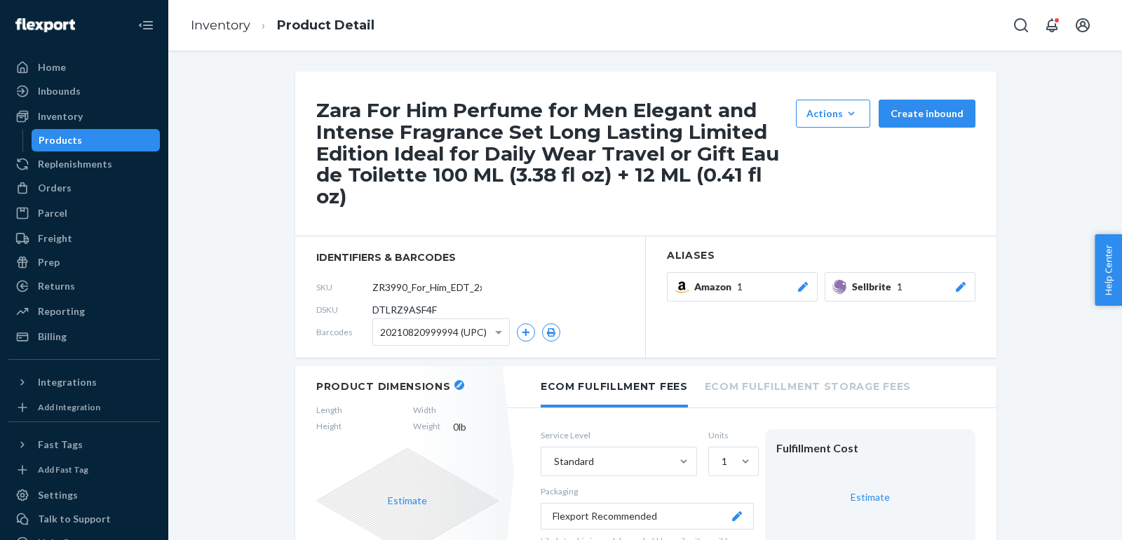
click at [257, 26] on li "Product Detail" at bounding box center [312, 25] width 124 height 19
click at [232, 22] on link "Inventory" at bounding box center [221, 25] width 60 height 15
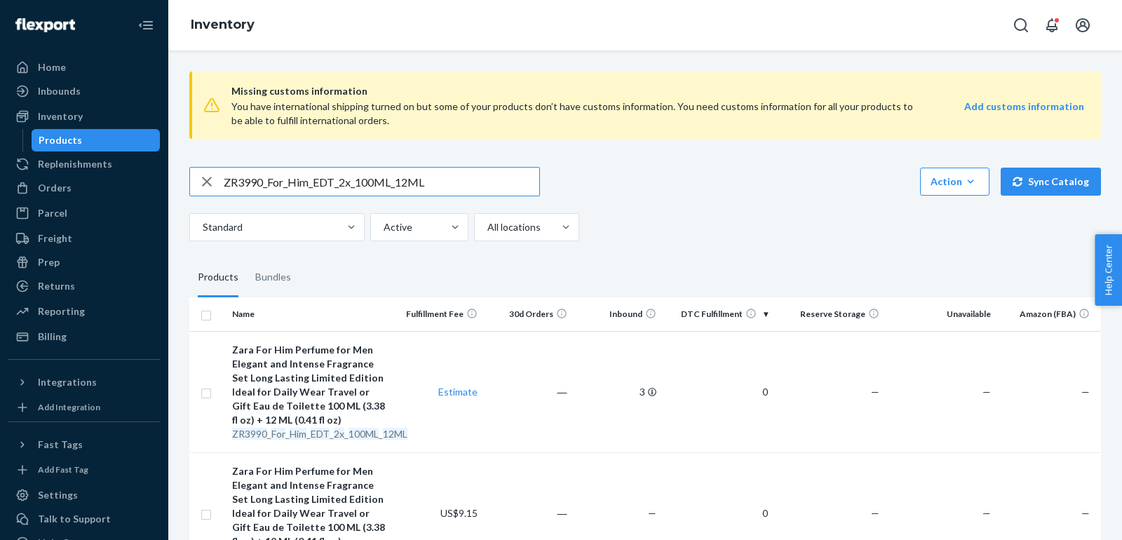
click at [407, 185] on input "ZR3990_For_Him_EDT_2x_100ML_12ML" at bounding box center [382, 182] width 316 height 28
paste input "590_ForHimRed_EDT_100"
type input "ZR3590_ForHimRed_EDT_100ML"
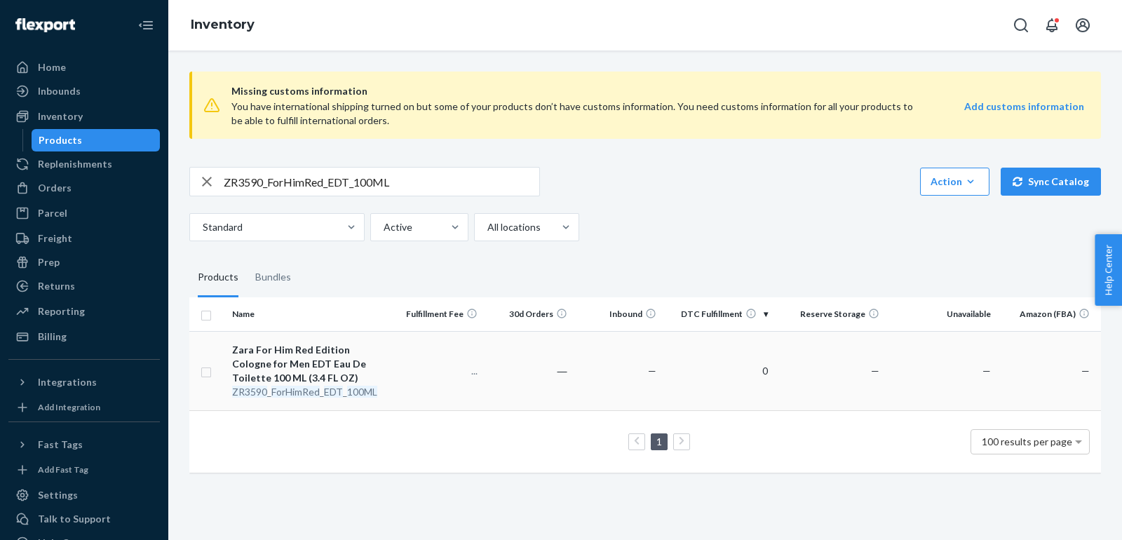
click at [250, 370] on div "Zara For Him Red Edition Cologne for Men EDT Eau De Toilette 100 ML (3.4 FL OZ)" at bounding box center [310, 364] width 156 height 42
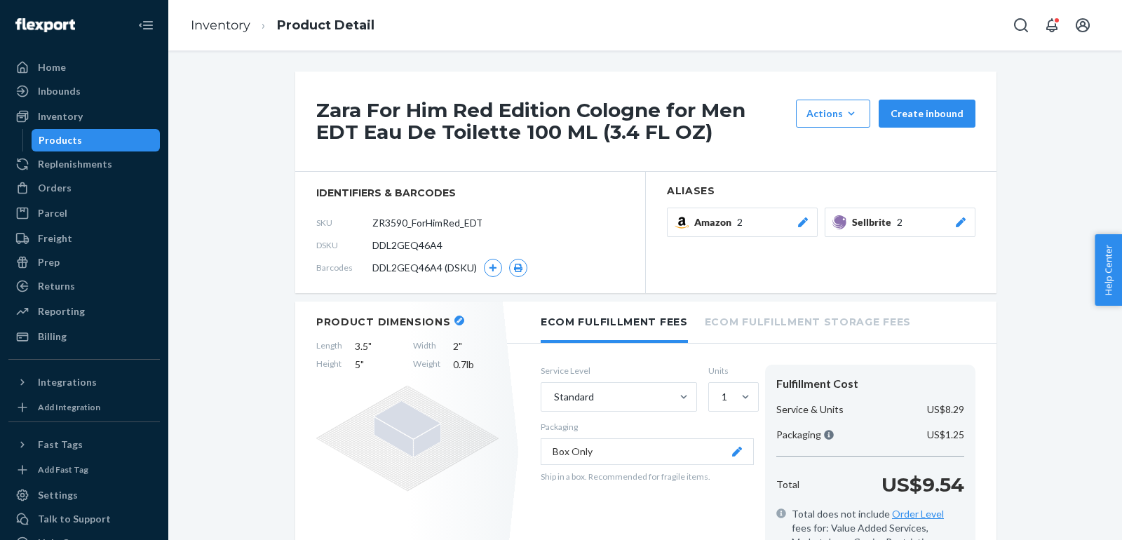
click at [961, 231] on button "Sellbrite 2" at bounding box center [900, 222] width 151 height 29
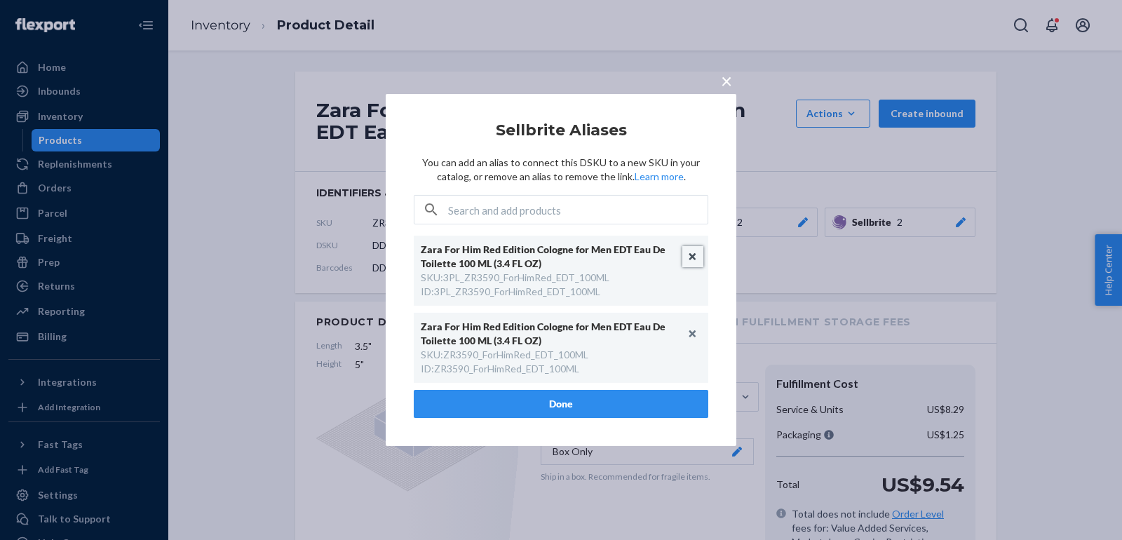
click at [688, 257] on button "Unlink" at bounding box center [693, 256] width 21 height 21
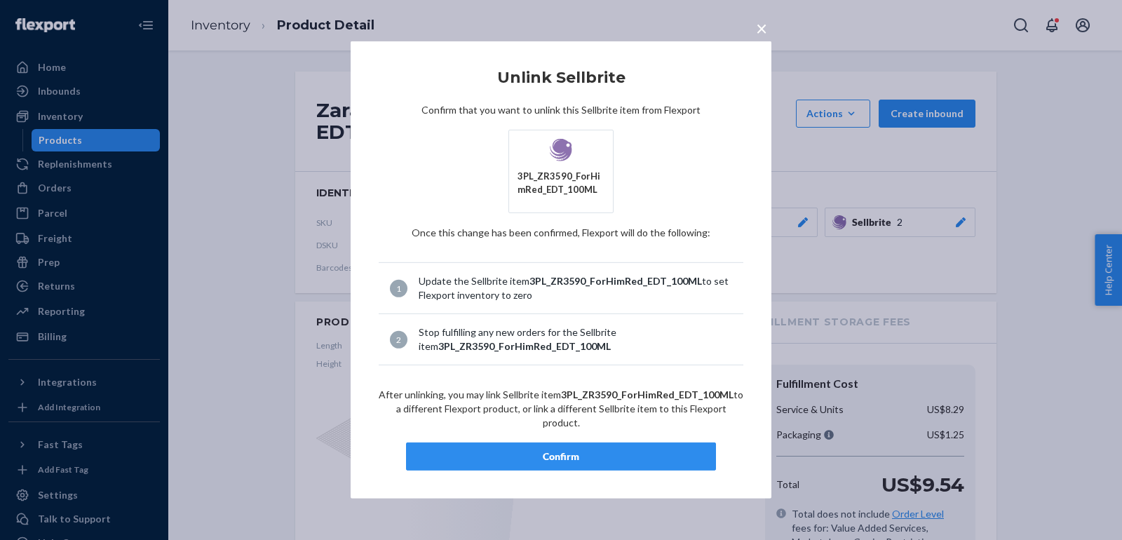
click at [635, 450] on div "Confirm" at bounding box center [561, 457] width 286 height 14
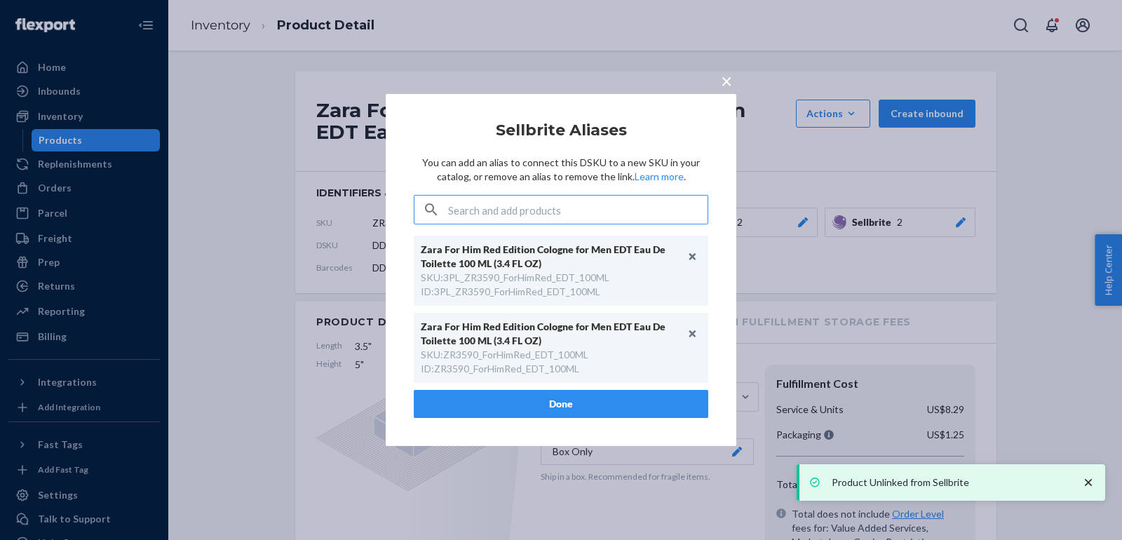
click at [507, 424] on div "× Sellbrite Aliases You can add an alias to connect this DSKU to a new SKU in y…" at bounding box center [561, 270] width 351 height 352
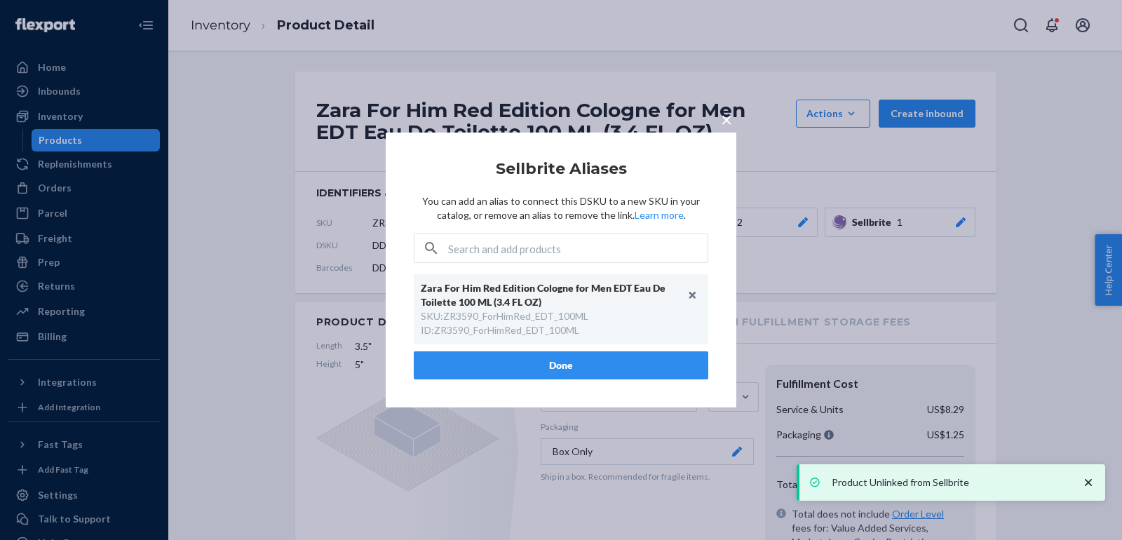
click at [495, 405] on div "× Sellbrite Aliases You can add an alias to connect this DSKU to a new SKU in y…" at bounding box center [561, 270] width 351 height 275
click at [494, 358] on button "Done" at bounding box center [561, 365] width 295 height 28
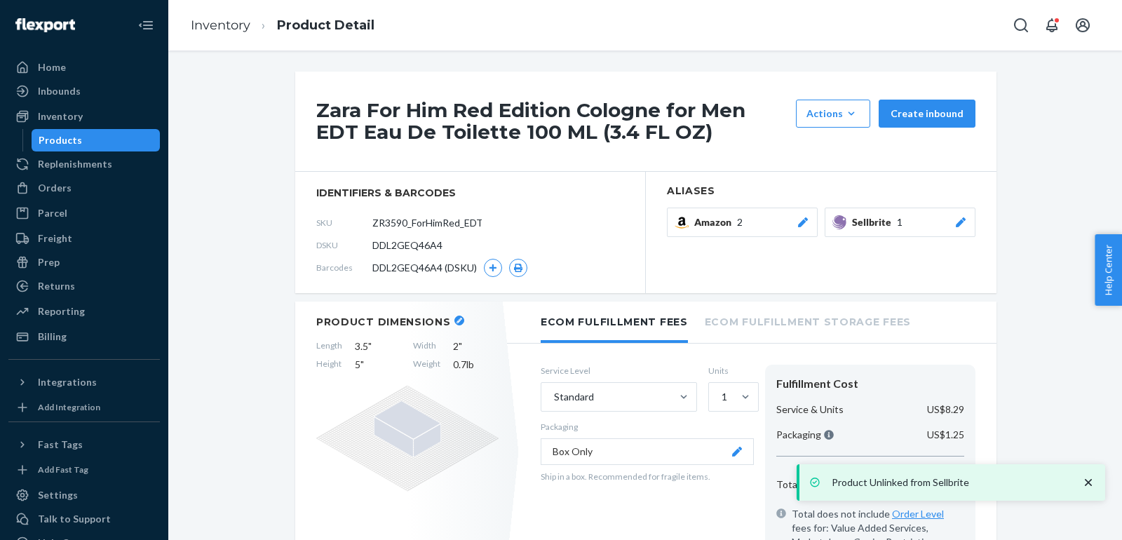
click at [228, 15] on ol "Inventory Product Detail" at bounding box center [283, 25] width 206 height 41
click at [227, 20] on link "Inventory" at bounding box center [221, 25] width 60 height 15
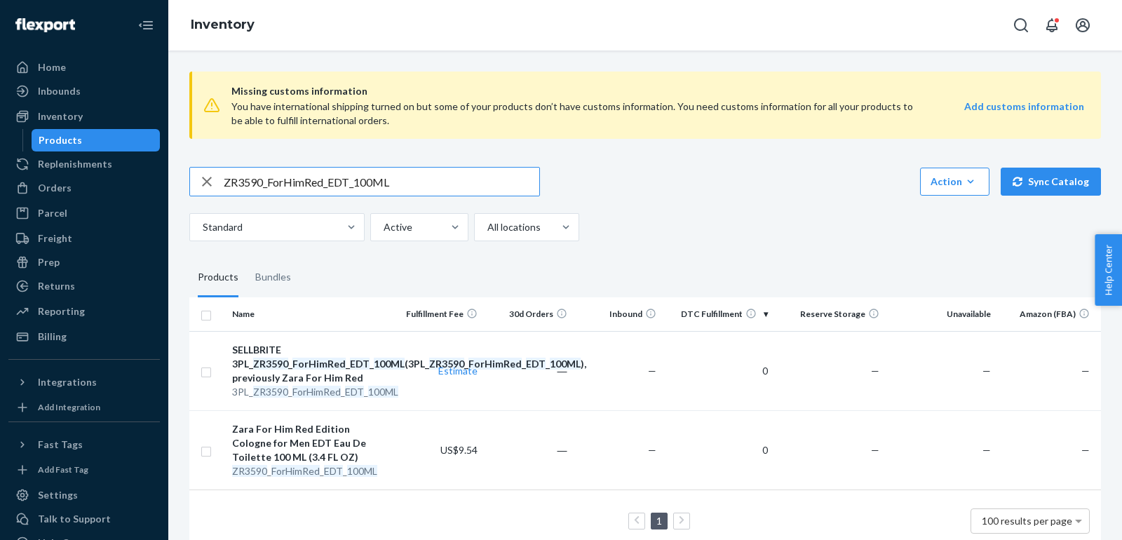
click at [387, 184] on input "ZR3590_ForHimRed_EDT_100ML" at bounding box center [382, 182] width 316 height 28
paste input "2290_ForHim_Red_5"
type input "ZR2290_ForHim_Red_50ML"
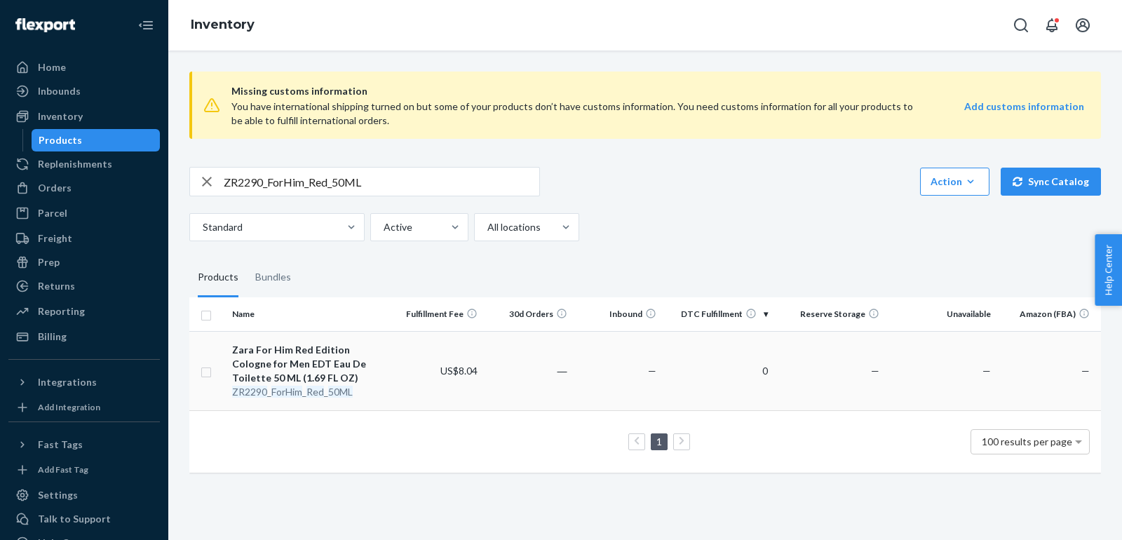
click at [361, 370] on div "Zara For Him Red Edition Cologne for Men EDT Eau De Toilette 50 ML (1.69 FL OZ)" at bounding box center [310, 364] width 156 height 42
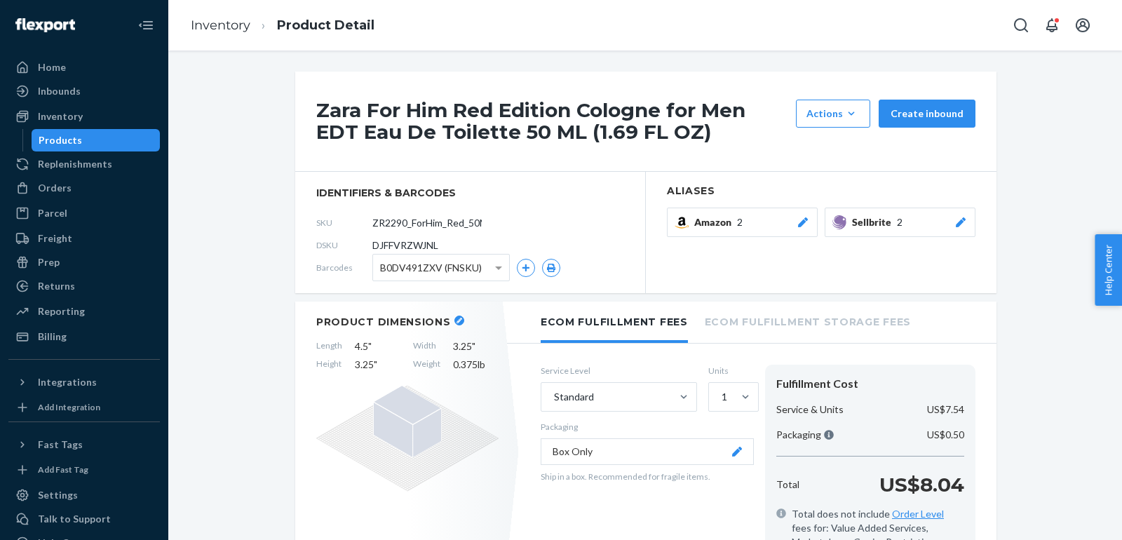
click at [952, 222] on div "Sellbrite 2" at bounding box center [910, 222] width 116 height 14
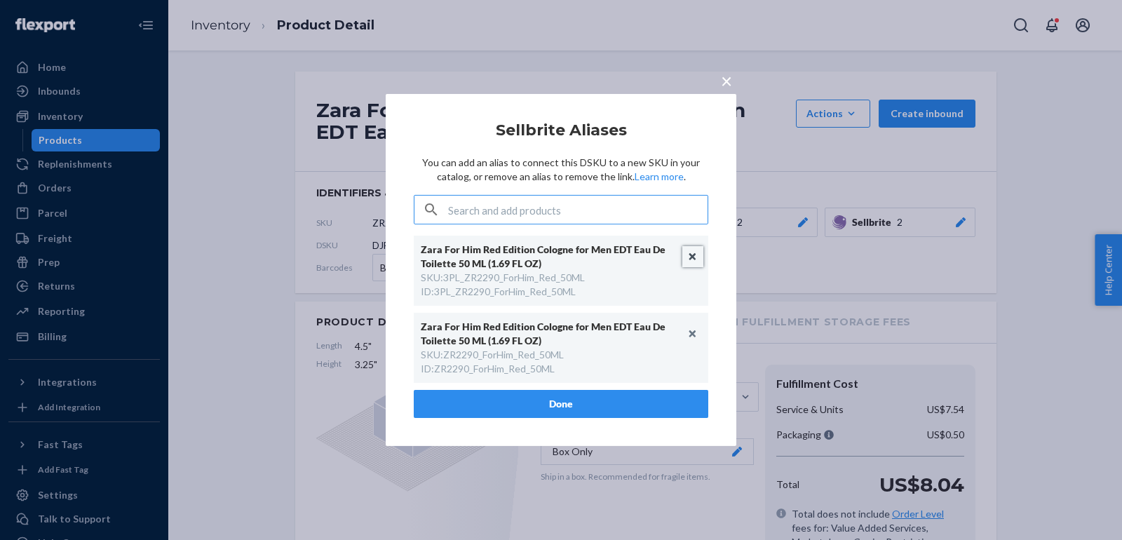
click at [692, 250] on button "Unlink" at bounding box center [693, 256] width 21 height 21
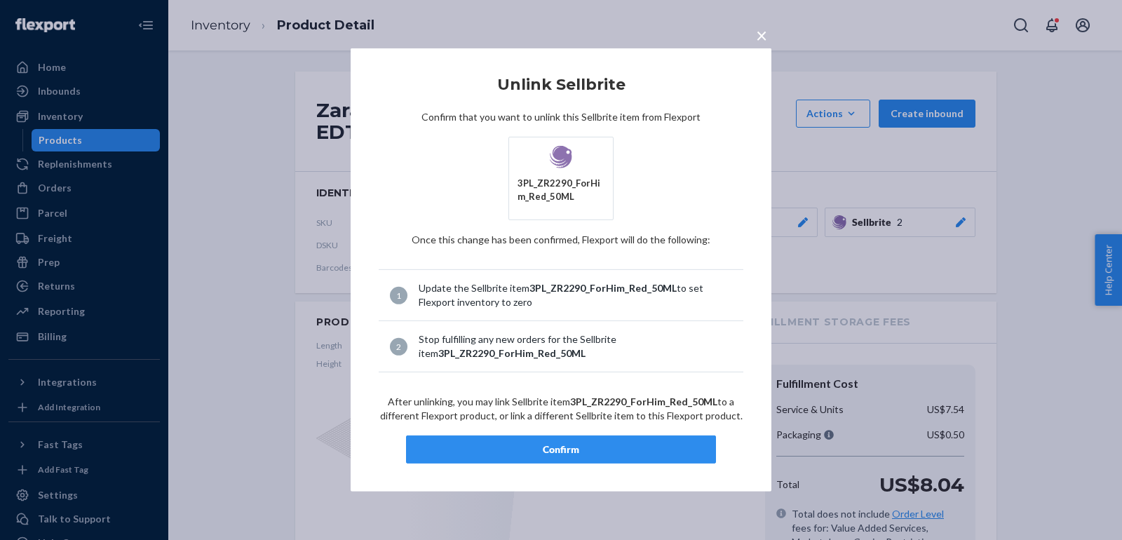
click at [549, 428] on article "Unlink Sellbrite Confirm that you want to unlink this Sellbrite item from Flexp…" at bounding box center [561, 269] width 365 height 387
click at [549, 445] on div "Confirm" at bounding box center [561, 450] width 286 height 14
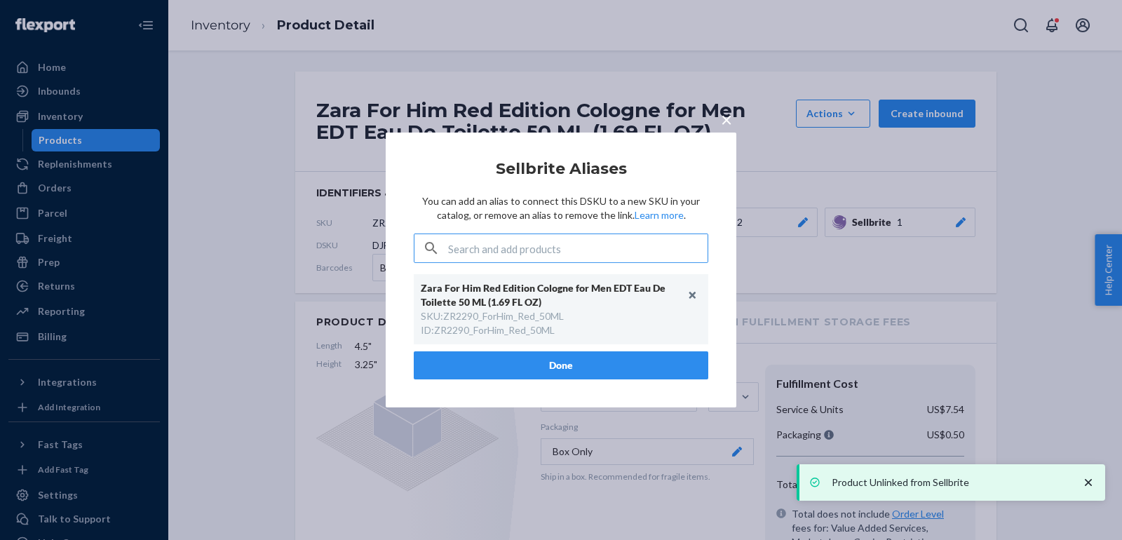
click at [560, 366] on button "Done" at bounding box center [561, 365] width 295 height 28
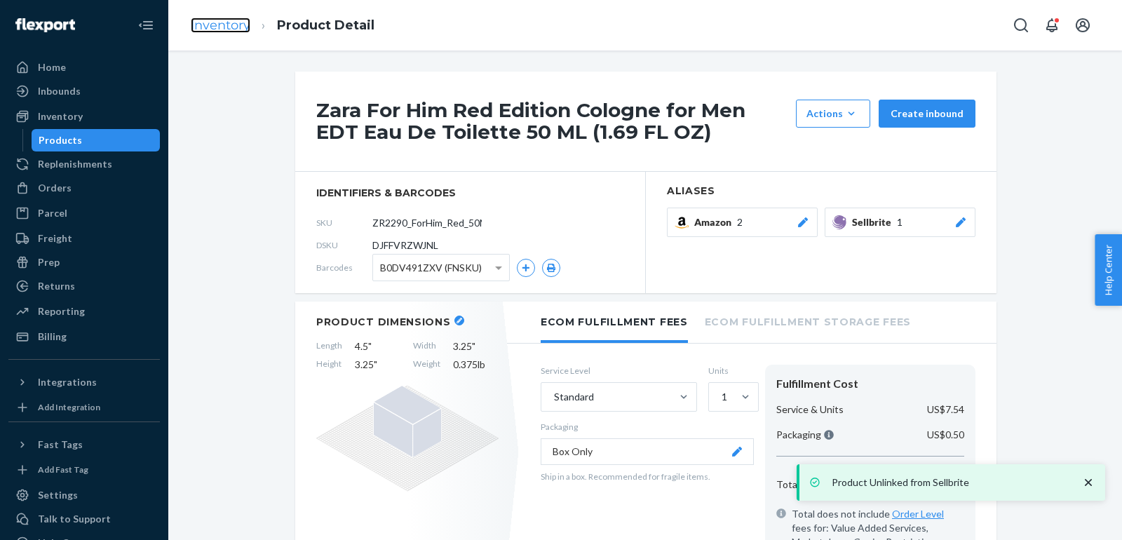
click at [229, 22] on link "Inventory" at bounding box center [221, 25] width 60 height 15
